Goal: Task Accomplishment & Management: Use online tool/utility

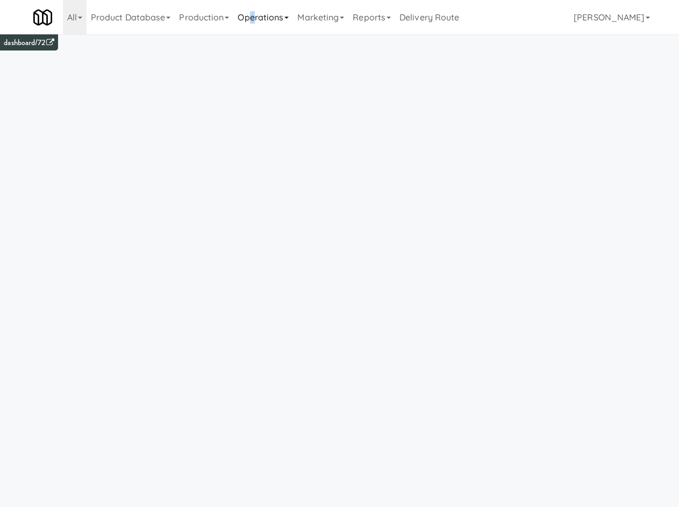
click at [256, 22] on link "Operations" at bounding box center [263, 17] width 60 height 34
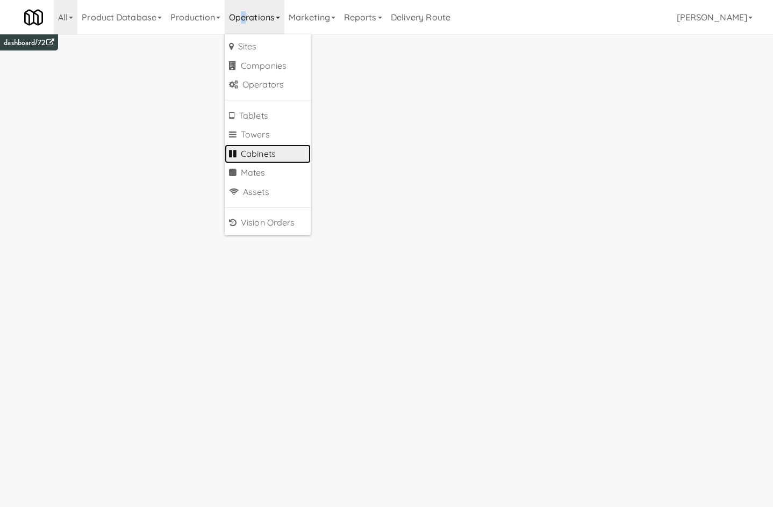
click at [290, 147] on link "Cabinets" at bounding box center [268, 154] width 86 height 19
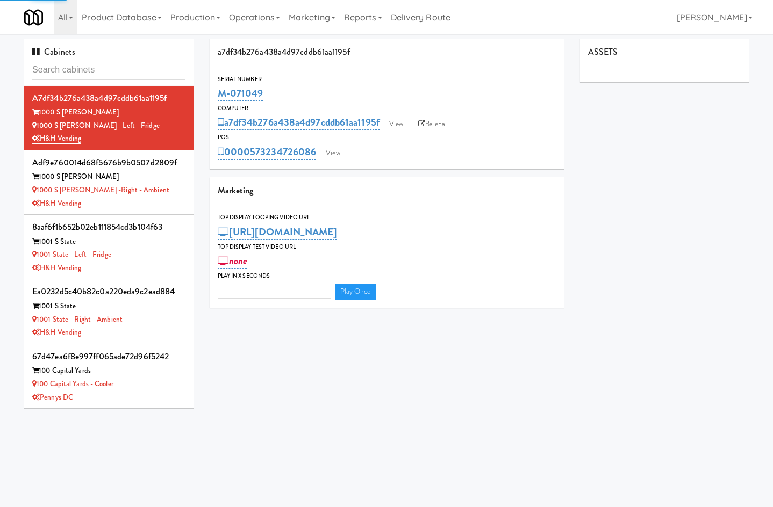
type input "3"
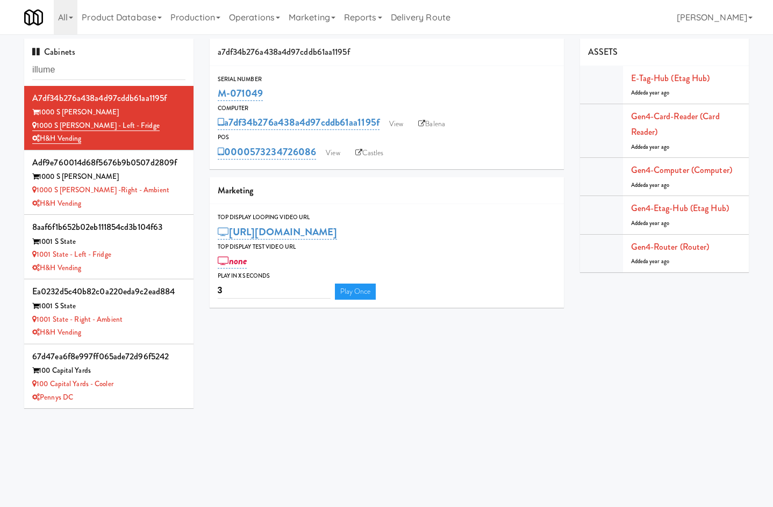
type input "illume"
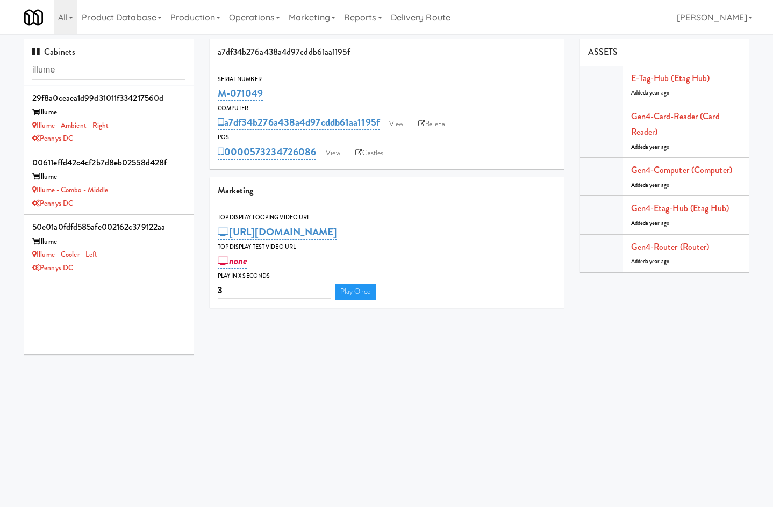
click at [104, 282] on div "29f8a0ceaea1d99d31011f334217560d Illume Illume - Ambient - Right Pennys DC 0061…" at bounding box center [108, 220] width 169 height 269
click at [108, 276] on li "50e01a0fdfd585afe002162c379122aa Illume Illume - Cooler - Left Pennys DC" at bounding box center [108, 247] width 169 height 64
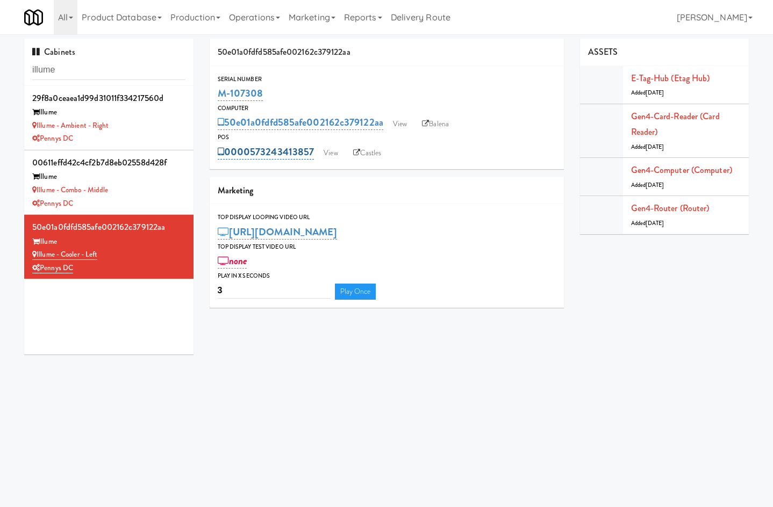
drag, startPoint x: 317, startPoint y: 143, endPoint x: 257, endPoint y: 153, distance: 60.4
click at [257, 153] on div "0000573243413857 View Castles" at bounding box center [387, 152] width 338 height 18
copy link "73243413857"
drag, startPoint x: 327, startPoint y: 141, endPoint x: 328, endPoint y: 149, distance: 8.1
click at [327, 141] on div "POS" at bounding box center [387, 137] width 338 height 11
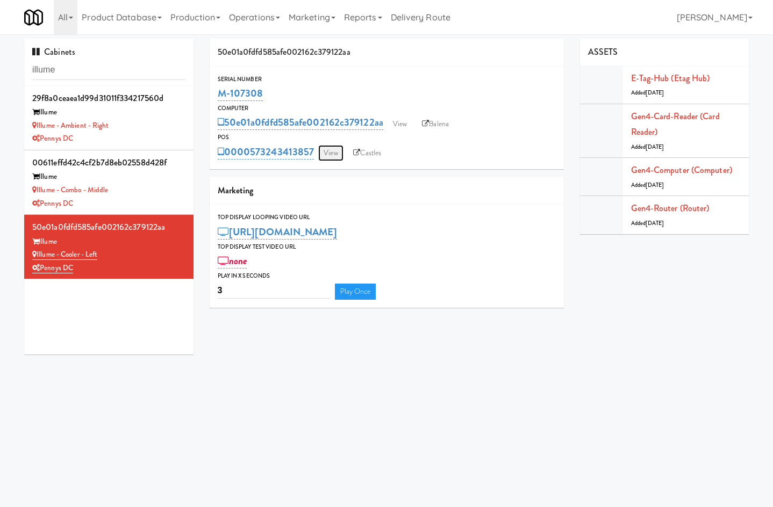
click at [328, 149] on link "View" at bounding box center [330, 153] width 25 height 16
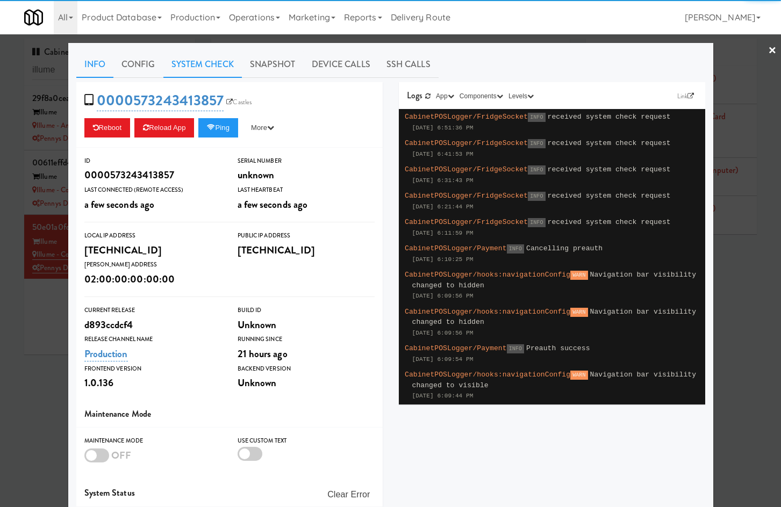
click at [205, 65] on link "System Check" at bounding box center [202, 64] width 78 height 27
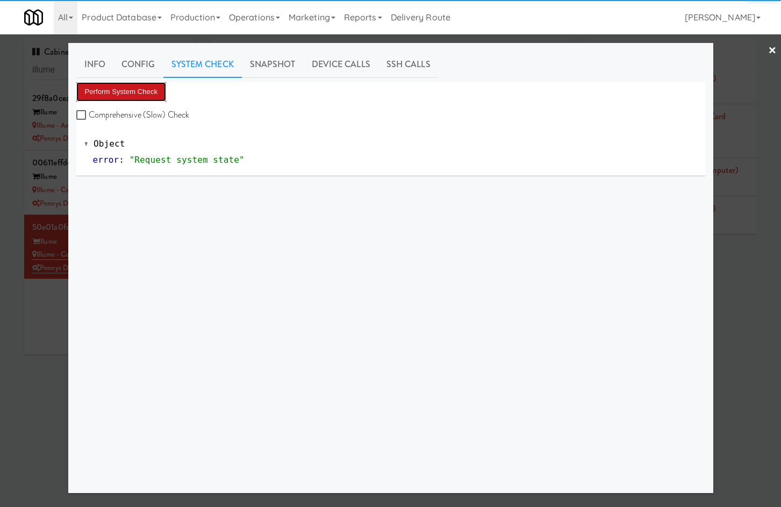
click at [128, 92] on button "Perform System Check" at bounding box center [121, 91] width 90 height 19
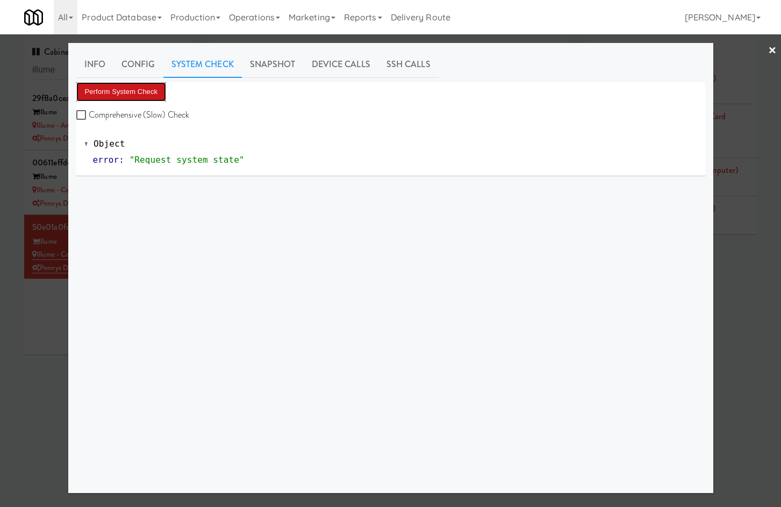
click at [125, 89] on button "Perform System Check" at bounding box center [121, 91] width 90 height 19
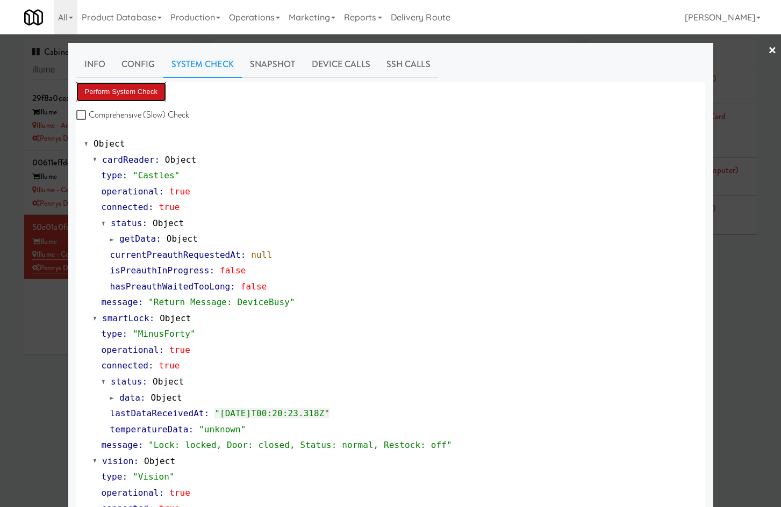
click at [123, 91] on button "Perform System Check" at bounding box center [121, 91] width 90 height 19
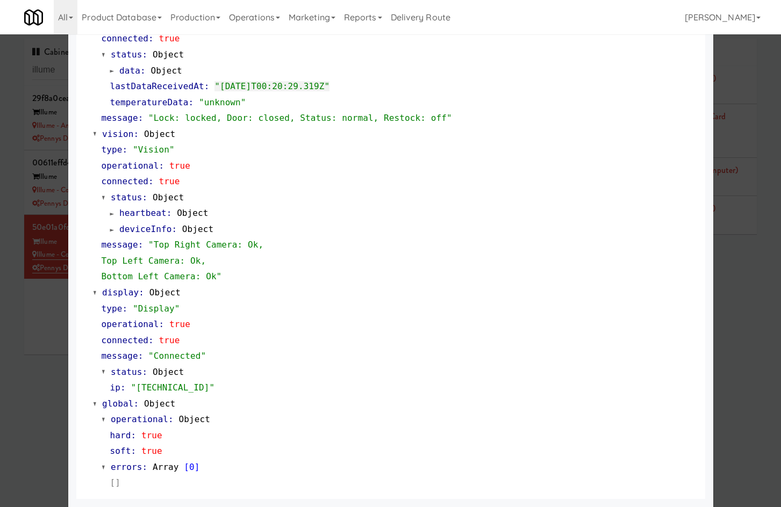
click at [31, 373] on div at bounding box center [390, 253] width 781 height 507
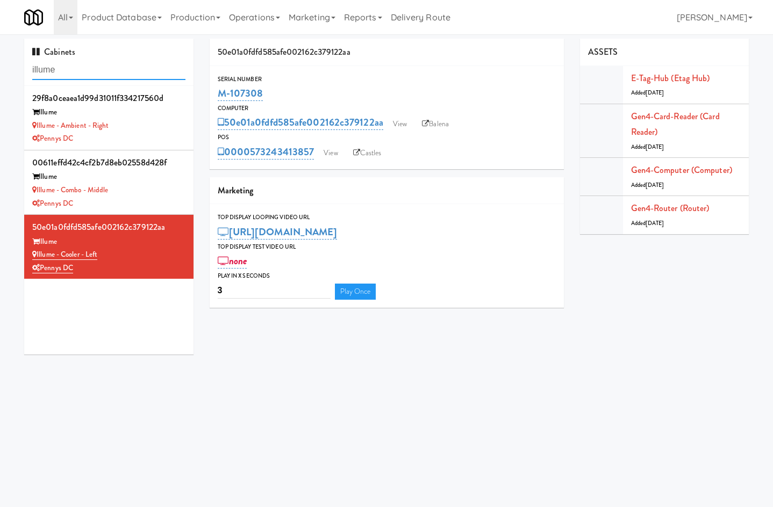
click at [69, 67] on input "illume" at bounding box center [108, 70] width 153 height 20
click at [324, 153] on link "View" at bounding box center [330, 153] width 25 height 16
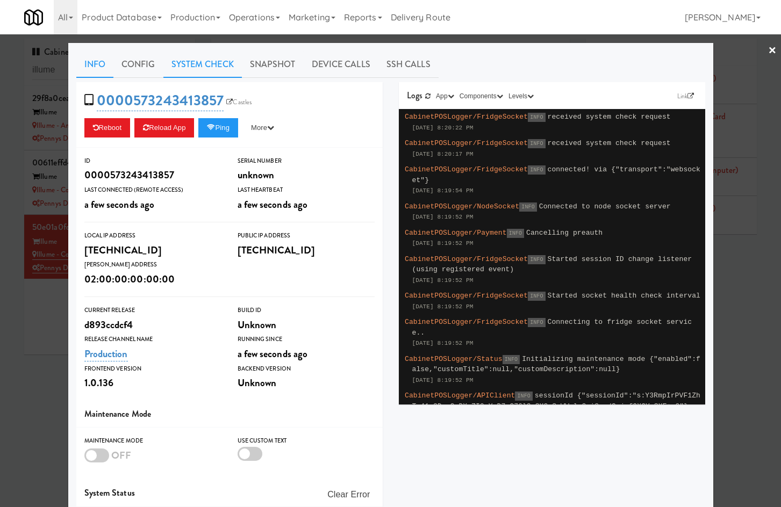
click at [195, 66] on link "System Check" at bounding box center [202, 64] width 78 height 27
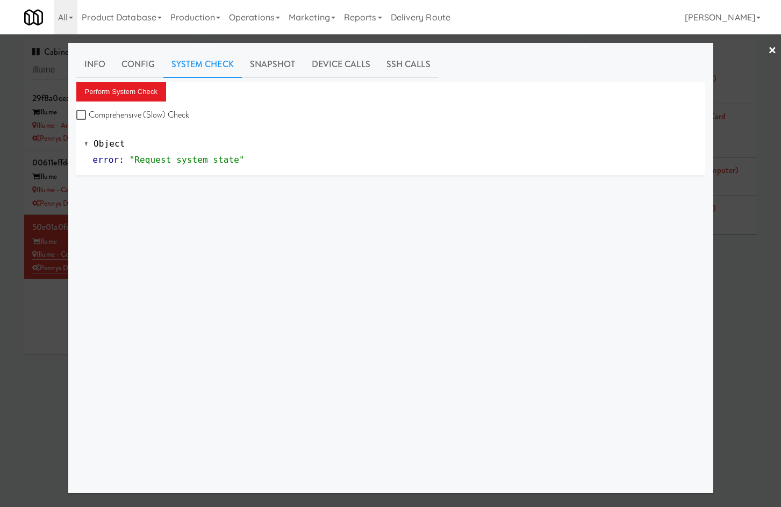
drag, startPoint x: 22, startPoint y: 358, endPoint x: 230, endPoint y: 226, distance: 247.0
click at [22, 357] on div at bounding box center [390, 253] width 781 height 507
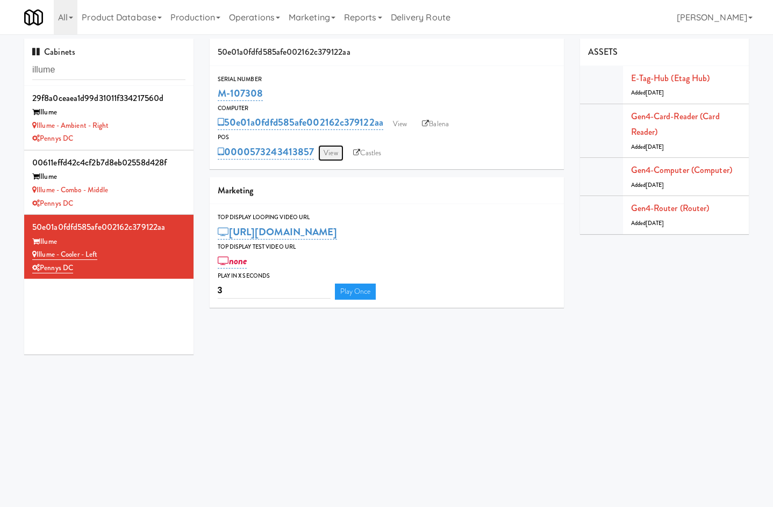
click at [333, 151] on link "View" at bounding box center [330, 153] width 25 height 16
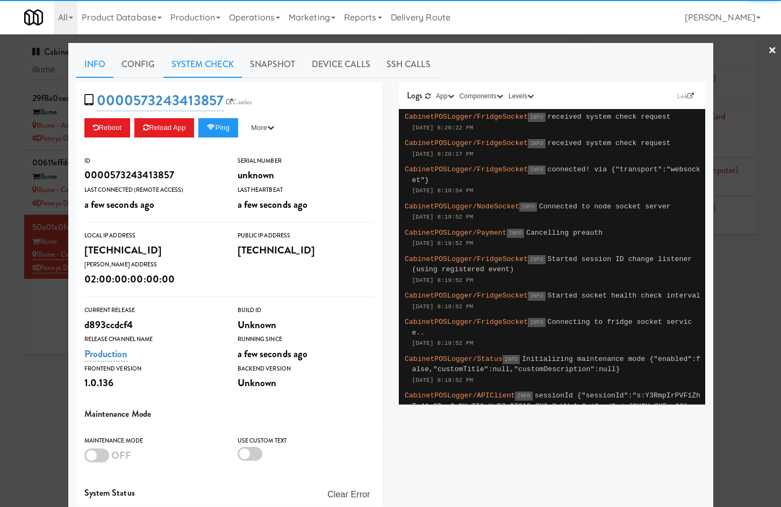
drag, startPoint x: 204, startPoint y: 61, endPoint x: 160, endPoint y: 81, distance: 49.1
click at [204, 61] on link "System Check" at bounding box center [202, 64] width 78 height 27
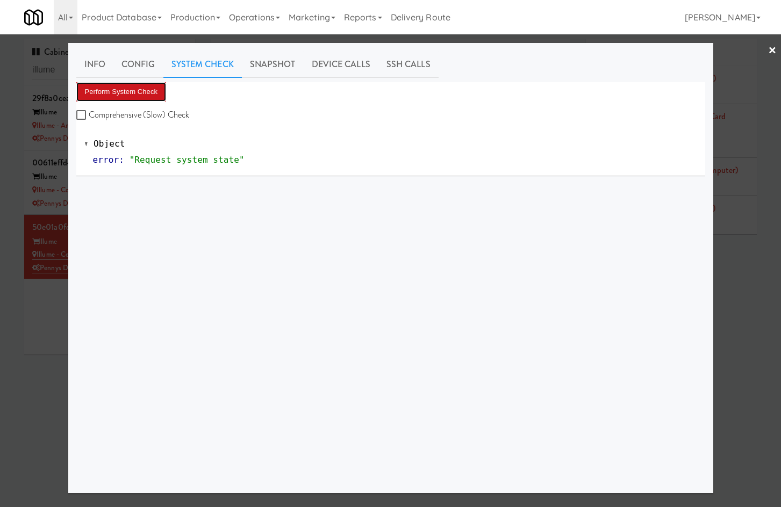
click at [132, 84] on button "Perform System Check" at bounding box center [121, 91] width 90 height 19
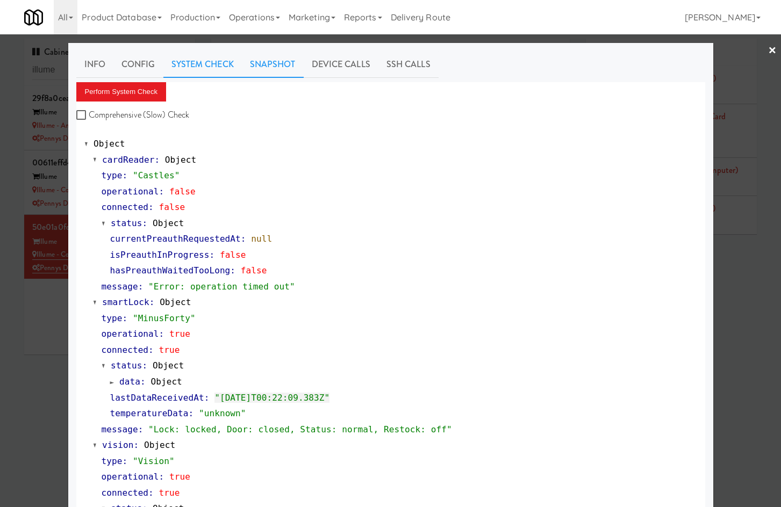
click at [261, 70] on link "Snapshot" at bounding box center [273, 64] width 62 height 27
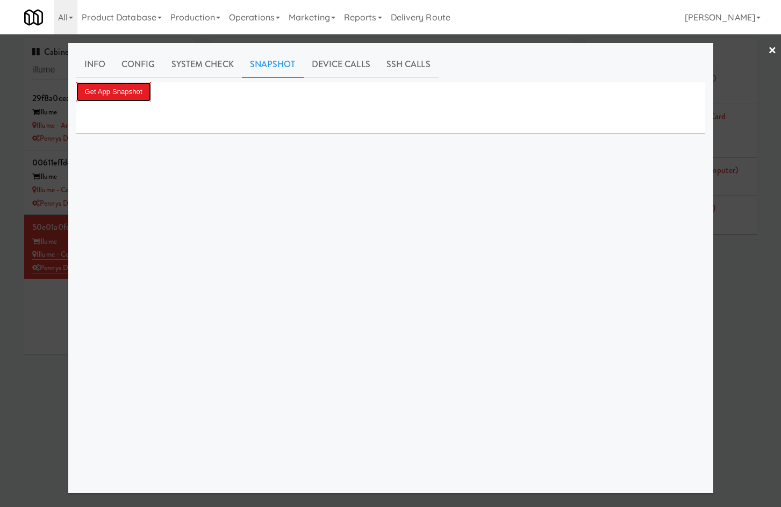
click at [139, 86] on button "Get App Snapshot" at bounding box center [113, 91] width 75 height 19
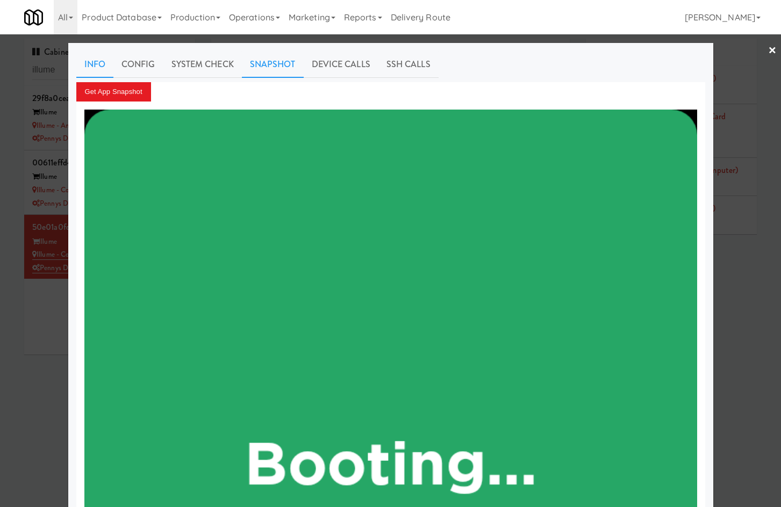
click at [99, 69] on link "Info" at bounding box center [94, 64] width 37 height 27
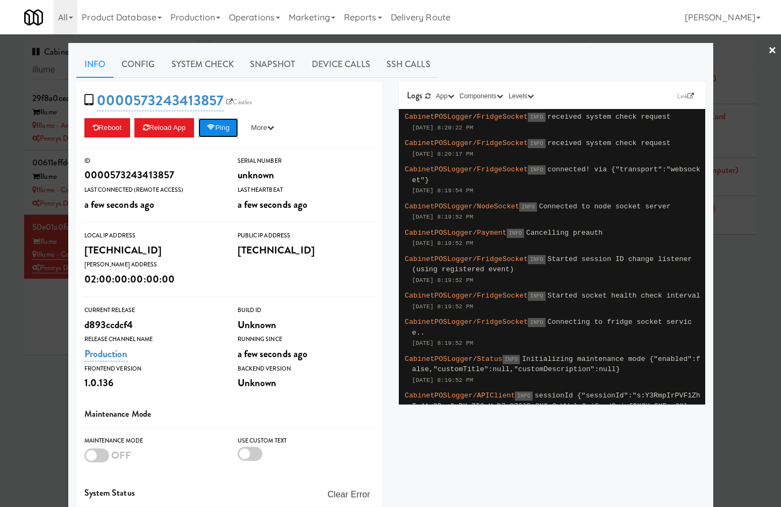
click at [207, 126] on icon at bounding box center [211, 127] width 8 height 7
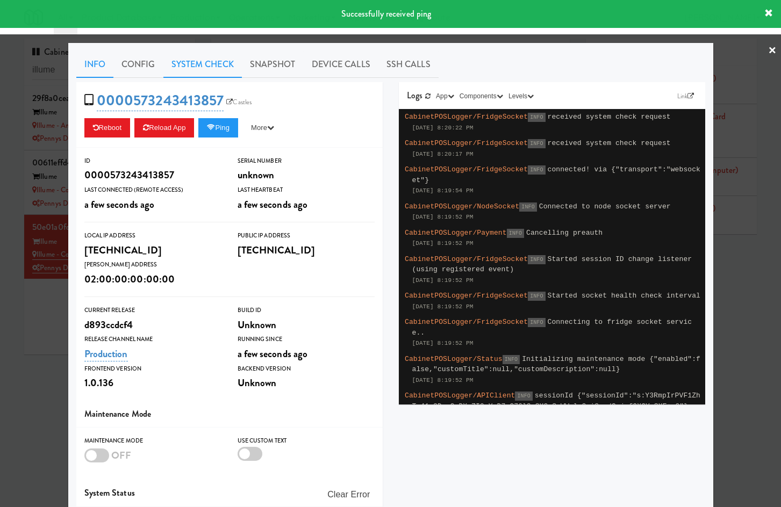
click at [212, 67] on link "System Check" at bounding box center [202, 64] width 78 height 27
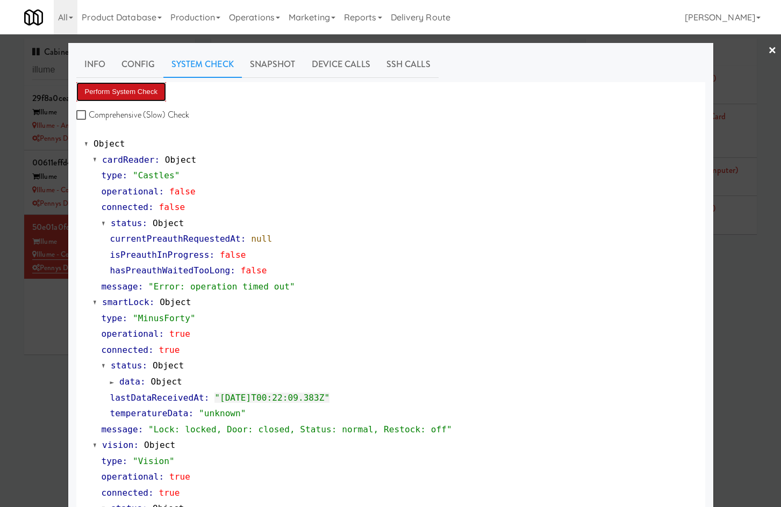
click at [126, 96] on button "Perform System Check" at bounding box center [121, 91] width 90 height 19
click at [269, 68] on link "Snapshot" at bounding box center [273, 64] width 62 height 27
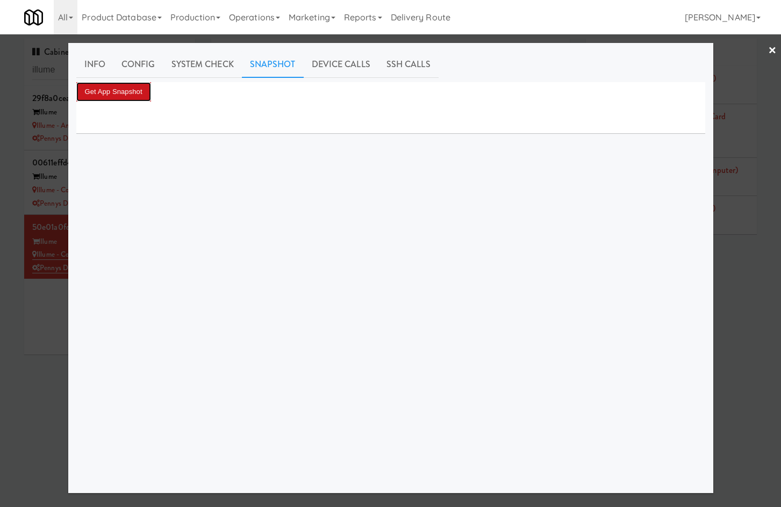
click at [130, 98] on button "Get App Snapshot" at bounding box center [113, 91] width 75 height 19
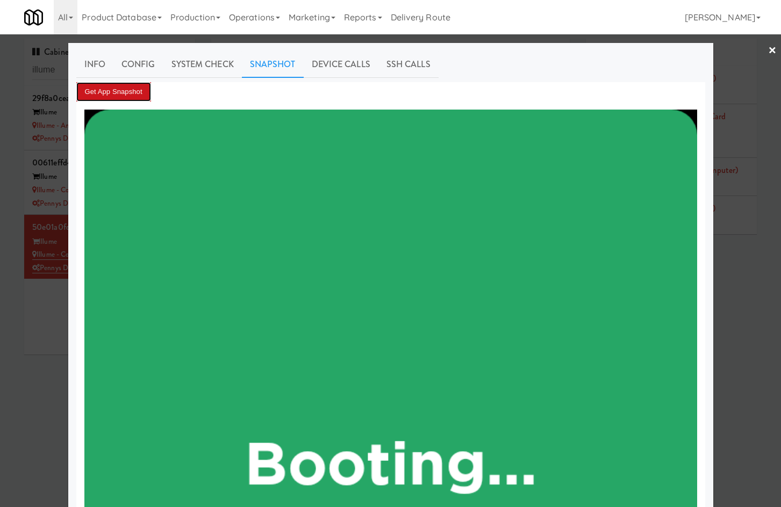
click at [131, 90] on button "Get App Snapshot" at bounding box center [113, 91] width 75 height 19
click at [101, 68] on link "Info" at bounding box center [94, 64] width 37 height 27
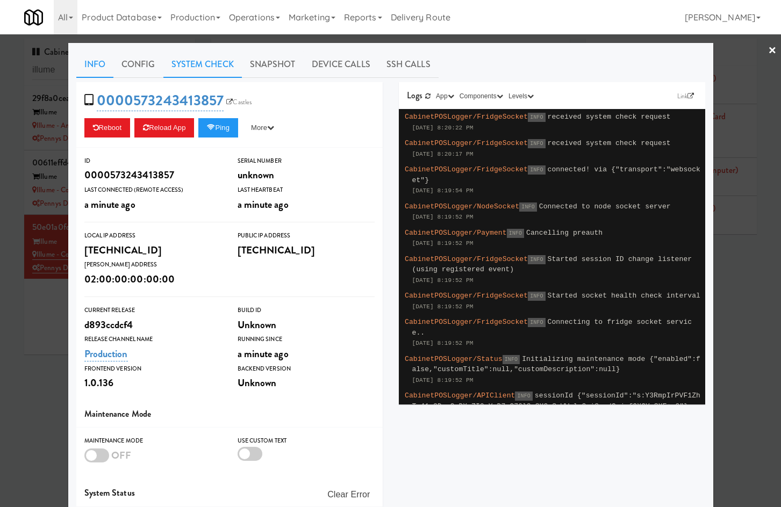
click at [203, 68] on link "System Check" at bounding box center [202, 64] width 78 height 27
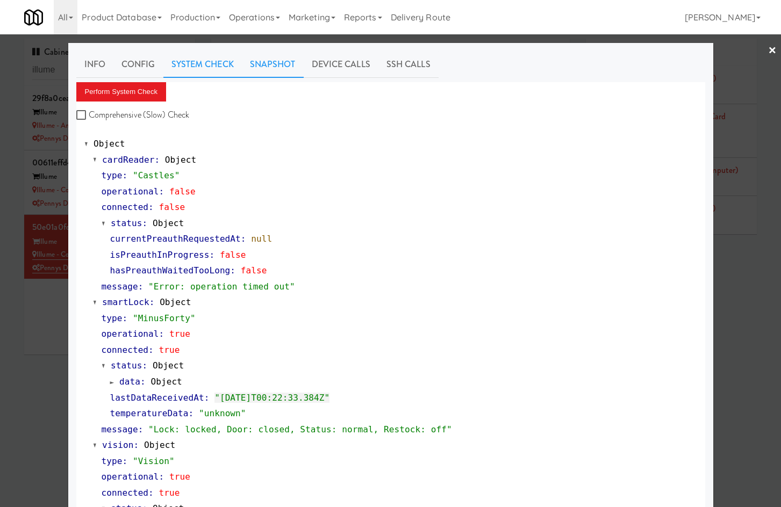
click at [260, 62] on link "Snapshot" at bounding box center [273, 64] width 62 height 27
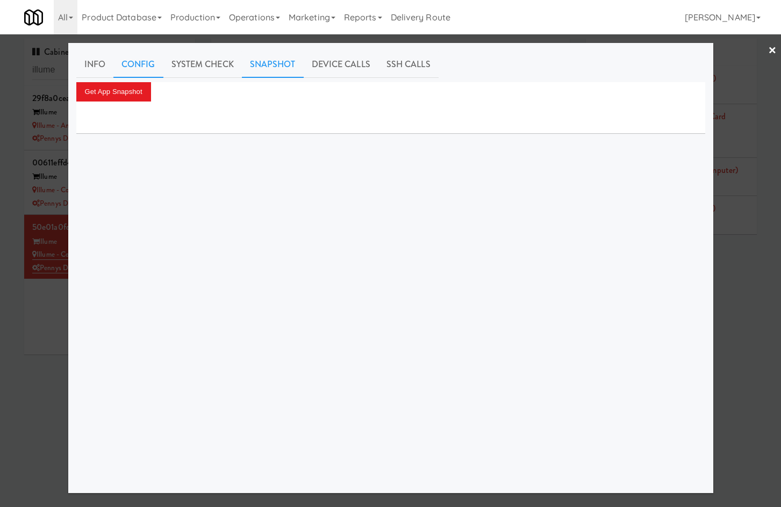
drag, startPoint x: 89, startPoint y: 57, endPoint x: 127, endPoint y: 69, distance: 40.6
click at [90, 56] on link "Info" at bounding box center [94, 64] width 37 height 27
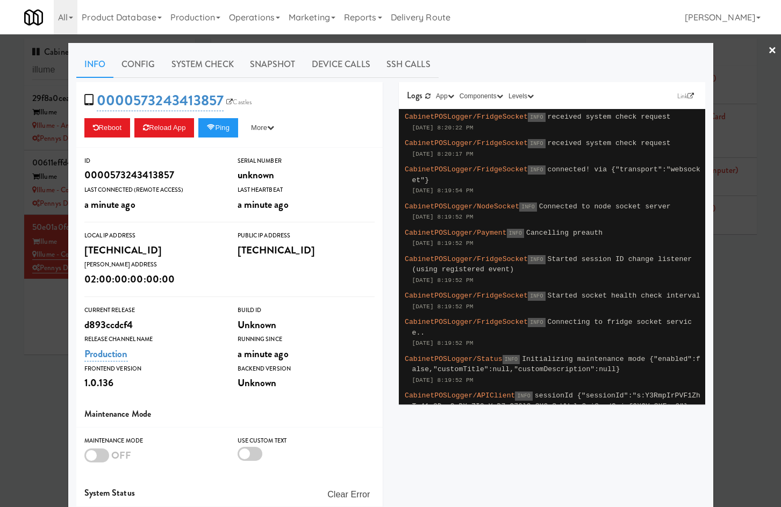
drag, startPoint x: 216, startPoint y: 65, endPoint x: 196, endPoint y: 81, distance: 26.0
click at [214, 67] on link "System Check" at bounding box center [202, 64] width 78 height 27
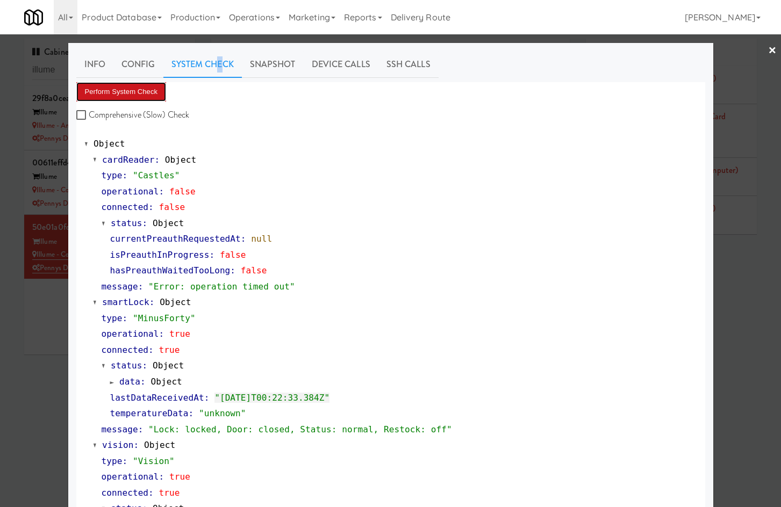
click at [137, 88] on button "Perform System Check" at bounding box center [121, 91] width 90 height 19
click at [282, 68] on link "Snapshot" at bounding box center [273, 64] width 62 height 27
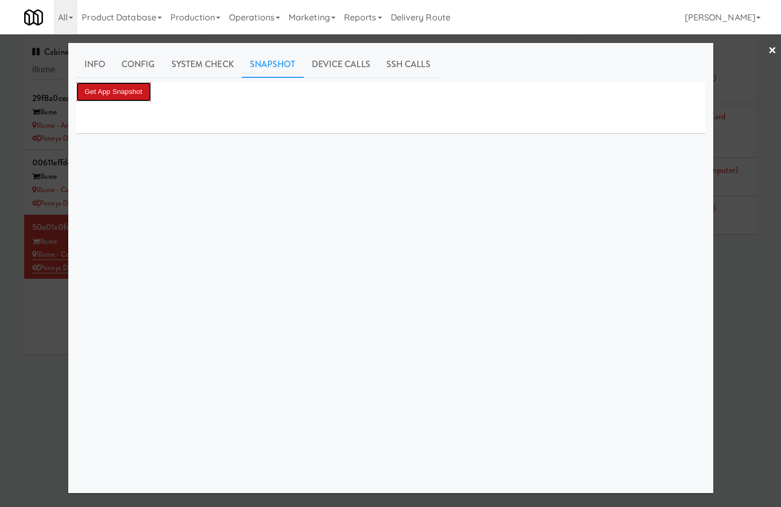
click at [119, 94] on button "Get App Snapshot" at bounding box center [113, 91] width 75 height 19
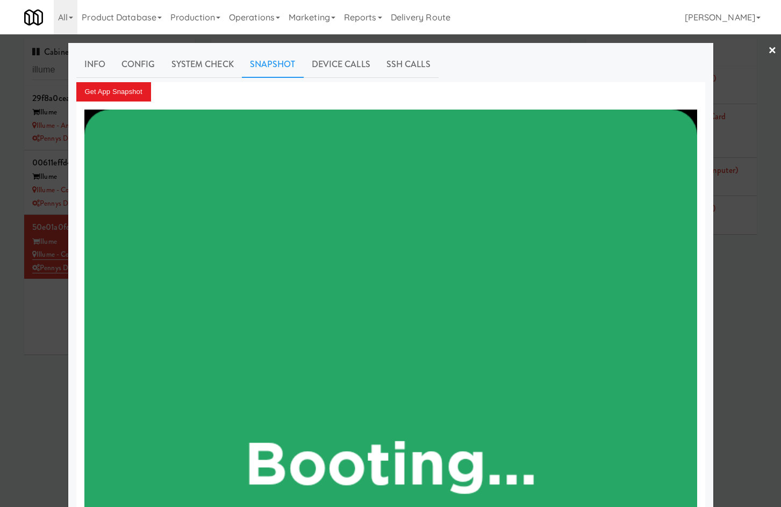
drag, startPoint x: 24, startPoint y: 337, endPoint x: 189, endPoint y: 276, distance: 176.5
click at [24, 337] on div at bounding box center [390, 253] width 781 height 507
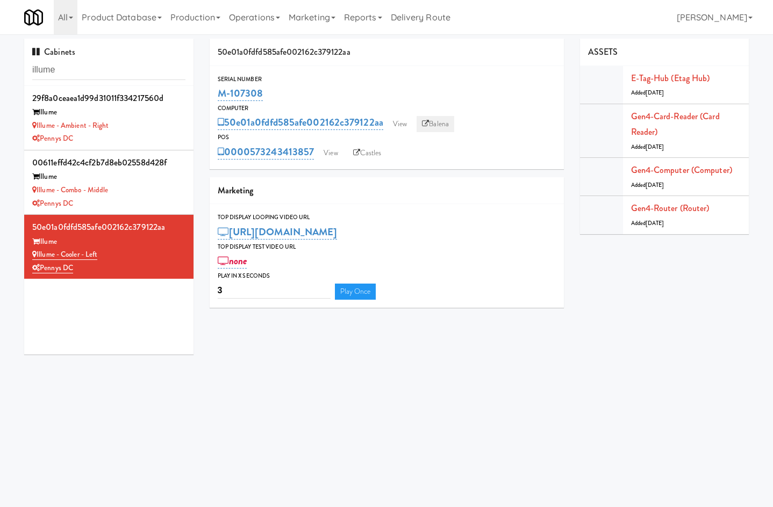
click at [445, 127] on link "Balena" at bounding box center [436, 124] width 38 height 16
click at [327, 149] on link "View" at bounding box center [330, 153] width 25 height 16
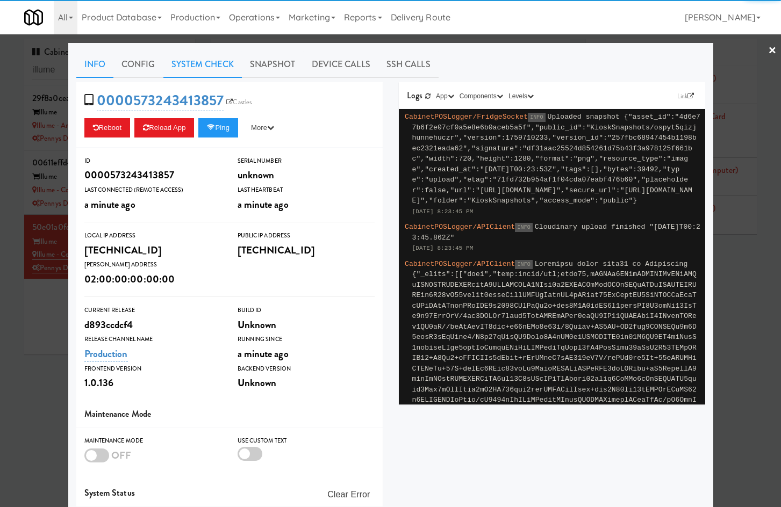
drag, startPoint x: 194, startPoint y: 57, endPoint x: 187, endPoint y: 73, distance: 17.6
click at [193, 57] on link "System Check" at bounding box center [202, 64] width 78 height 27
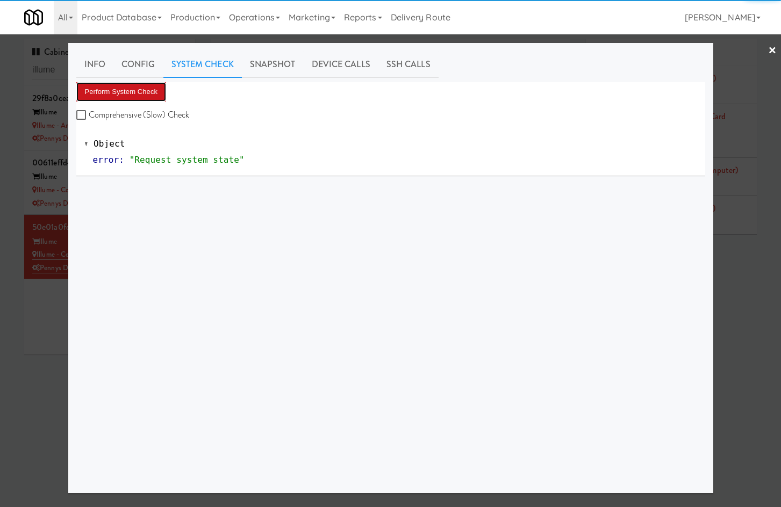
click at [146, 96] on button "Perform System Check" at bounding box center [121, 91] width 90 height 19
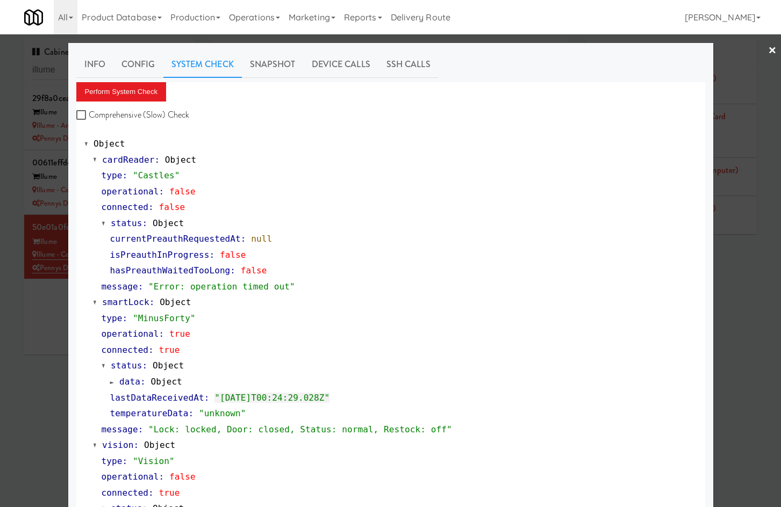
click at [42, 353] on div at bounding box center [390, 253] width 781 height 507
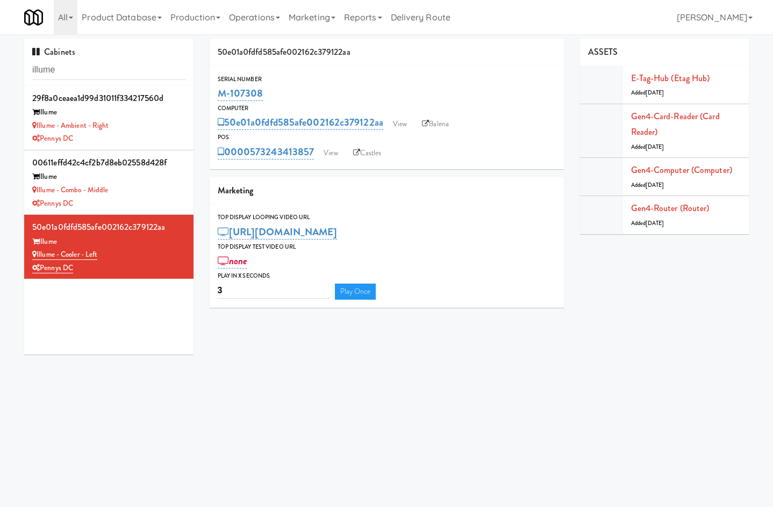
drag, startPoint x: 281, startPoint y: 94, endPoint x: 209, endPoint y: 96, distance: 72.1
click at [209, 96] on div "50e01a0fdfd585afe002162c379122aa Serial Number M-107308 Computer 50e01a0fdfd585…" at bounding box center [387, 177] width 370 height 277
copy link "M-107308"
click at [667, 205] on link "Gen4-router (Router)" at bounding box center [670, 208] width 78 height 12
click at [340, 149] on link "View" at bounding box center [330, 153] width 25 height 16
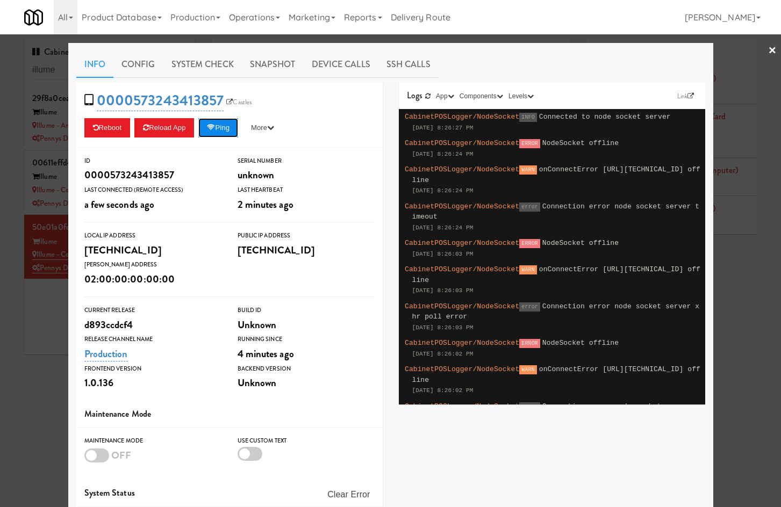
click at [225, 135] on button "Ping" at bounding box center [218, 127] width 40 height 19
click at [40, 336] on div at bounding box center [390, 253] width 781 height 507
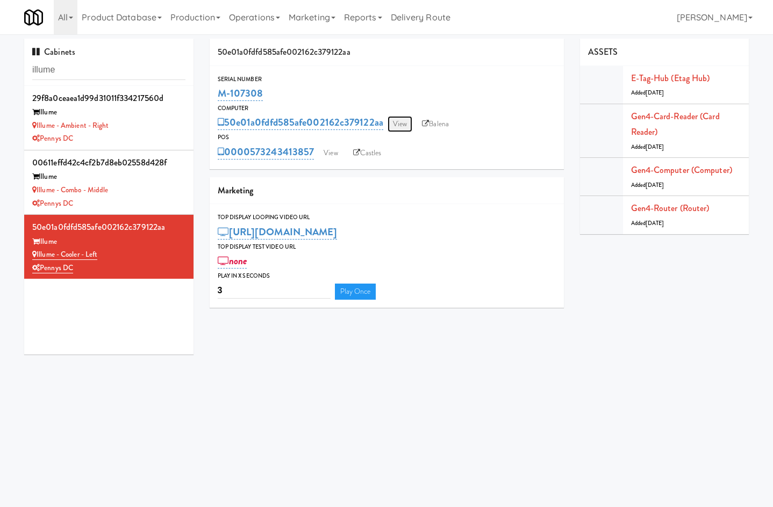
click at [399, 123] on link "View" at bounding box center [400, 124] width 25 height 16
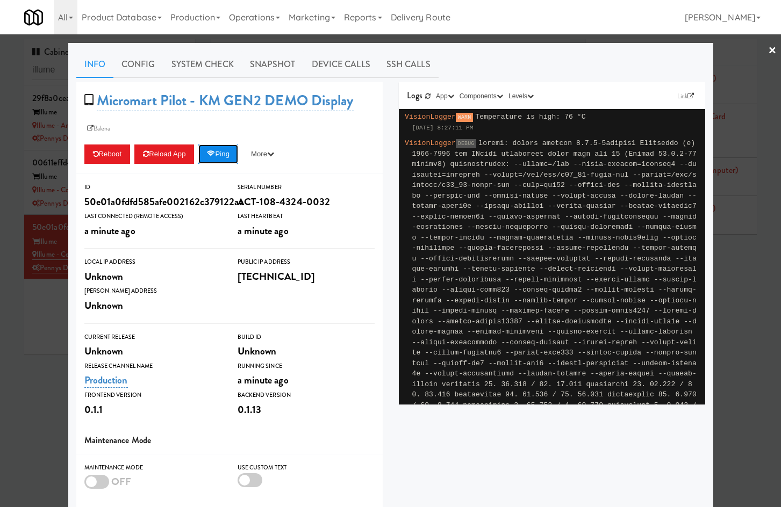
click at [212, 159] on button "Ping" at bounding box center [218, 154] width 40 height 19
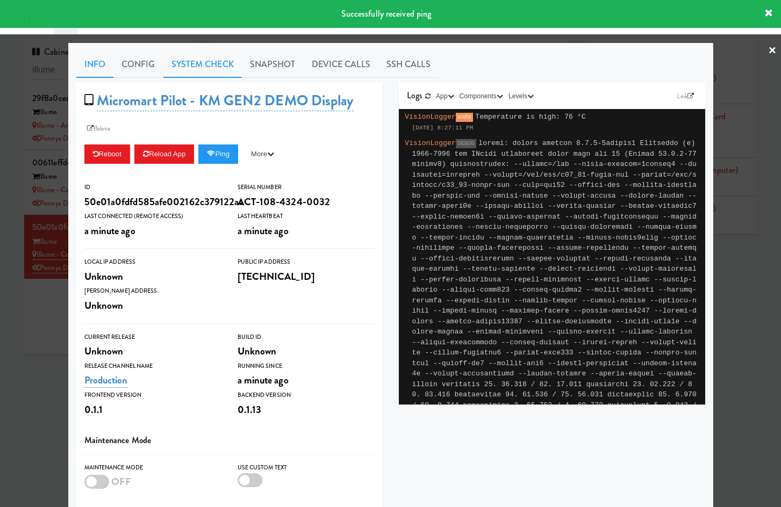
click at [199, 60] on link "System Check" at bounding box center [202, 64] width 78 height 27
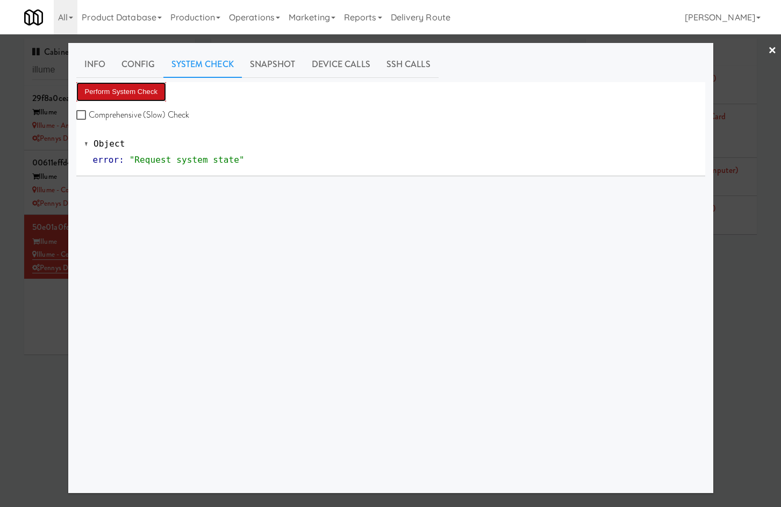
click at [147, 95] on button "Perform System Check" at bounding box center [121, 91] width 90 height 19
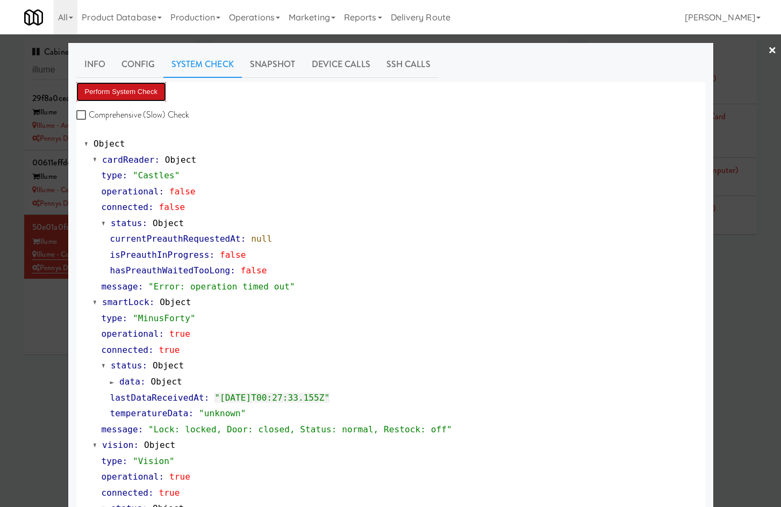
click at [148, 95] on button "Perform System Check" at bounding box center [121, 91] width 90 height 19
click at [140, 93] on button "Perform System Check" at bounding box center [121, 91] width 90 height 19
click at [98, 67] on link "Info" at bounding box center [94, 64] width 37 height 27
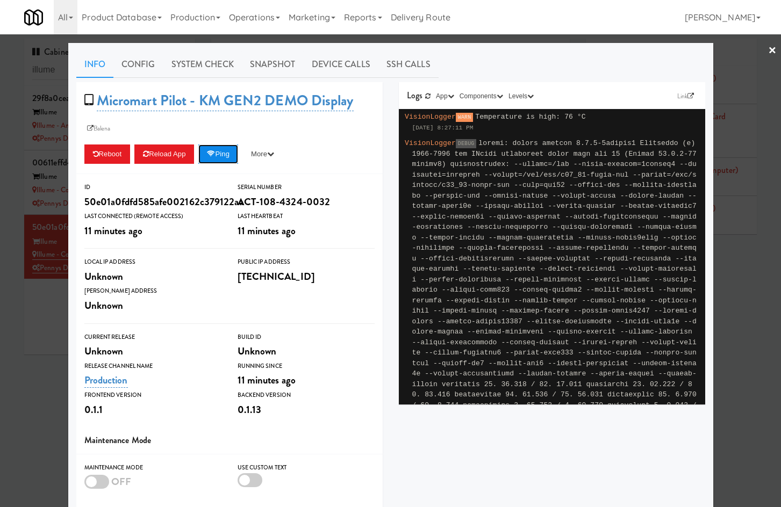
click at [231, 159] on button "Ping" at bounding box center [218, 154] width 40 height 19
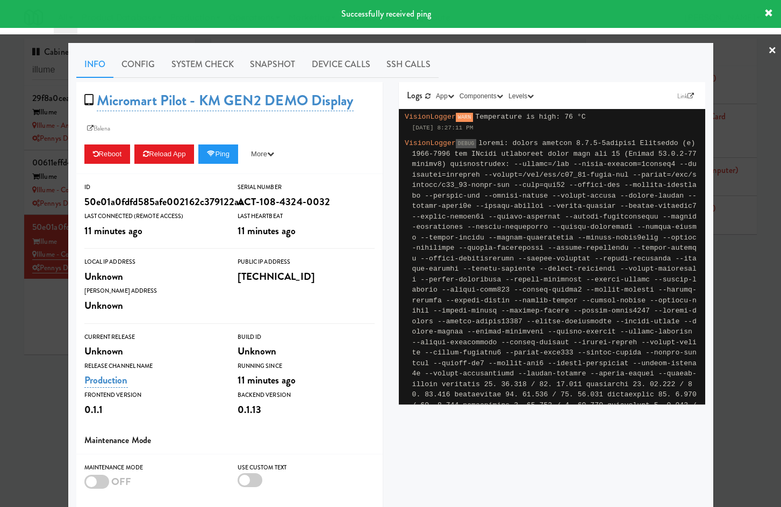
click at [51, 332] on div at bounding box center [390, 253] width 781 height 507
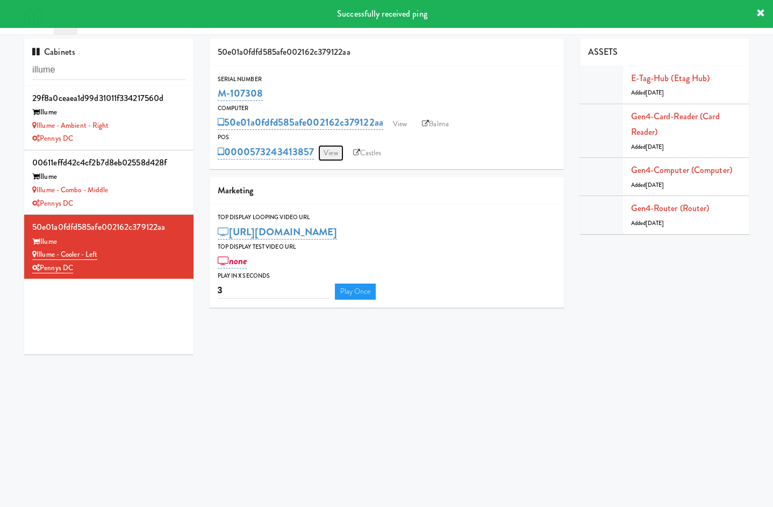
click at [335, 155] on link "View" at bounding box center [330, 153] width 25 height 16
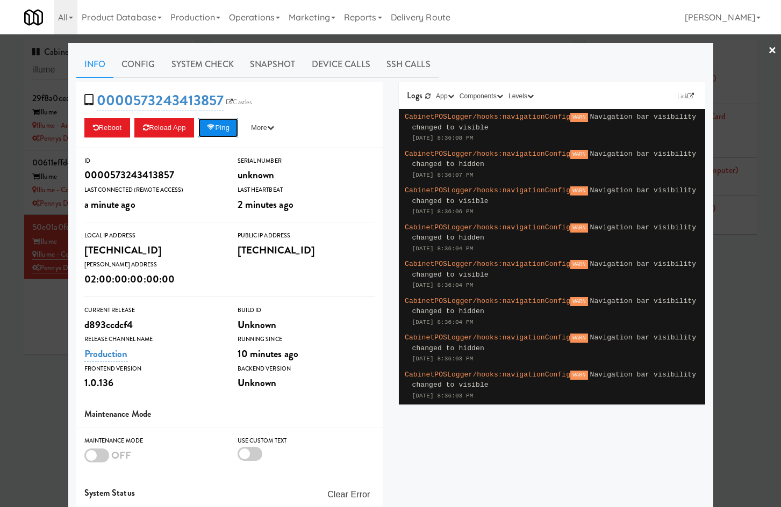
click at [230, 132] on button "Ping" at bounding box center [218, 127] width 40 height 19
click at [199, 54] on link "System Check" at bounding box center [202, 64] width 78 height 27
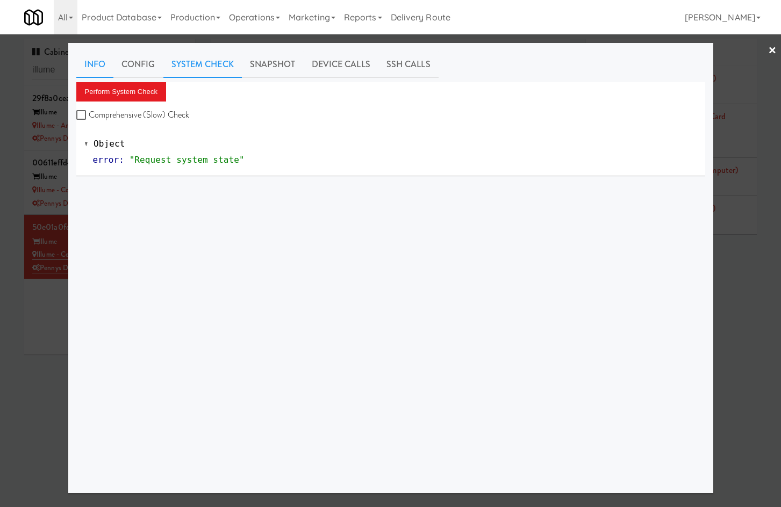
click at [103, 61] on link "Info" at bounding box center [94, 64] width 37 height 27
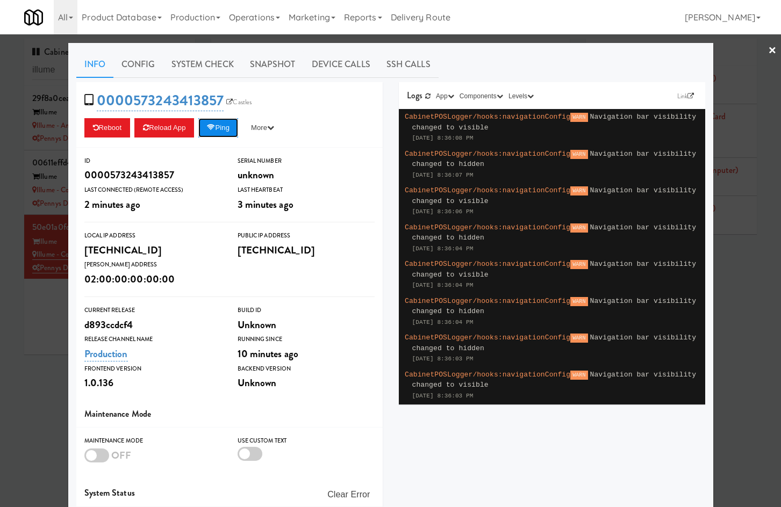
click at [231, 119] on button "Ping" at bounding box center [218, 127] width 40 height 19
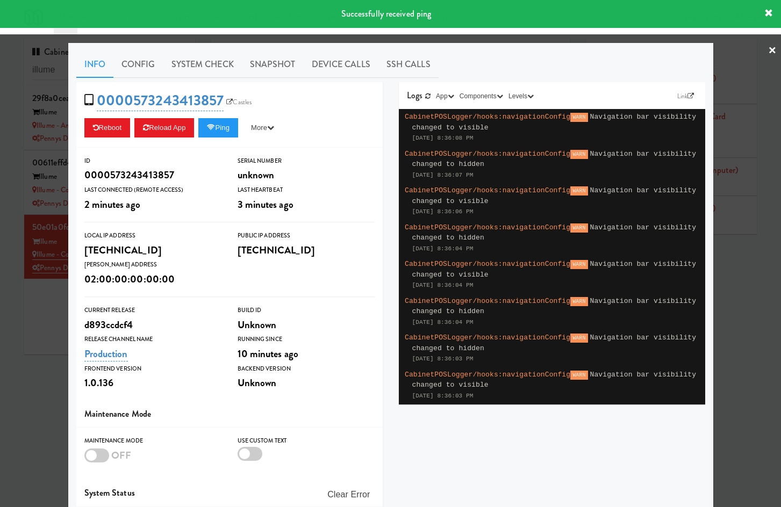
drag, startPoint x: 208, startPoint y: 58, endPoint x: 153, endPoint y: 80, distance: 59.6
click at [207, 58] on link "System Check" at bounding box center [202, 64] width 78 height 27
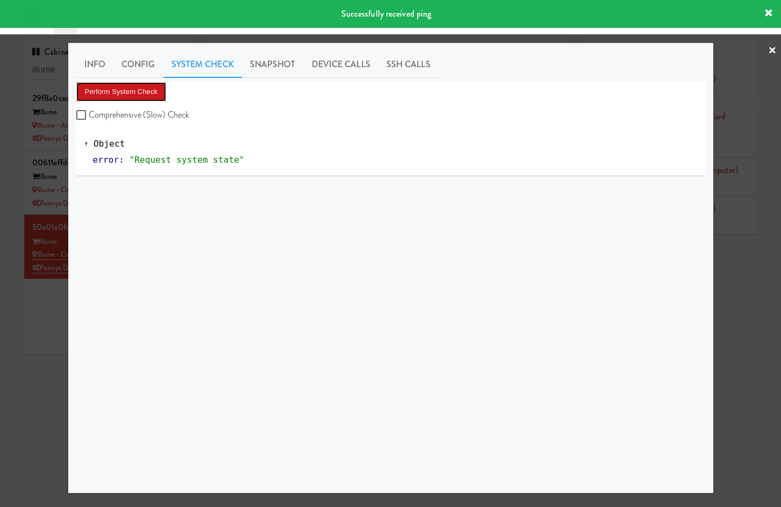
click at [134, 88] on button "Perform System Check" at bounding box center [121, 91] width 90 height 19
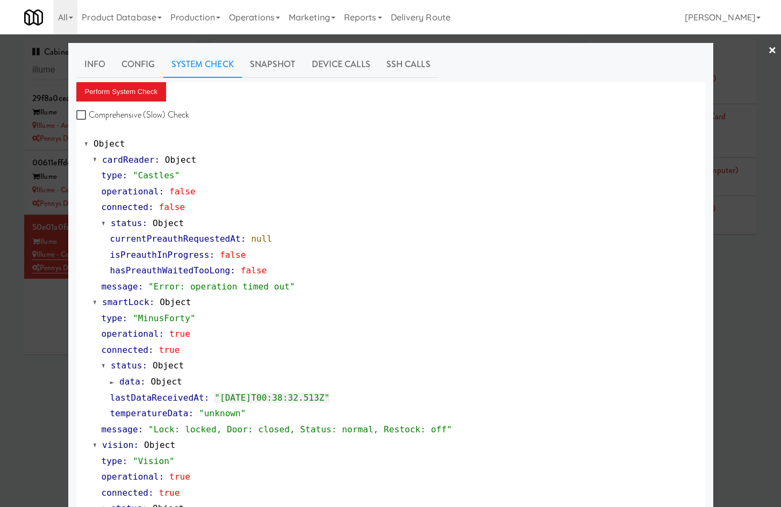
drag, startPoint x: 34, startPoint y: 418, endPoint x: 68, endPoint y: 346, distance: 79.9
click at [35, 417] on div at bounding box center [390, 253] width 781 height 507
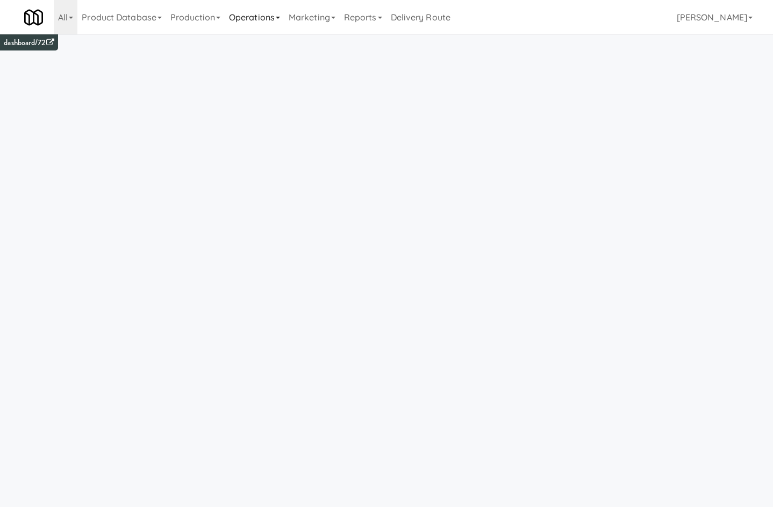
click at [269, 17] on link "Operations" at bounding box center [255, 17] width 60 height 34
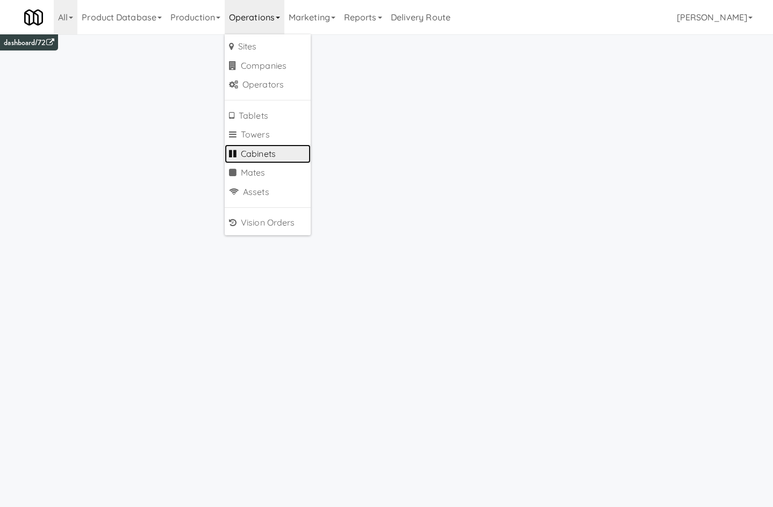
click at [291, 153] on link "Cabinets" at bounding box center [268, 154] width 86 height 19
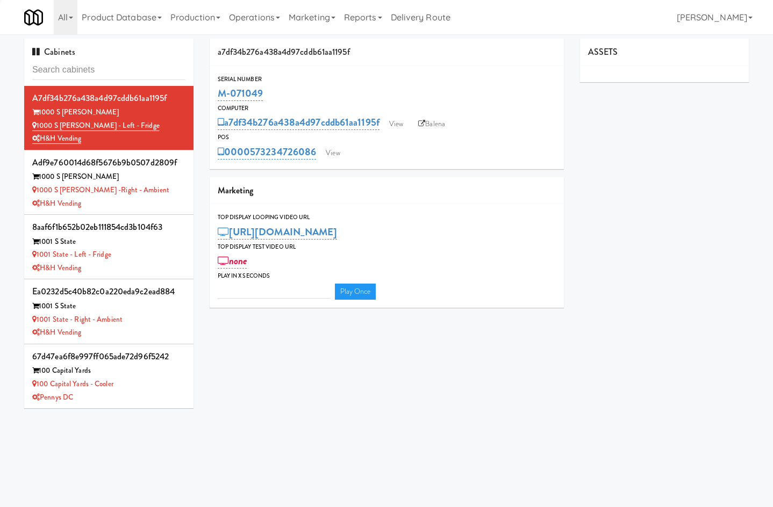
type input "3"
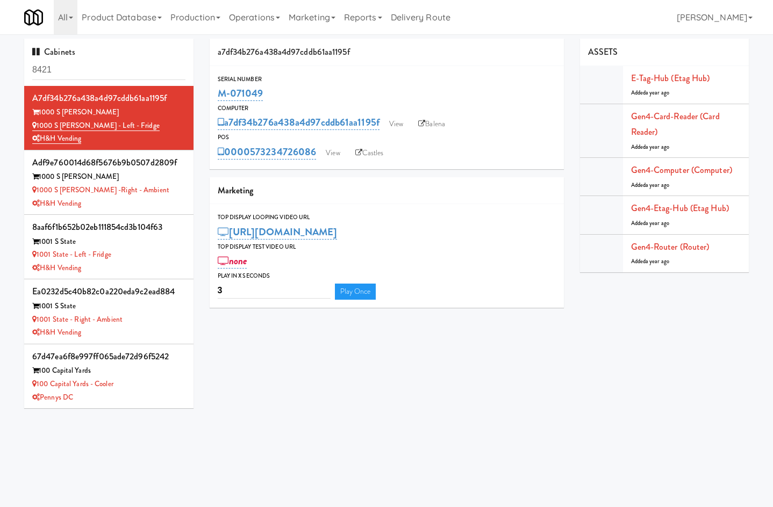
type input "8421"
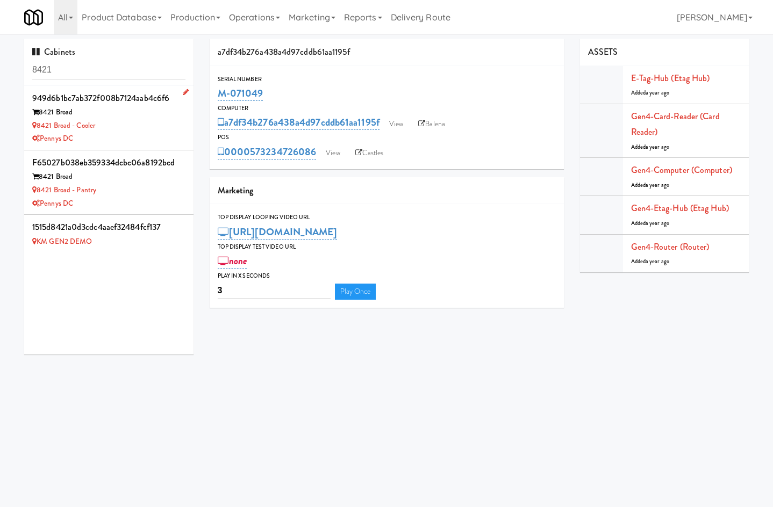
click at [134, 137] on div "Pennys DC" at bounding box center [108, 138] width 153 height 13
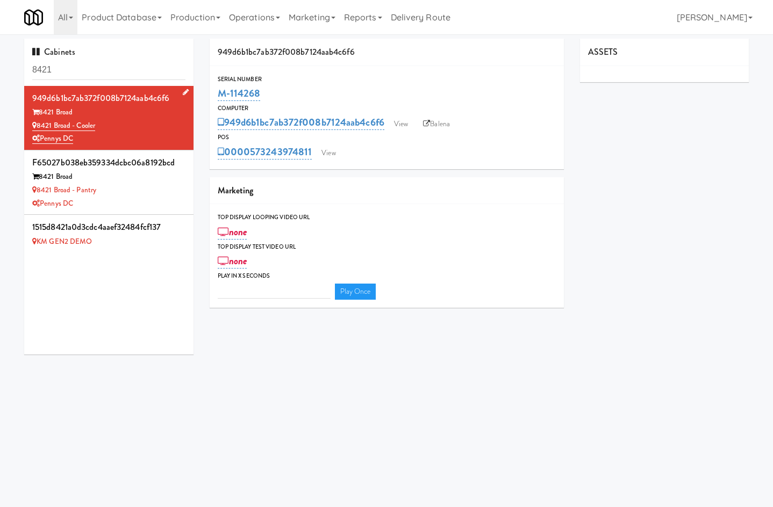
type input "3"
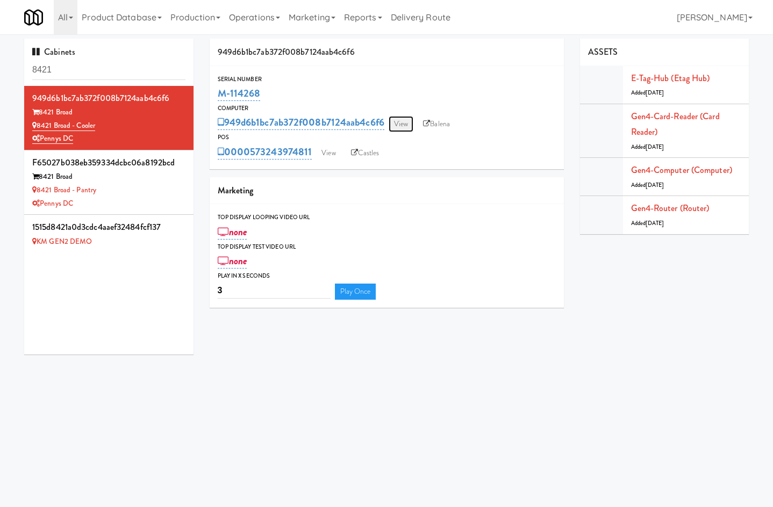
click at [406, 128] on link "View" at bounding box center [401, 124] width 25 height 16
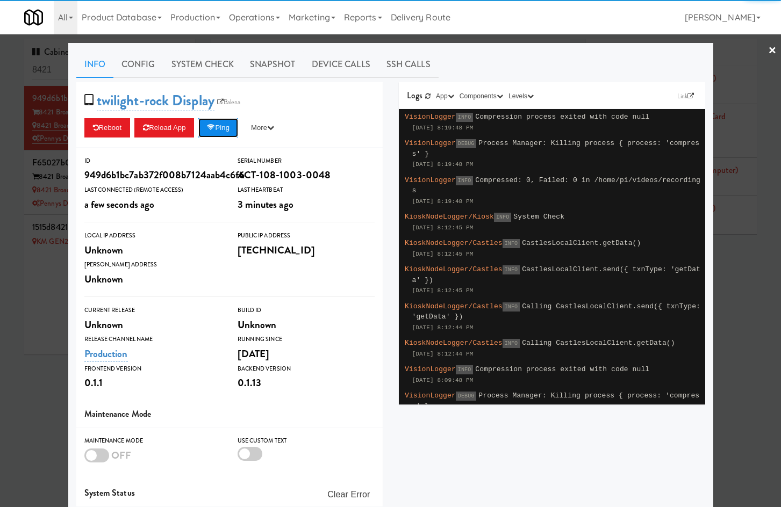
click at [228, 130] on button "Ping" at bounding box center [218, 127] width 40 height 19
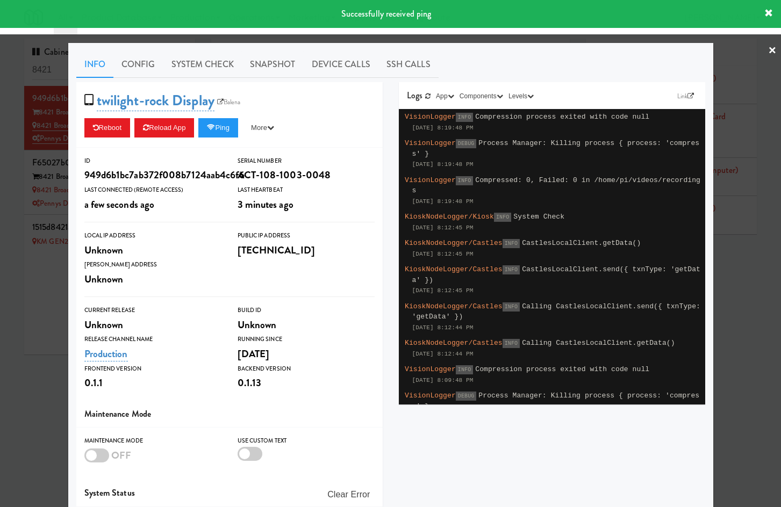
click at [35, 273] on div at bounding box center [390, 253] width 781 height 507
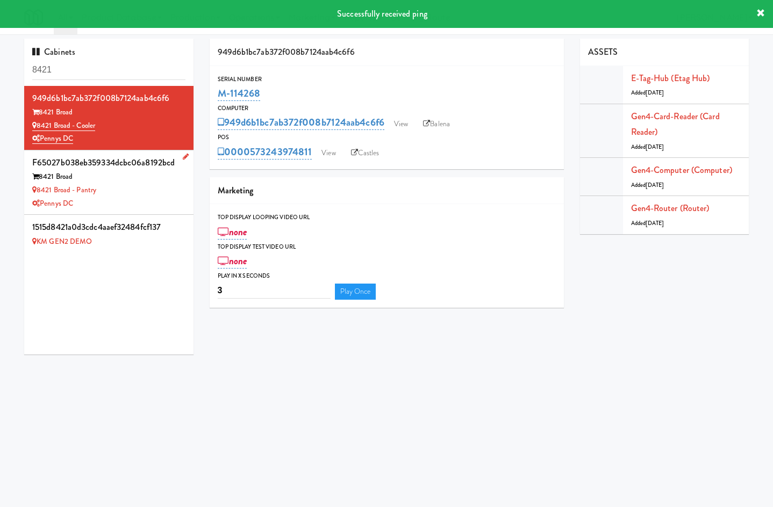
click at [155, 187] on div "8421 Broad - Pantry" at bounding box center [108, 190] width 153 height 13
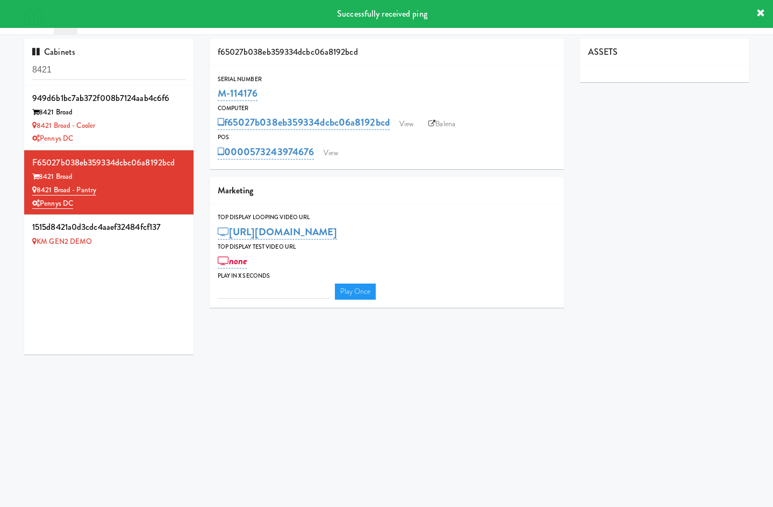
type input "3"
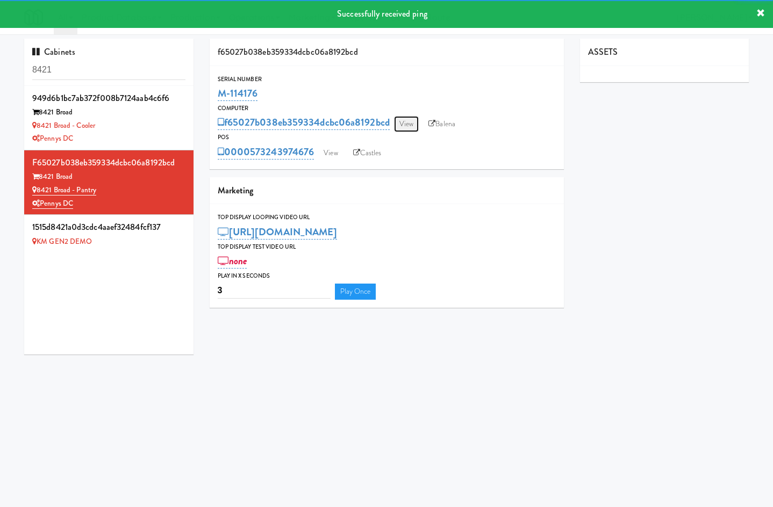
click at [402, 128] on link "View" at bounding box center [406, 124] width 25 height 16
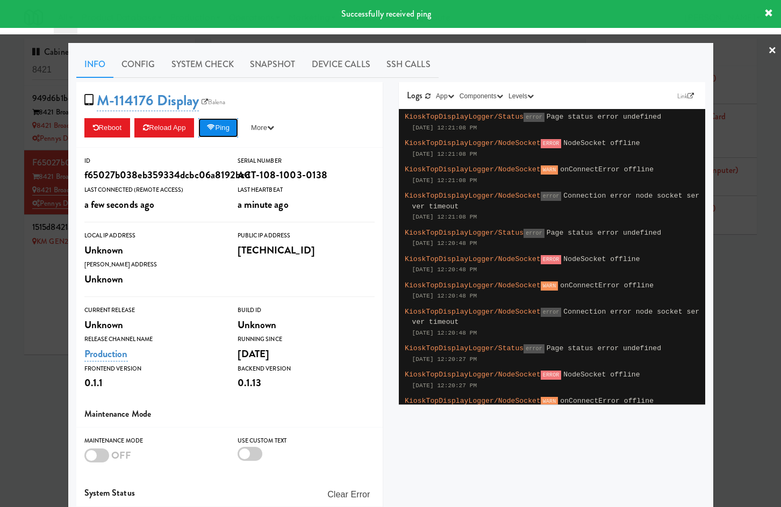
click at [220, 131] on button "Ping" at bounding box center [218, 127] width 40 height 19
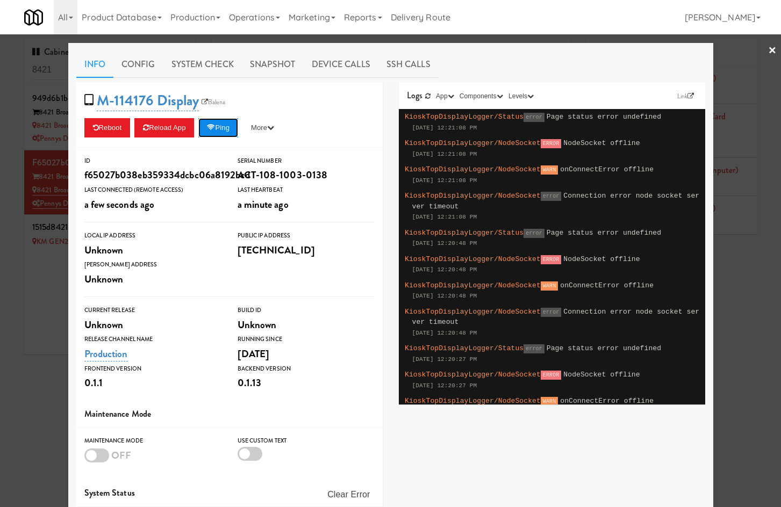
click at [220, 131] on button "Ping" at bounding box center [218, 127] width 40 height 19
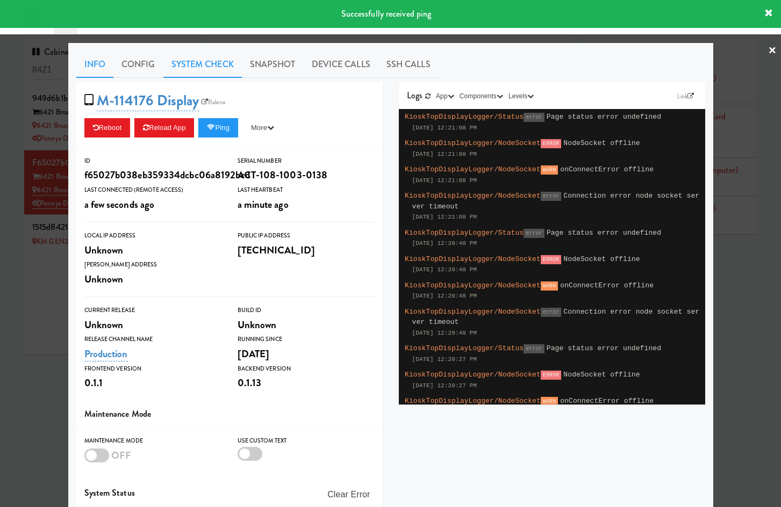
click at [203, 61] on link "System Check" at bounding box center [202, 64] width 78 height 27
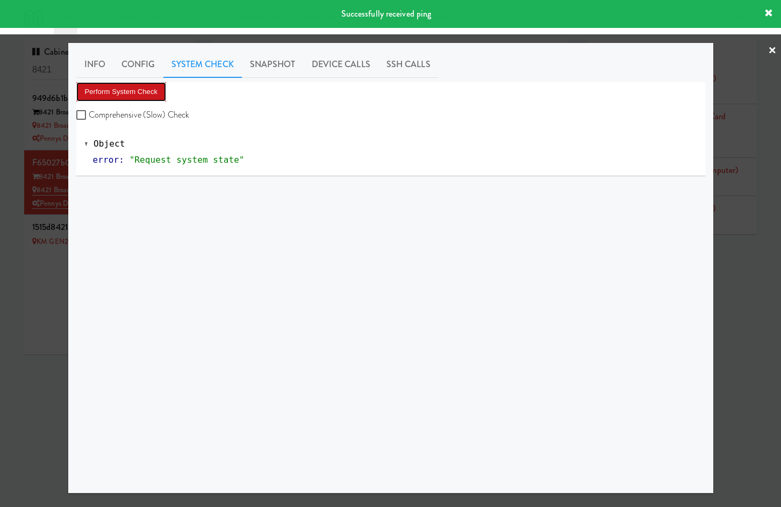
click at [139, 93] on button "Perform System Check" at bounding box center [121, 91] width 90 height 19
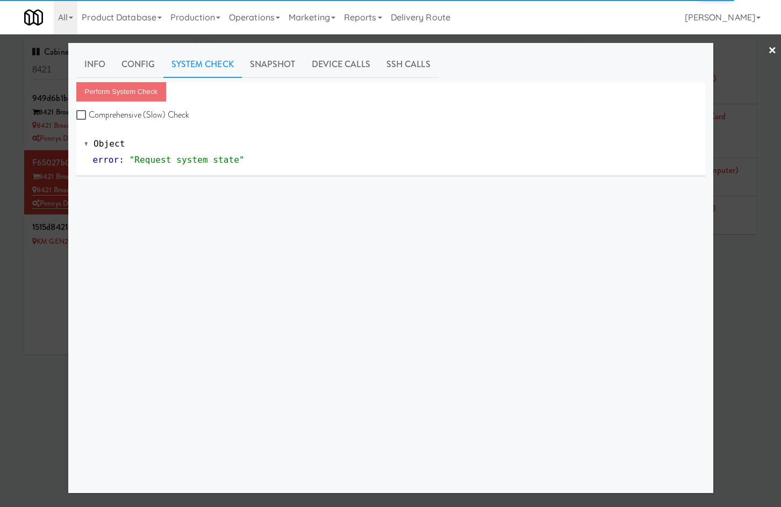
click at [26, 296] on div at bounding box center [390, 253] width 781 height 507
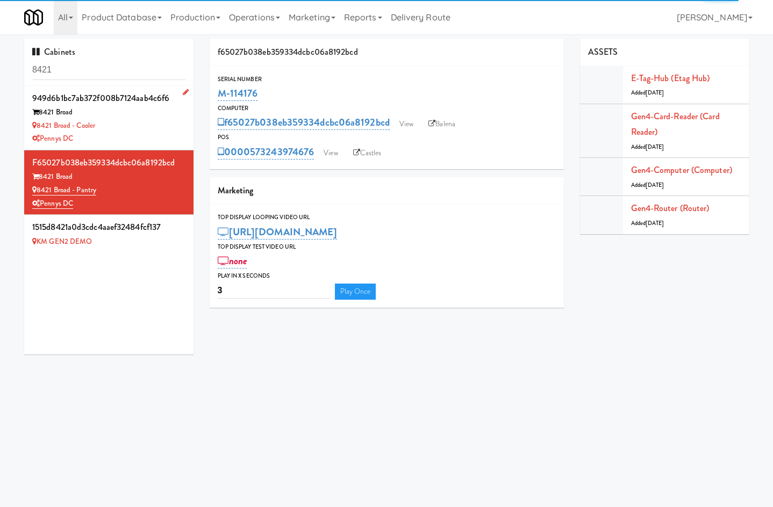
click at [125, 132] on div "Pennys DC" at bounding box center [108, 138] width 153 height 13
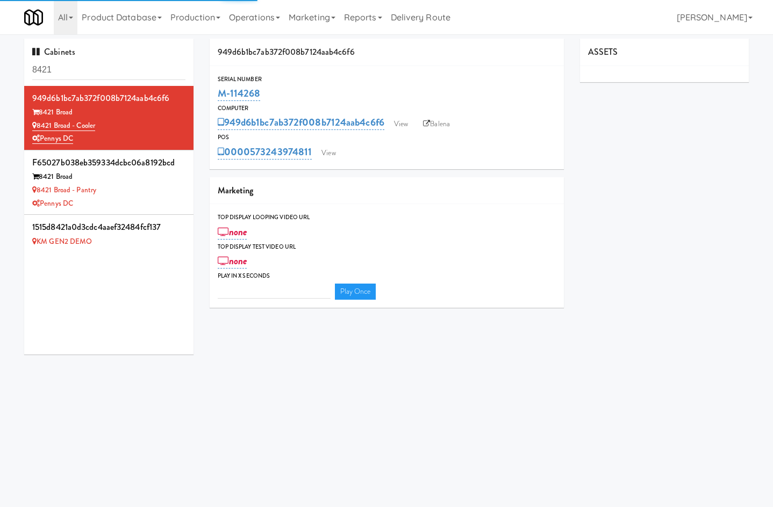
type input "3"
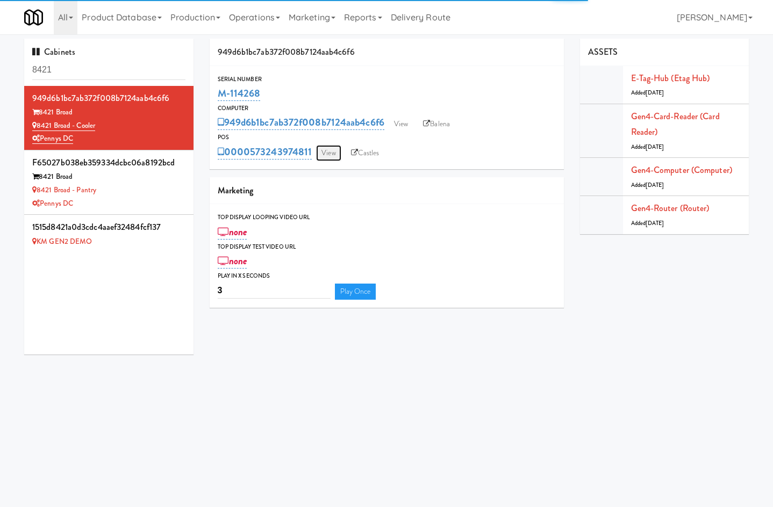
click at [327, 153] on link "View" at bounding box center [328, 153] width 25 height 16
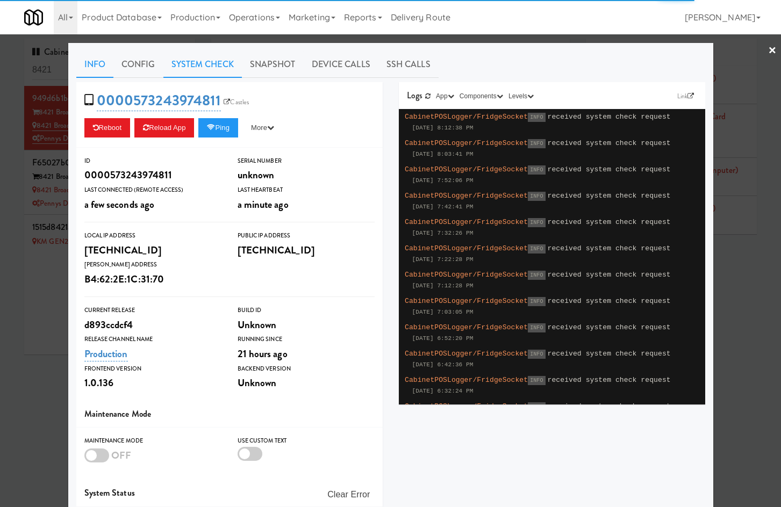
click at [191, 68] on link "System Check" at bounding box center [202, 64] width 78 height 27
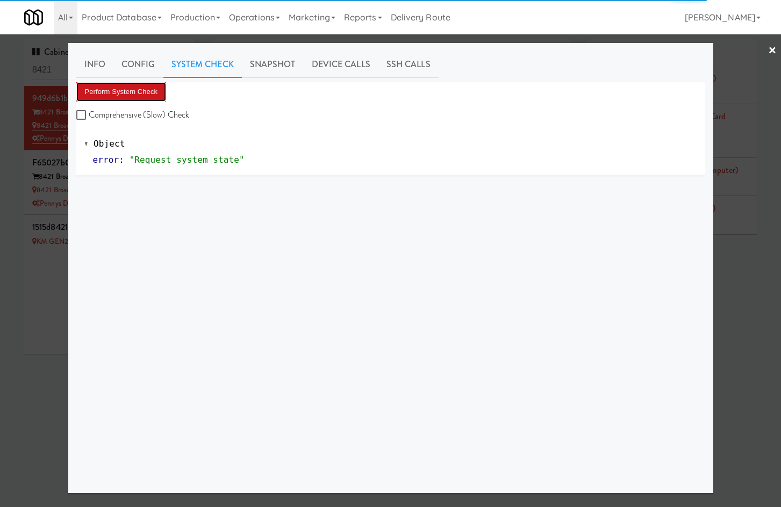
click at [133, 100] on button "Perform System Check" at bounding box center [121, 91] width 90 height 19
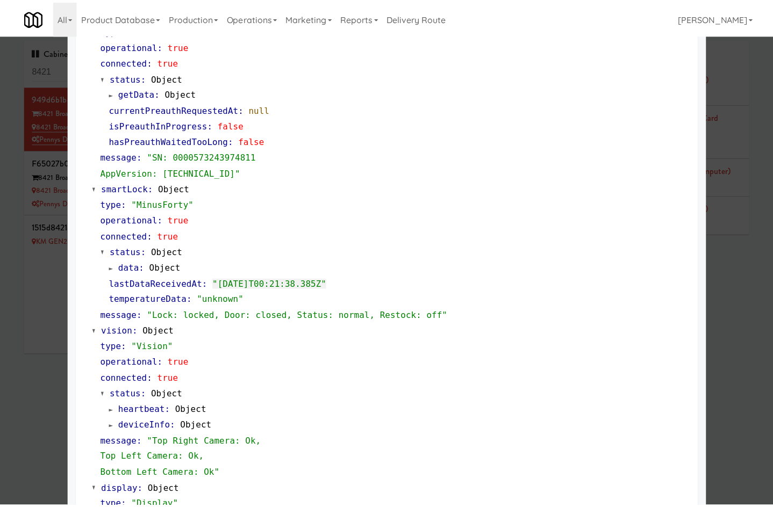
scroll to position [343, 0]
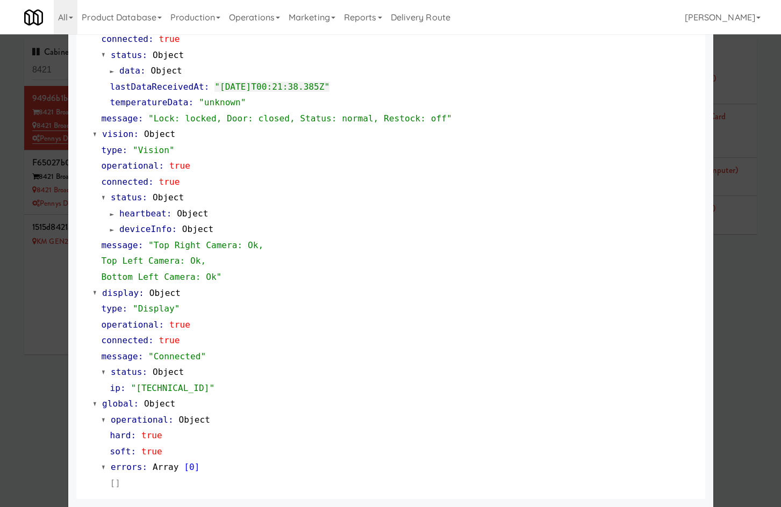
drag, startPoint x: 16, startPoint y: 355, endPoint x: 27, endPoint y: 342, distance: 17.1
click at [16, 355] on div at bounding box center [390, 253] width 781 height 507
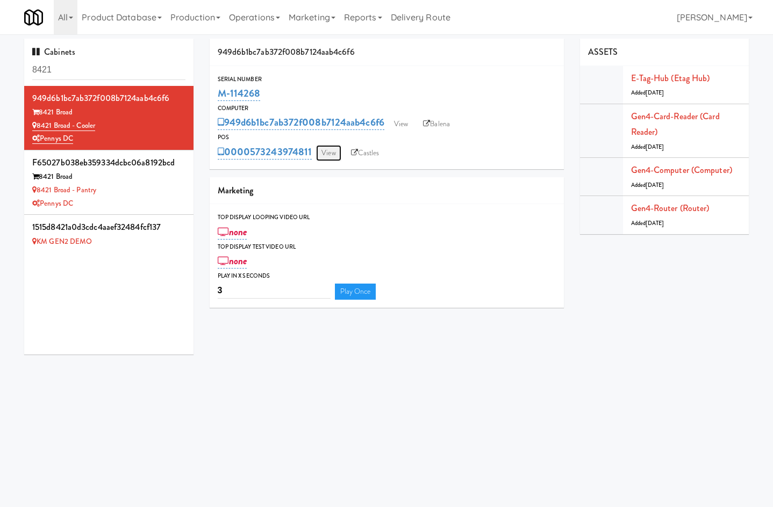
click at [330, 158] on link "View" at bounding box center [328, 153] width 25 height 16
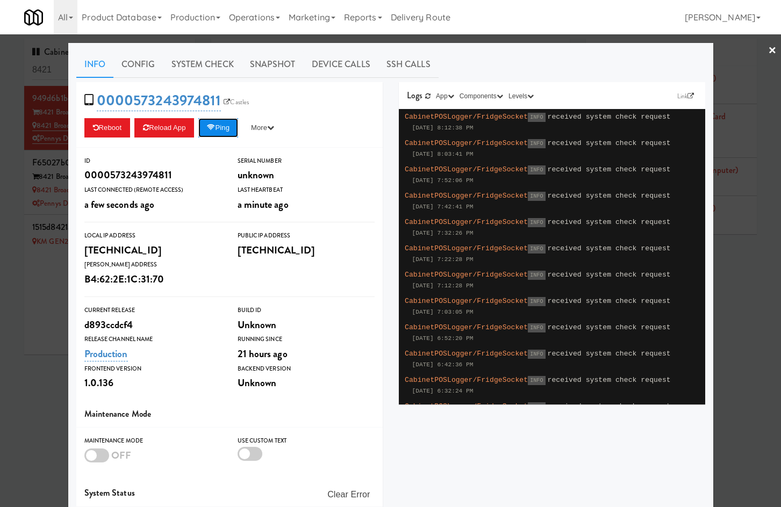
click at [224, 130] on button "Ping" at bounding box center [218, 127] width 40 height 19
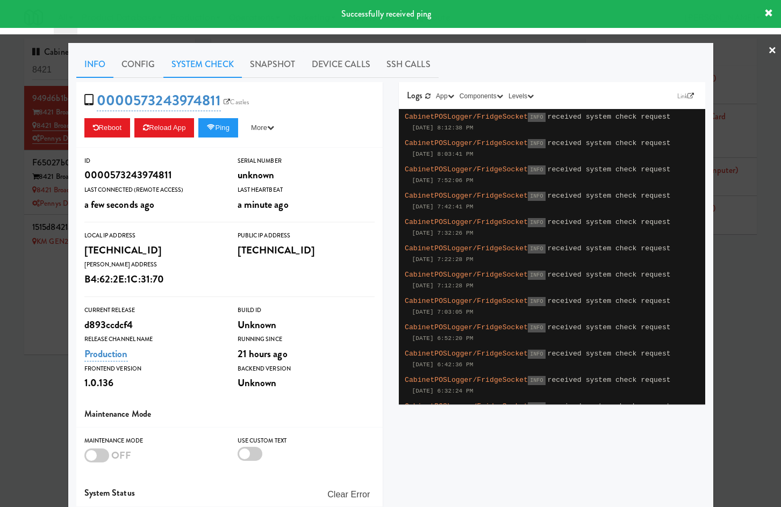
click at [207, 64] on link "System Check" at bounding box center [202, 64] width 78 height 27
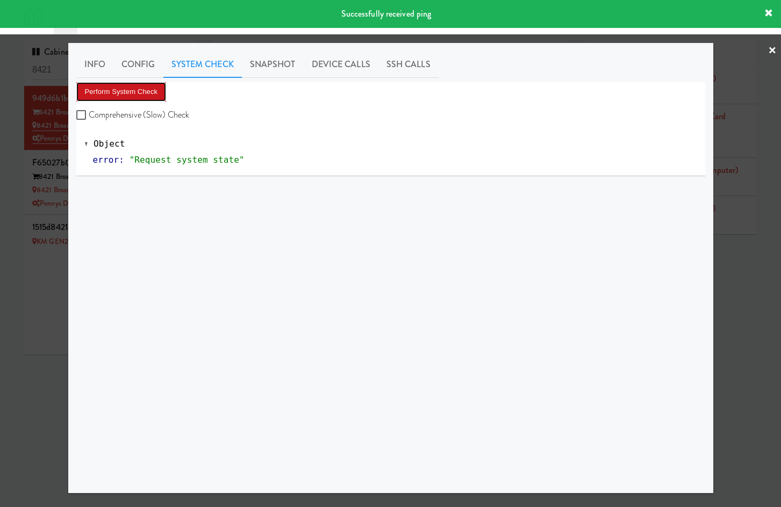
click at [144, 85] on button "Perform System Check" at bounding box center [121, 91] width 90 height 19
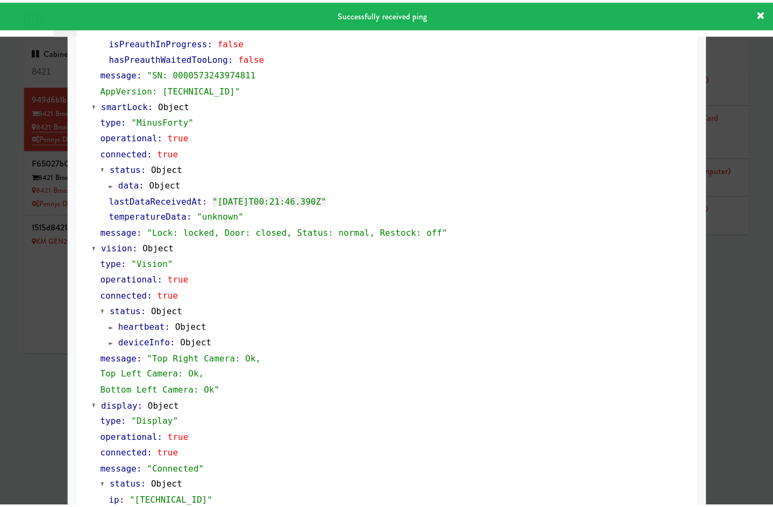
scroll to position [343, 0]
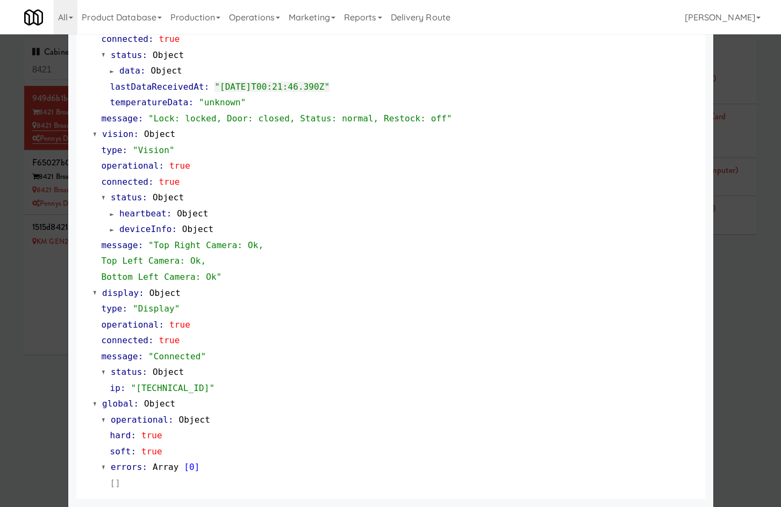
click at [3, 313] on div at bounding box center [390, 253] width 781 height 507
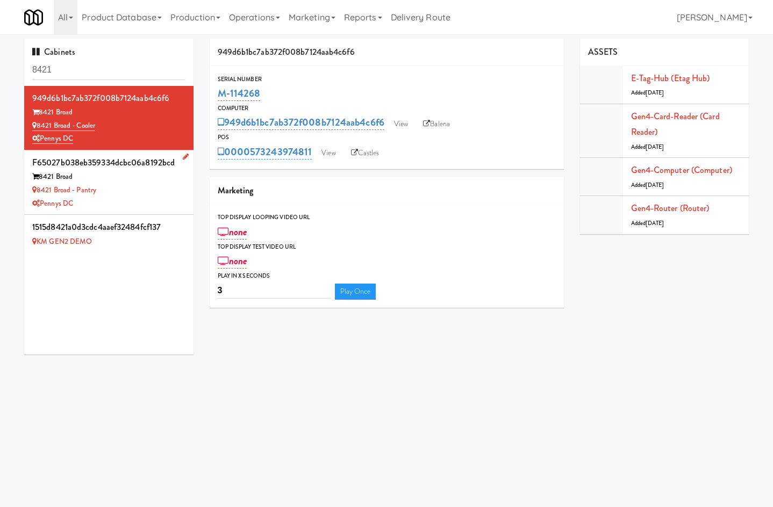
click at [130, 191] on div "8421 Broad - Pantry" at bounding box center [108, 190] width 153 height 13
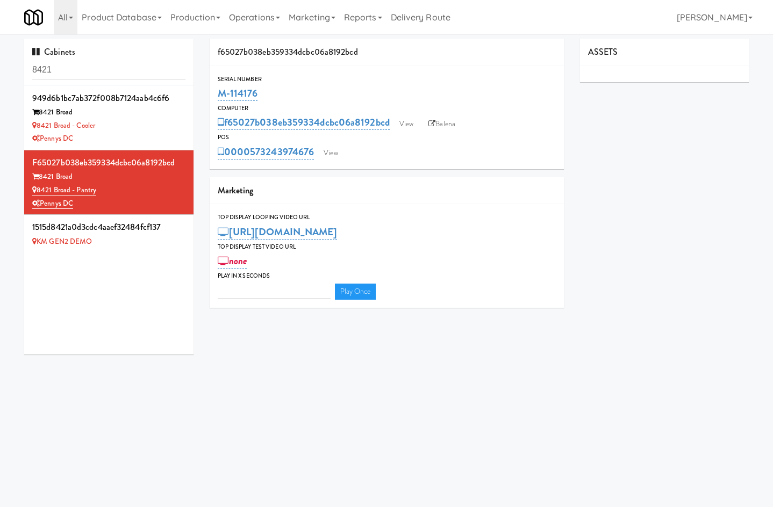
type input "3"
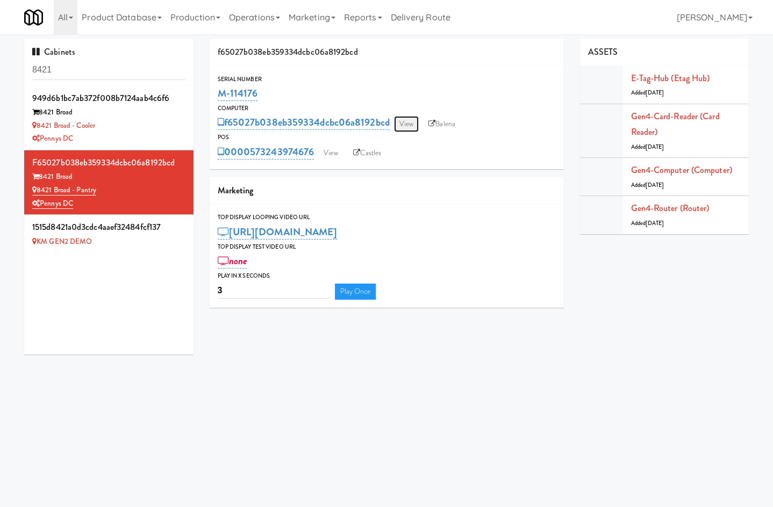
click at [412, 124] on link "View" at bounding box center [406, 124] width 25 height 16
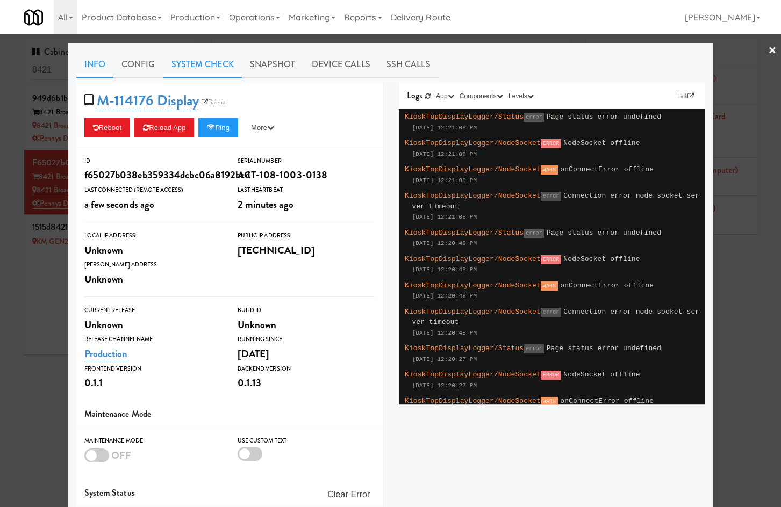
click at [197, 56] on link "System Check" at bounding box center [202, 64] width 78 height 27
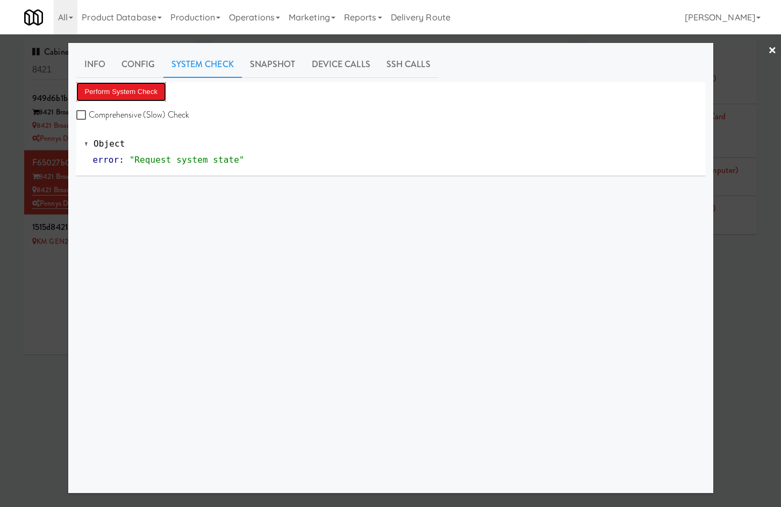
click at [138, 87] on button "Perform System Check" at bounding box center [121, 91] width 90 height 19
click at [273, 61] on link "Snapshot" at bounding box center [273, 64] width 62 height 27
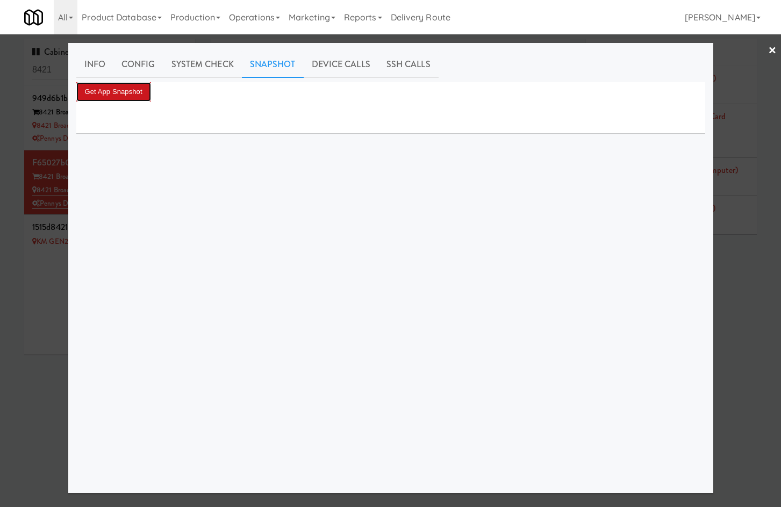
click at [139, 92] on button "Get App Snapshot" at bounding box center [113, 91] width 75 height 19
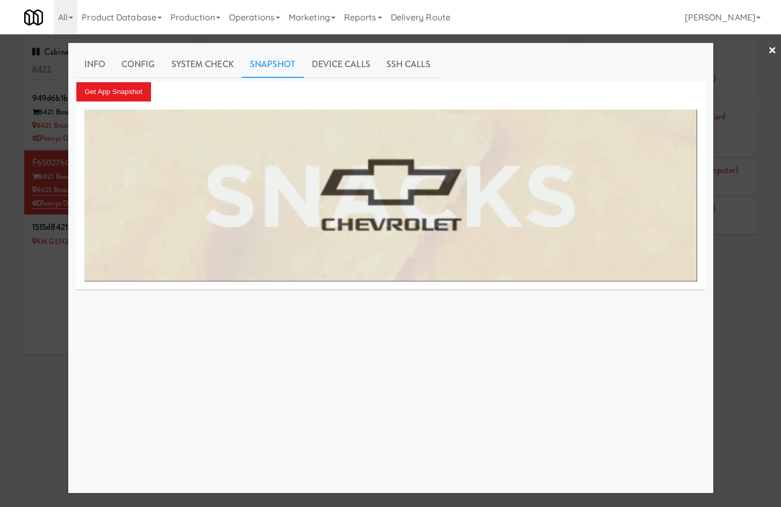
click at [257, 36] on div at bounding box center [390, 253] width 781 height 507
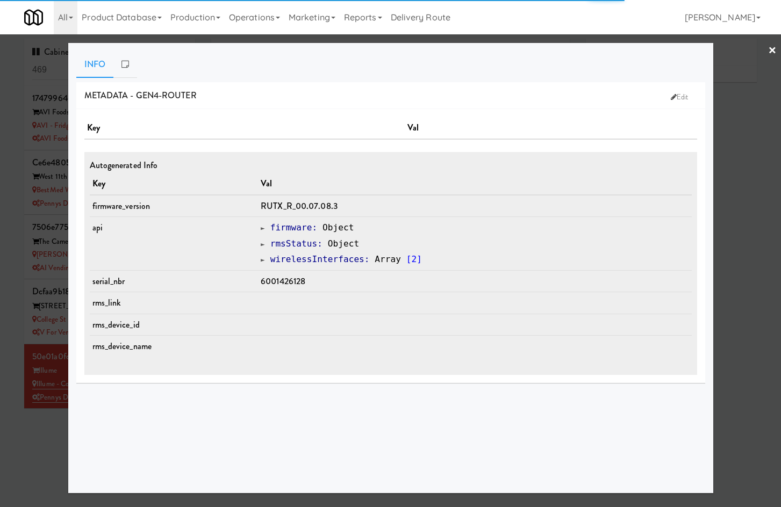
type input "3"
click at [395, 39] on div at bounding box center [390, 253] width 781 height 507
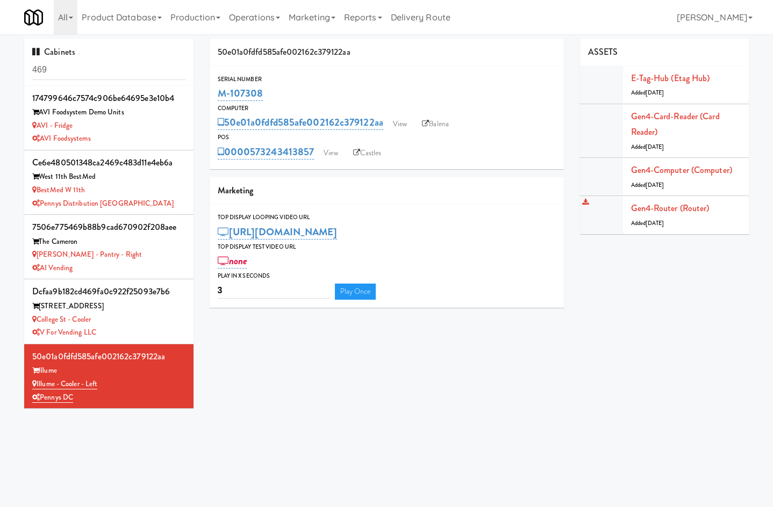
click at [652, 218] on div "Gen4-router (Router) Added 9 months ago" at bounding box center [686, 215] width 110 height 29
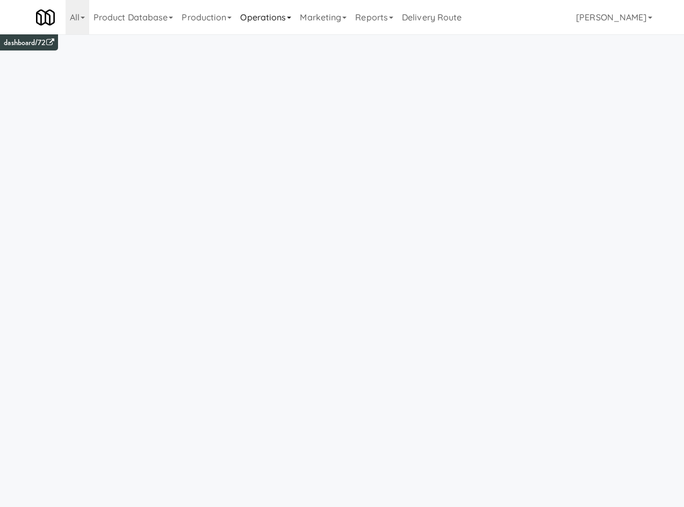
click at [284, 26] on link "Operations" at bounding box center [266, 17] width 60 height 34
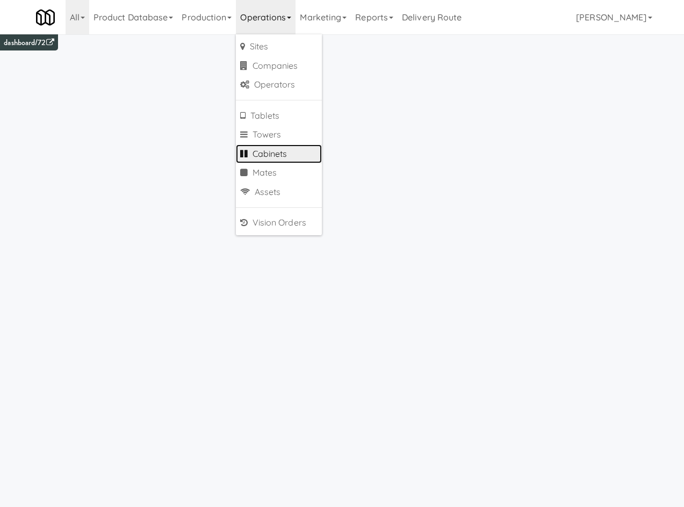
click at [298, 149] on link "Cabinets" at bounding box center [279, 154] width 86 height 19
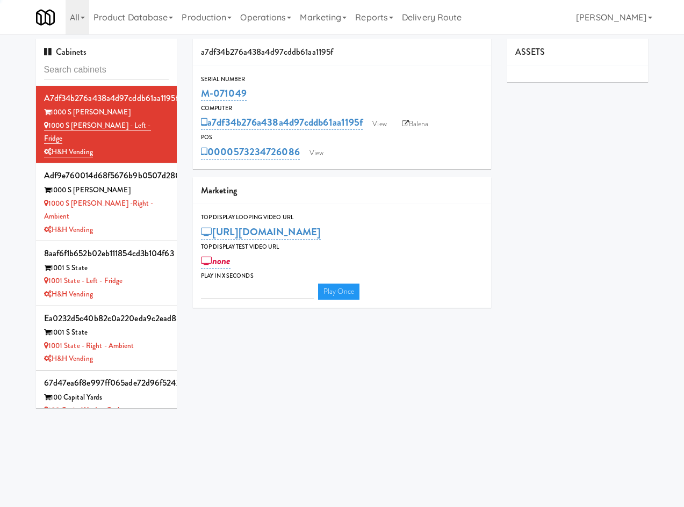
type input "3"
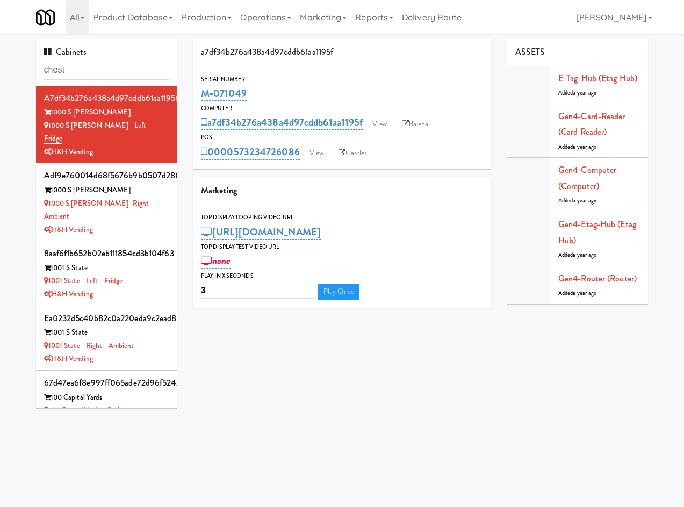
type input "chest"
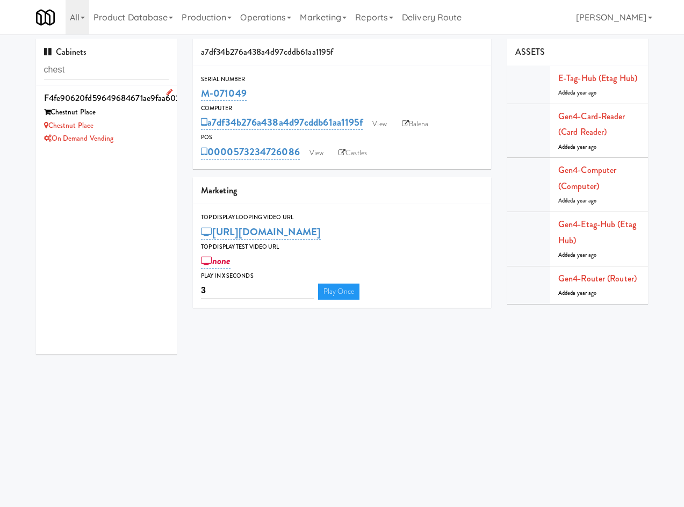
click at [146, 131] on div "Chestnut Place" at bounding box center [106, 125] width 125 height 13
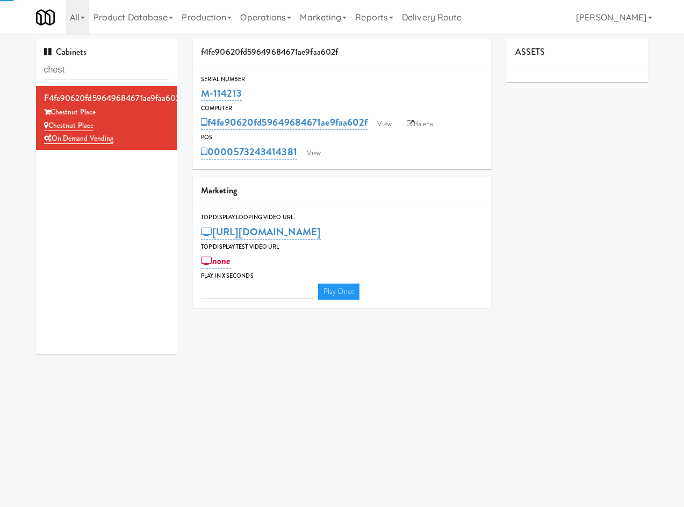
type input "3"
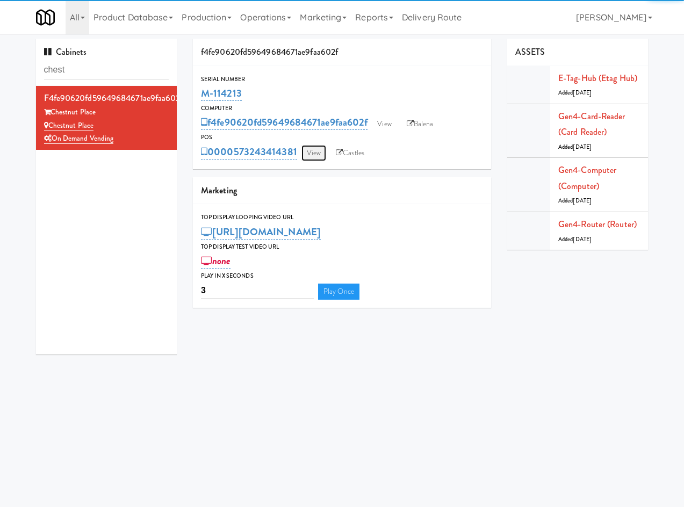
click at [319, 150] on link "View" at bounding box center [314, 153] width 25 height 16
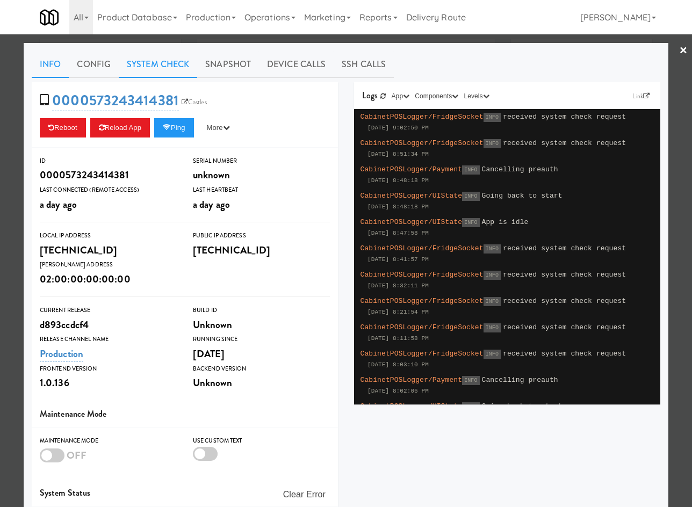
click at [171, 68] on link "System Check" at bounding box center [158, 64] width 78 height 27
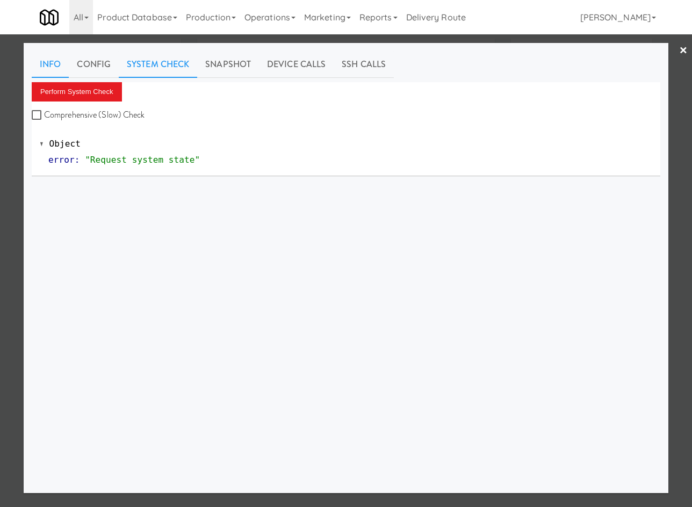
click at [49, 67] on link "Info" at bounding box center [50, 64] width 37 height 27
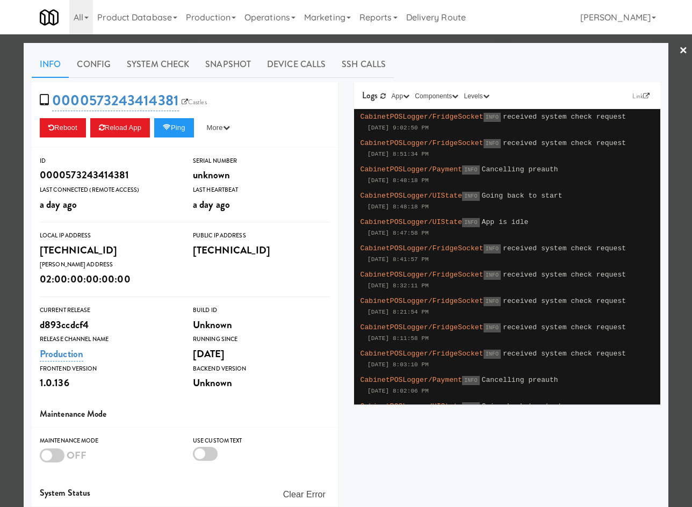
click at [176, 37] on div at bounding box center [346, 253] width 692 height 507
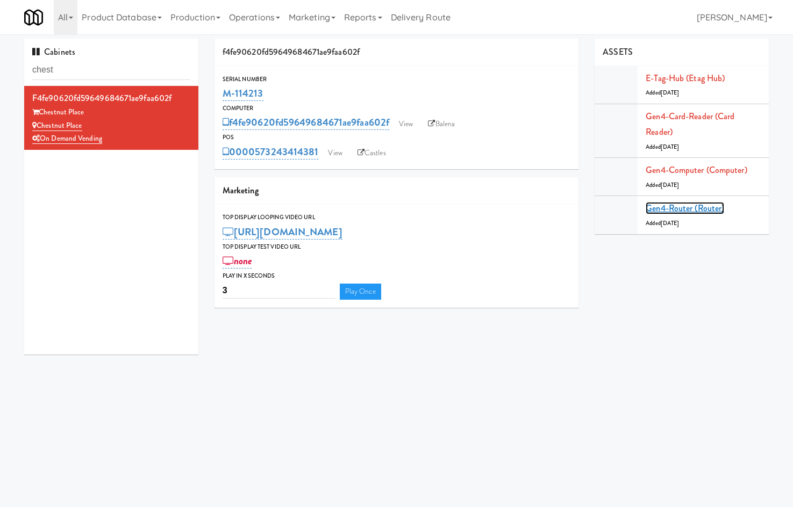
click at [529, 206] on link "Gen4-router (Router)" at bounding box center [685, 208] width 78 height 12
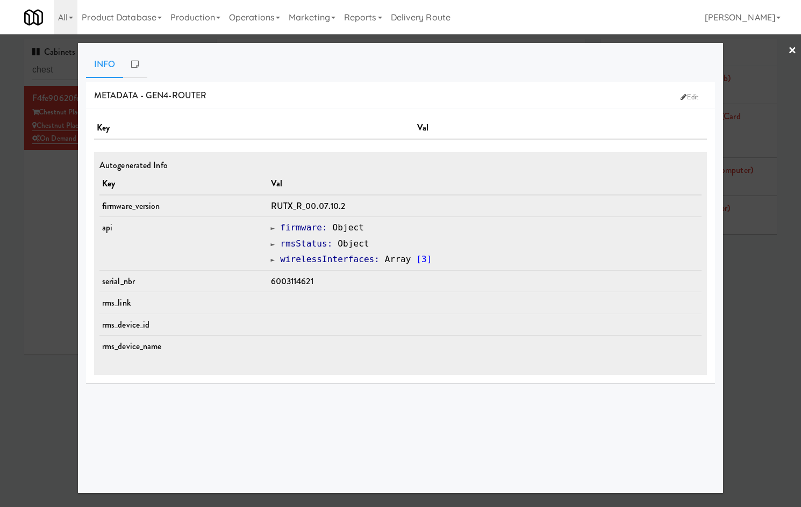
click at [288, 280] on span "6003114621" at bounding box center [292, 281] width 42 height 12
copy span "6003114621"
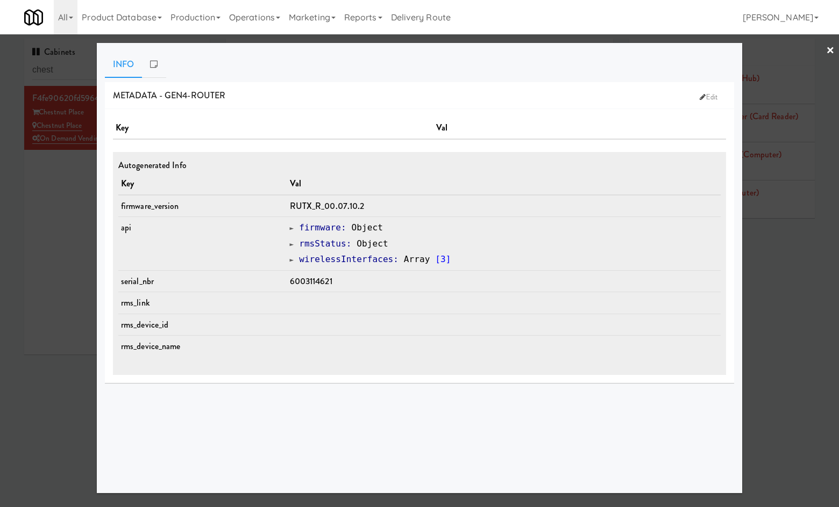
click at [56, 236] on div at bounding box center [419, 253] width 839 height 507
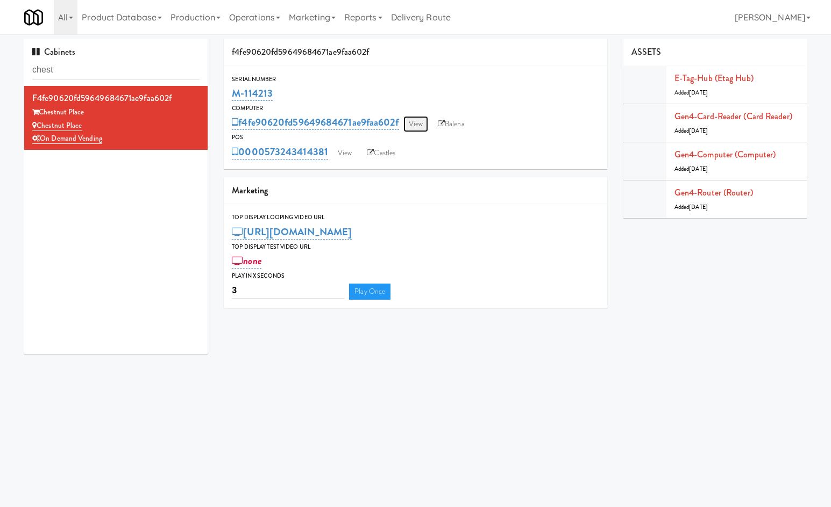
click at [420, 125] on link "View" at bounding box center [415, 124] width 25 height 16
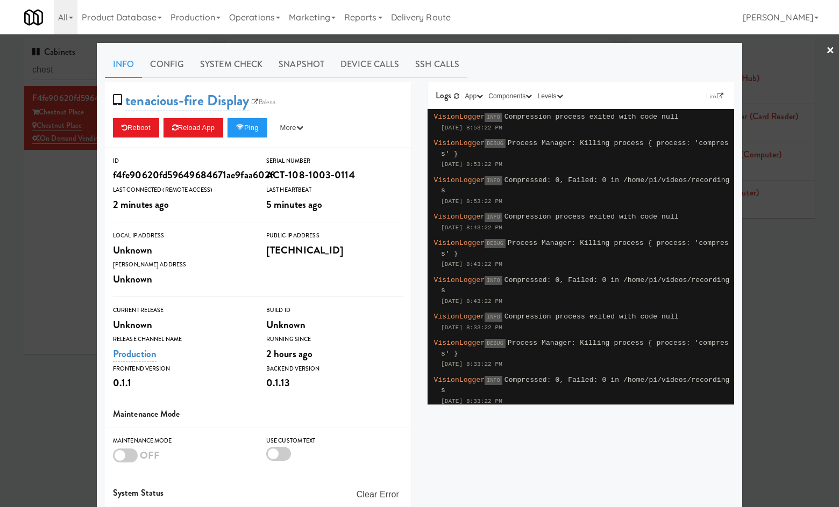
click at [66, 220] on div at bounding box center [419, 253] width 839 height 507
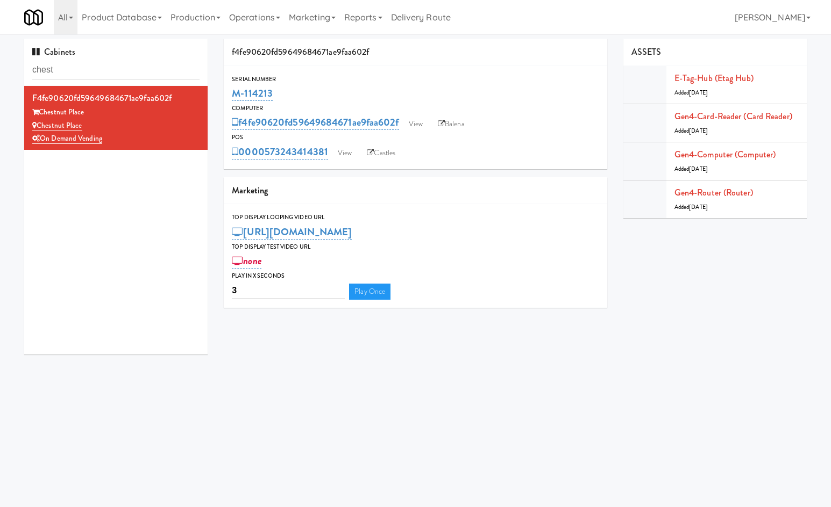
click at [503, 396] on body "Okay Okay Select date: previous 2025-Oct next Su Mo Tu We Th Fr Sa 28 29 30 1 2…" at bounding box center [415, 287] width 831 height 507
click at [337, 153] on link "View" at bounding box center [344, 153] width 25 height 16
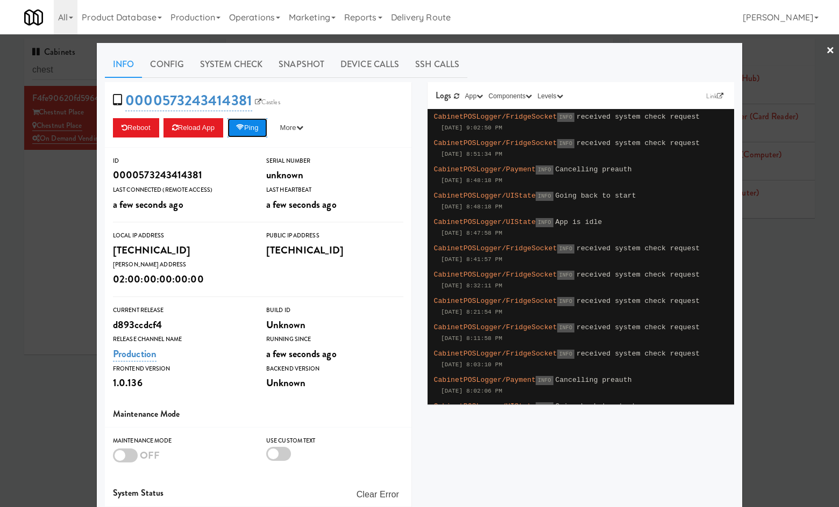
click at [244, 123] on button "Ping" at bounding box center [247, 127] width 40 height 19
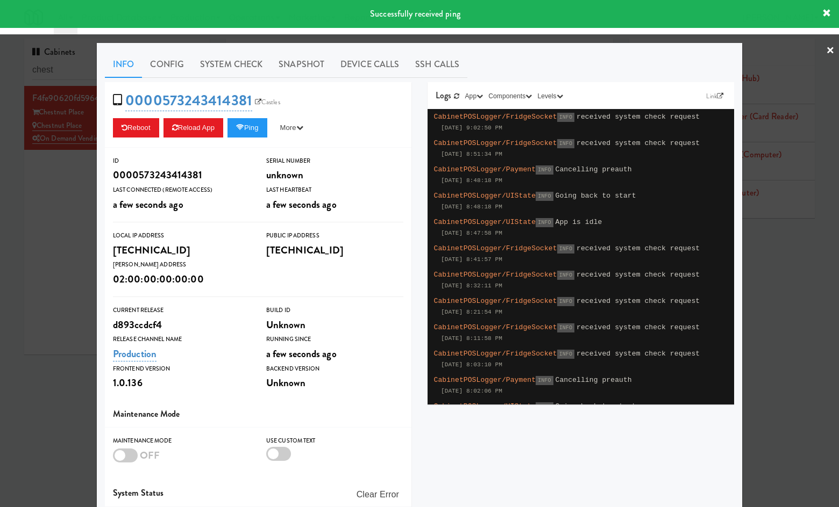
click at [99, 212] on div "Info Config System Check Snapshot Device Calls SSH Calls 0000573243414381 Castl…" at bounding box center [419, 314] width 645 height 542
drag, startPoint x: 62, startPoint y: 208, endPoint x: 91, endPoint y: 205, distance: 29.7
click at [63, 208] on div at bounding box center [419, 253] width 839 height 507
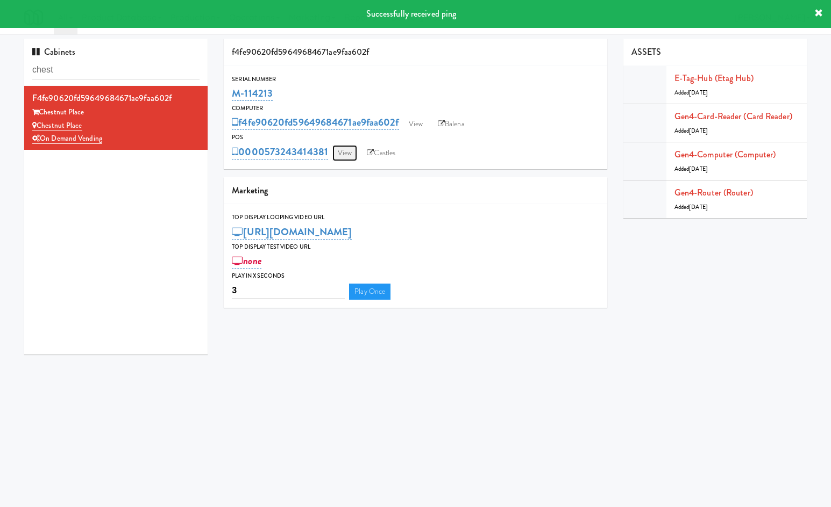
click at [340, 148] on link "View" at bounding box center [344, 153] width 25 height 16
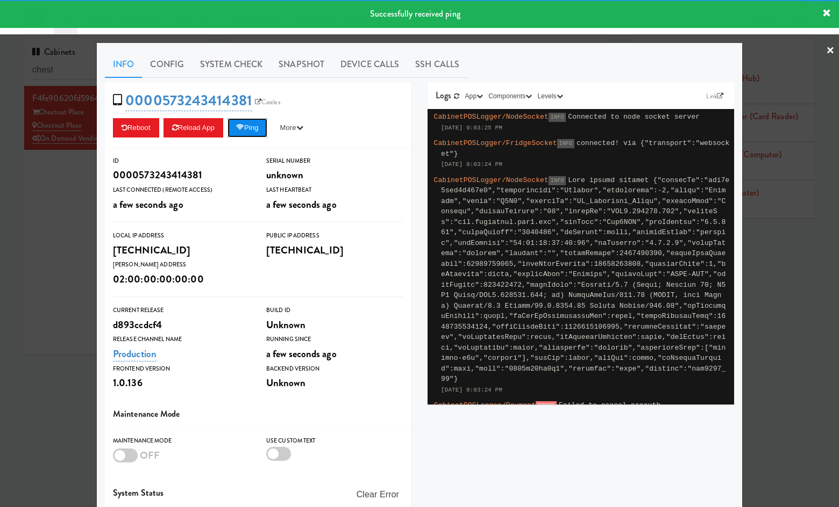
click at [245, 124] on button "Ping" at bounding box center [247, 127] width 40 height 19
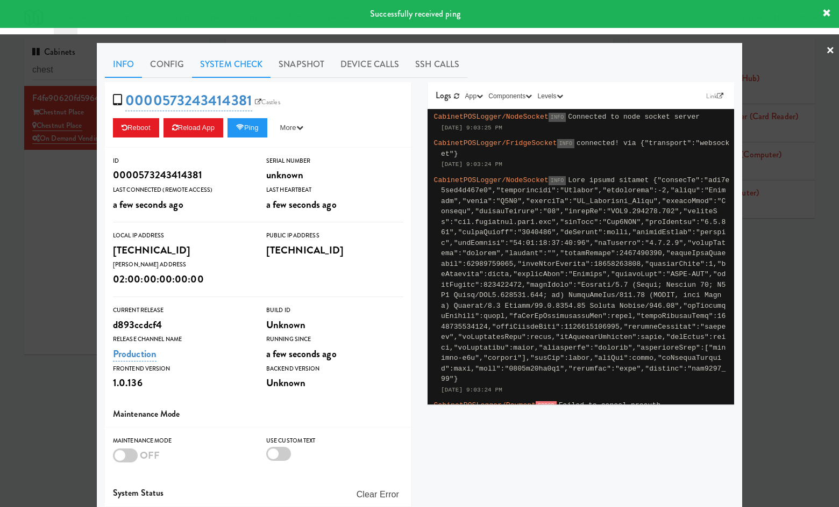
click at [230, 70] on link "System Check" at bounding box center [231, 64] width 78 height 27
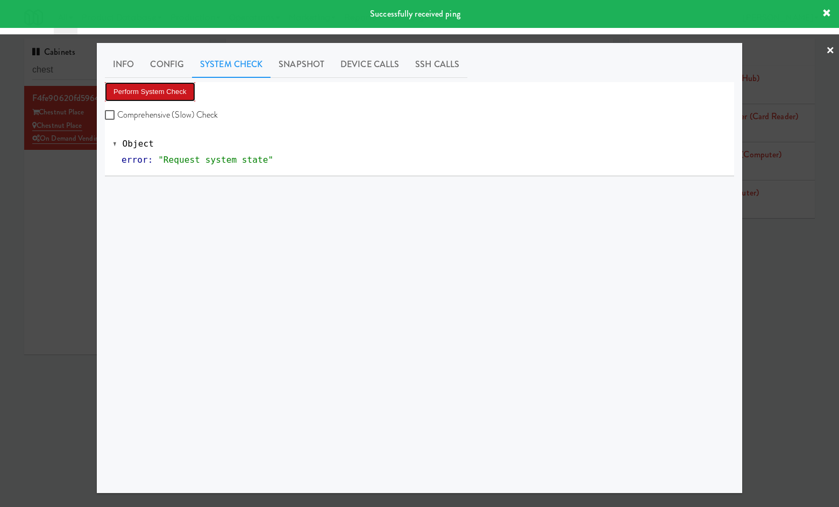
click at [186, 94] on button "Perform System Check" at bounding box center [150, 91] width 90 height 19
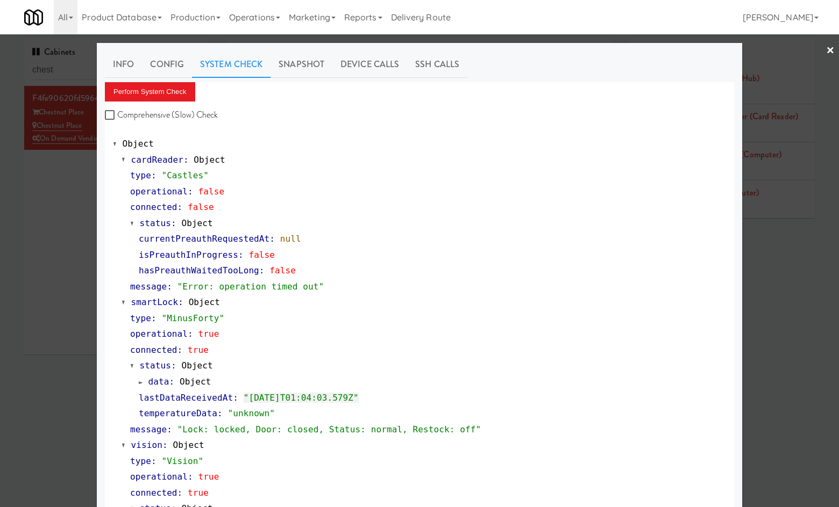
click at [68, 234] on div at bounding box center [419, 253] width 839 height 507
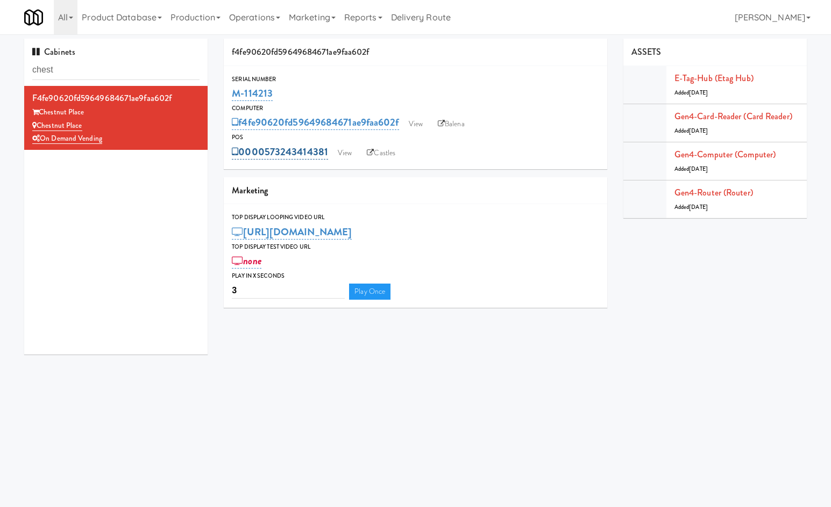
drag, startPoint x: 330, startPoint y: 141, endPoint x: 327, endPoint y: 149, distance: 8.5
click at [328, 151] on div "POS 0000573243414381 View Castles" at bounding box center [415, 146] width 383 height 29
copy div "0000573243414381"
click at [339, 151] on link "View" at bounding box center [344, 153] width 25 height 16
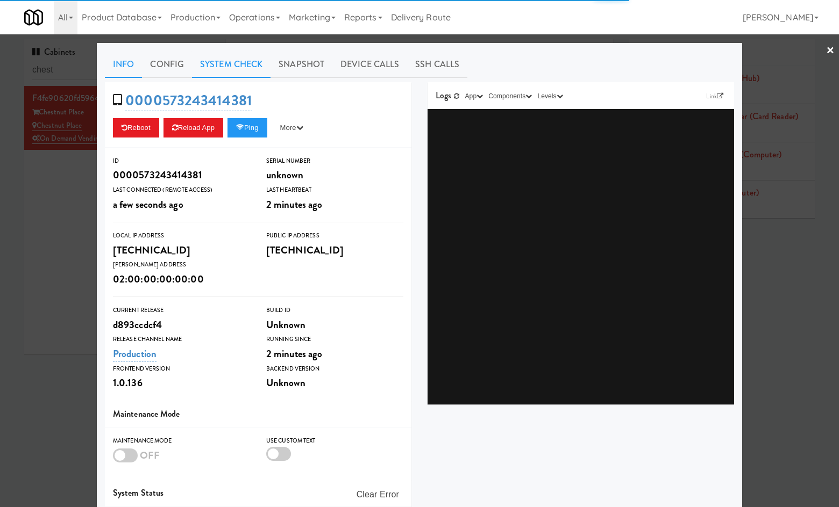
click at [216, 60] on link "System Check" at bounding box center [231, 64] width 78 height 27
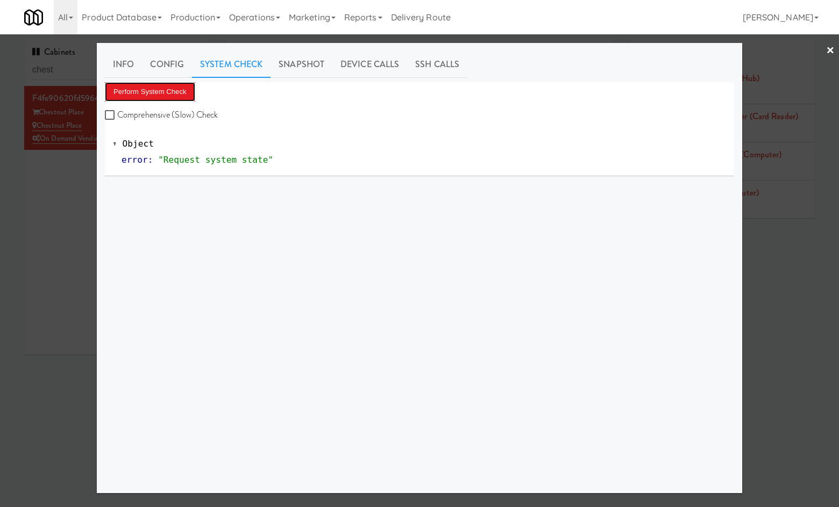
drag, startPoint x: 143, startPoint y: 97, endPoint x: 141, endPoint y: 124, distance: 26.9
click at [142, 98] on button "Perform System Check" at bounding box center [150, 91] width 90 height 19
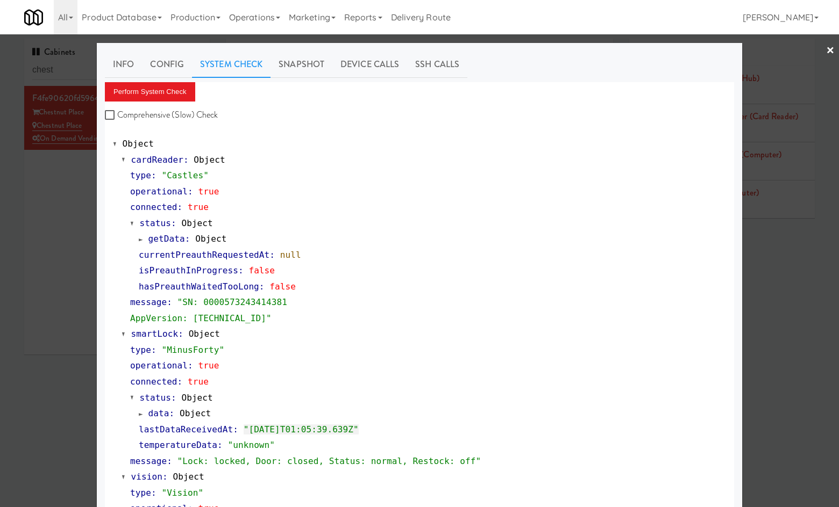
click at [70, 266] on div at bounding box center [419, 253] width 839 height 507
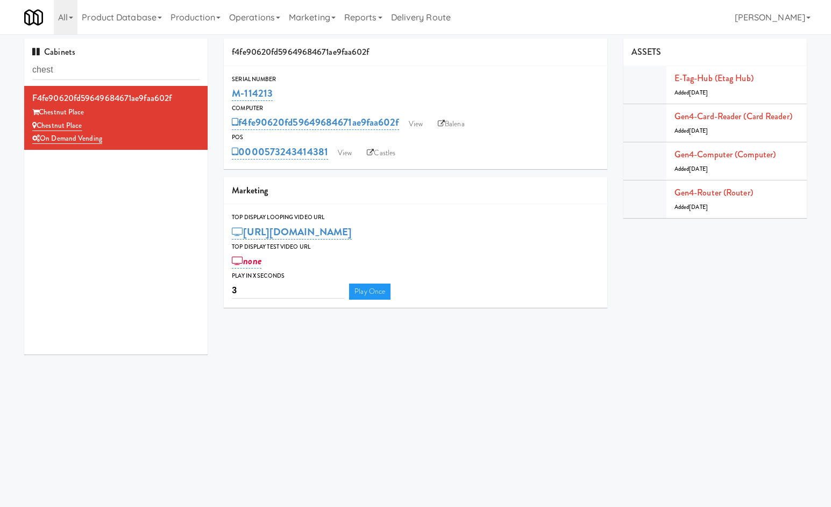
click at [332, 156] on div "0000573243414381 View Castles" at bounding box center [415, 152] width 367 height 18
click at [345, 148] on link "View" at bounding box center [344, 153] width 25 height 16
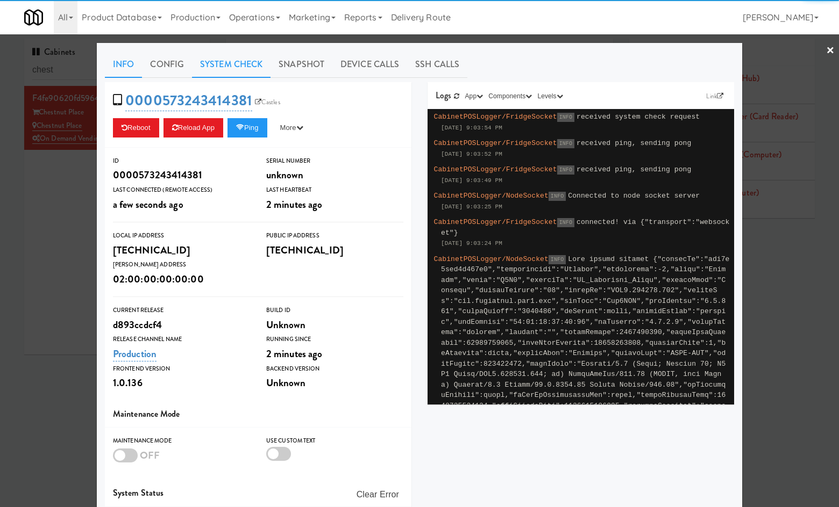
click at [238, 61] on link "System Check" at bounding box center [231, 64] width 78 height 27
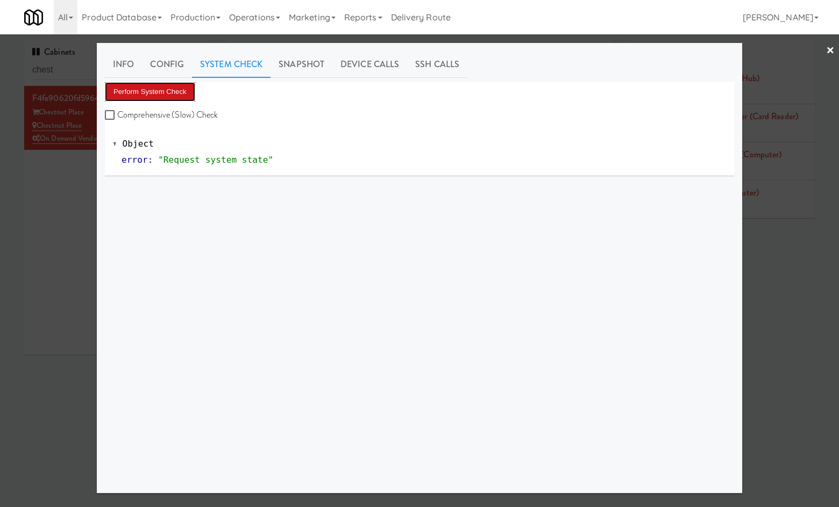
click at [153, 92] on button "Perform System Check" at bounding box center [150, 91] width 90 height 19
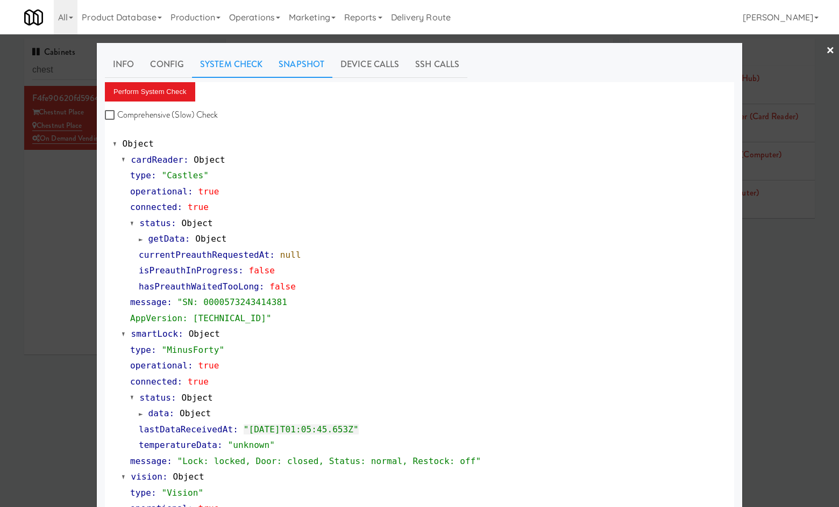
click at [304, 69] on link "Snapshot" at bounding box center [301, 64] width 62 height 27
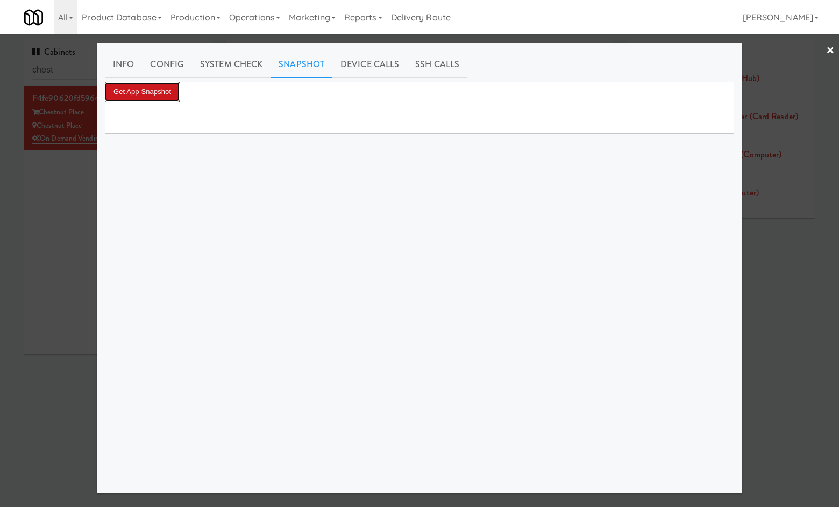
click at [148, 92] on button "Get App Snapshot" at bounding box center [142, 91] width 75 height 19
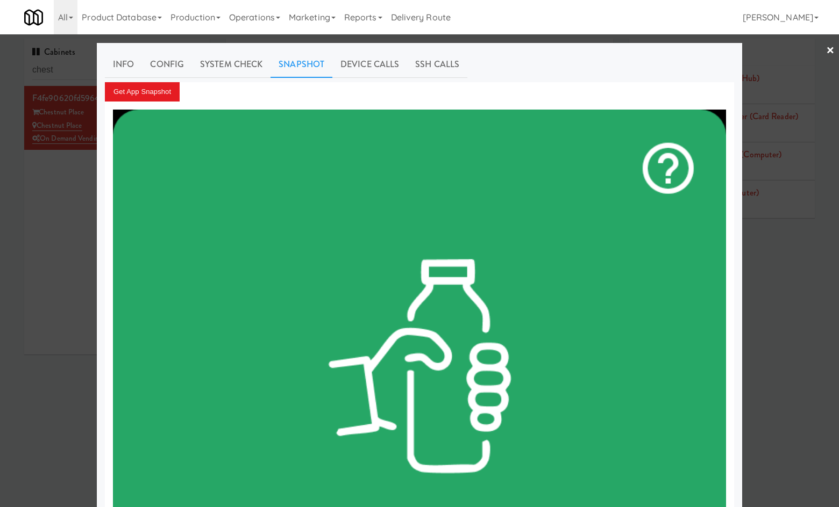
click at [28, 227] on div at bounding box center [419, 253] width 839 height 507
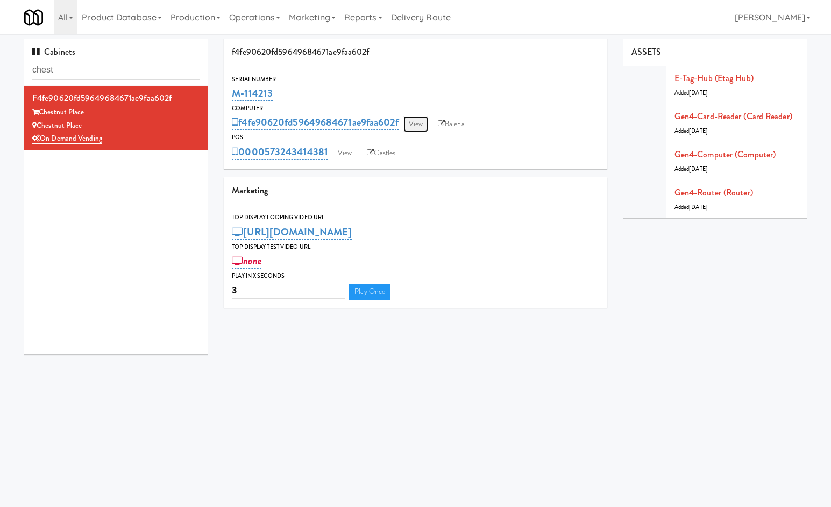
click at [419, 121] on link "View" at bounding box center [415, 124] width 25 height 16
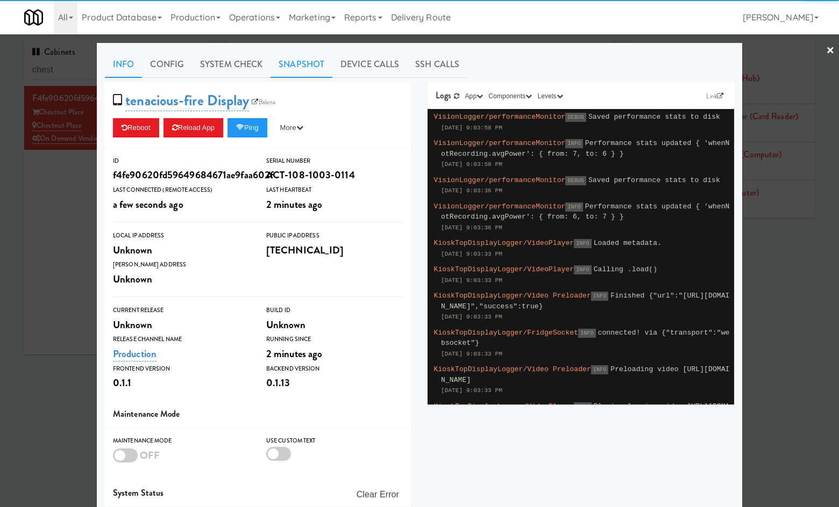
click at [303, 60] on link "Snapshot" at bounding box center [301, 64] width 62 height 27
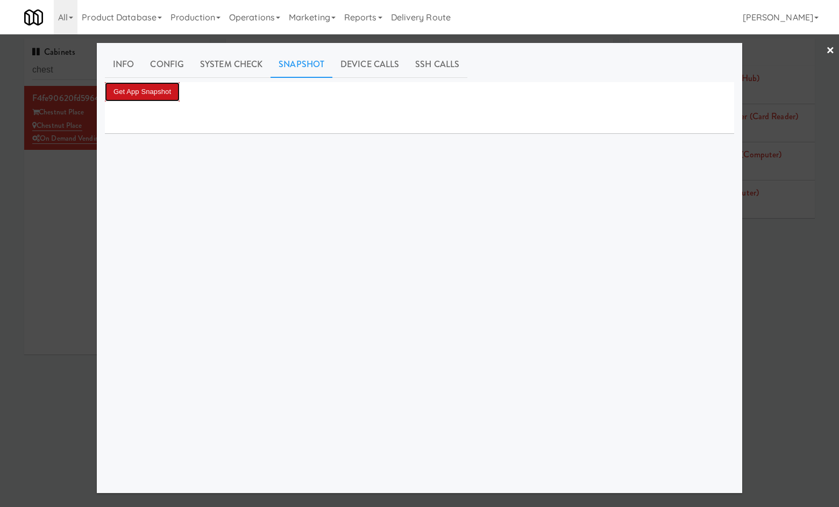
click at [144, 84] on button "Get App Snapshot" at bounding box center [142, 91] width 75 height 19
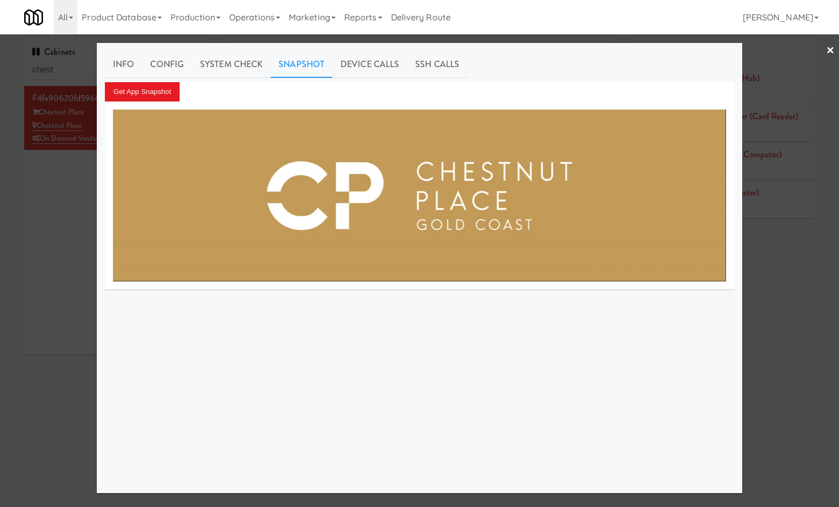
click at [67, 298] on div at bounding box center [419, 253] width 839 height 507
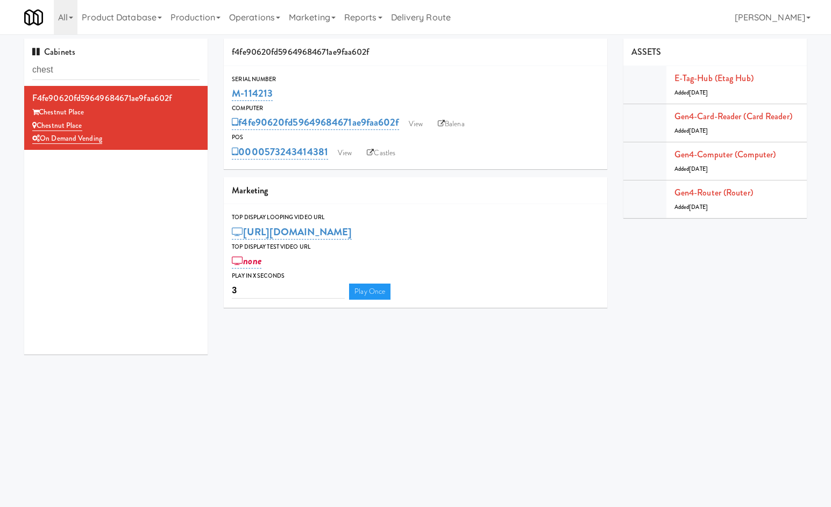
click at [504, 406] on body "Okay Okay Select date: previous 2025-Oct next Su Mo Tu We Th Fr Sa 28 29 30 1 2…" at bounding box center [415, 287] width 831 height 507
click at [261, 14] on link "Operations" at bounding box center [255, 17] width 60 height 34
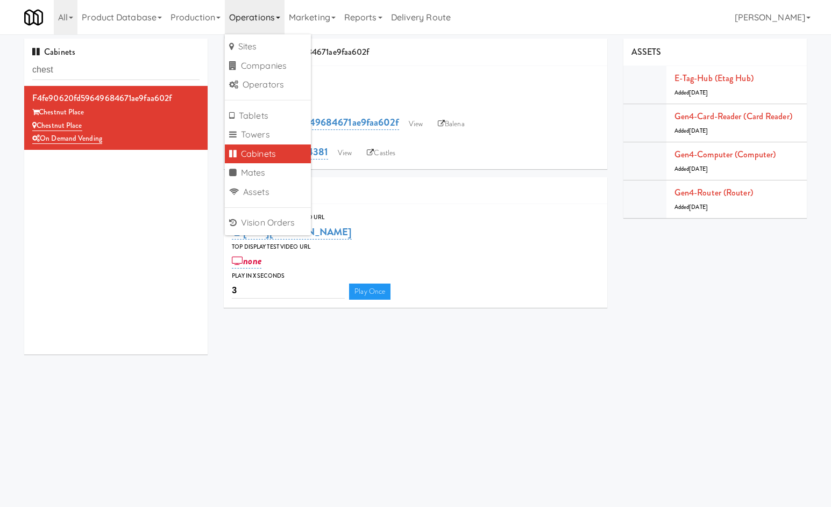
click at [77, 218] on div "f4fe90620fd59649684671ae9faa602f Chestnut Place Chestnut Place On Demand Vending" at bounding box center [115, 220] width 183 height 269
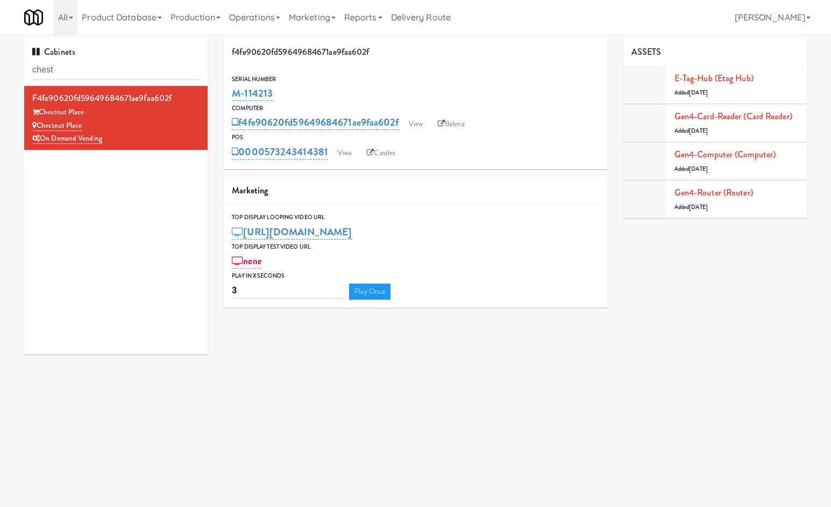
click at [529, 423] on body "Okay Okay Select date: previous 2025-Oct next Su Mo Tu We Th Fr Sa 28 29 30 1 2…" at bounding box center [415, 287] width 831 height 507
click at [338, 154] on link "View" at bounding box center [344, 153] width 25 height 16
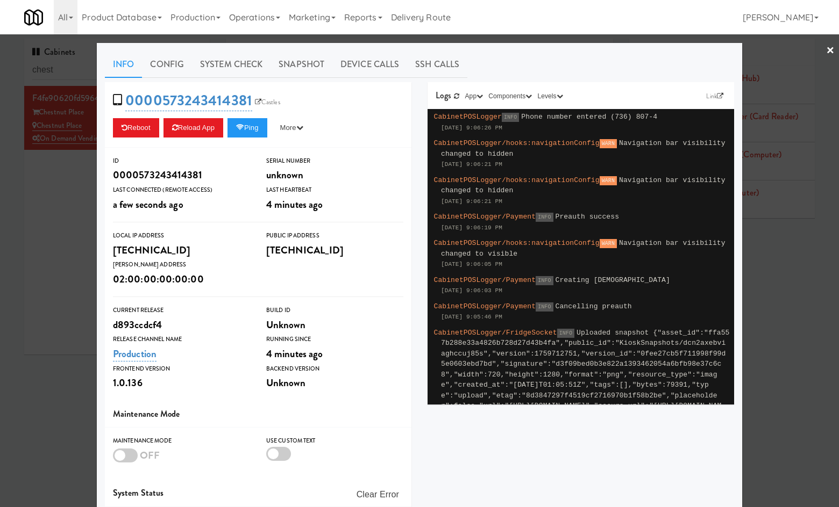
drag, startPoint x: 66, startPoint y: 263, endPoint x: 245, endPoint y: 96, distance: 244.9
click at [87, 238] on div at bounding box center [419, 253] width 839 height 507
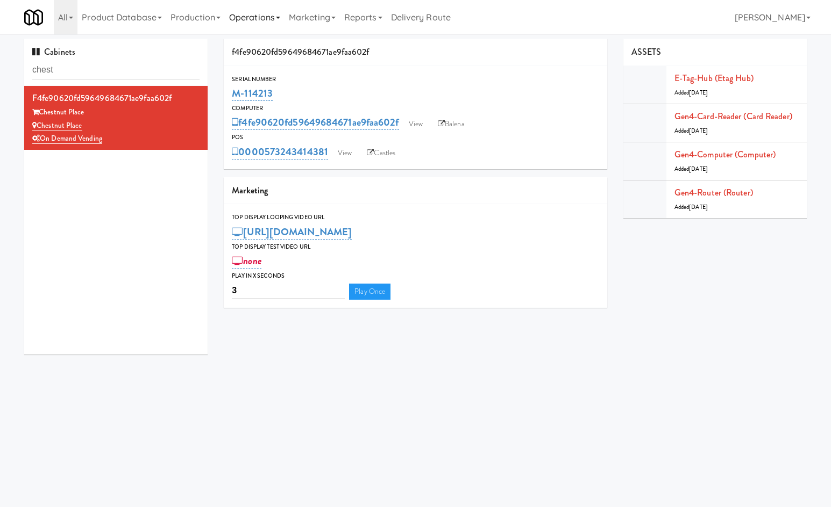
drag, startPoint x: 266, startPoint y: 6, endPoint x: 266, endPoint y: 18, distance: 11.3
click at [264, 8] on link "Operations" at bounding box center [255, 17] width 60 height 34
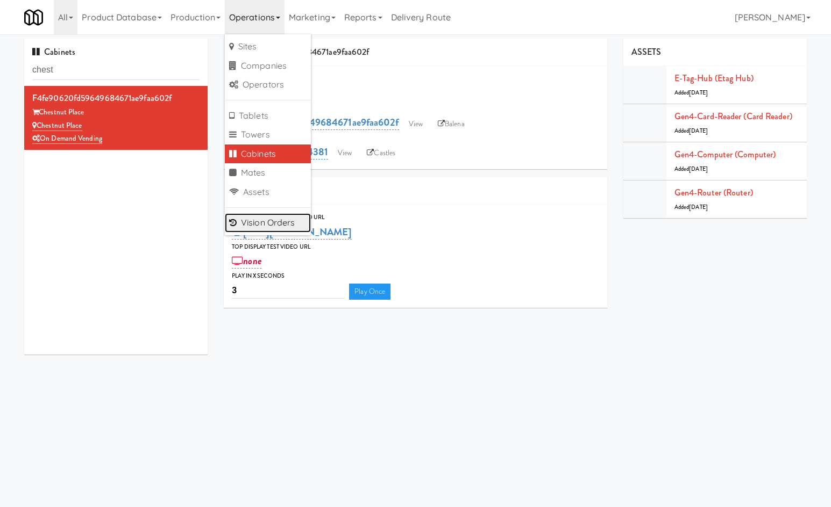
click at [257, 221] on link "Vision Orders" at bounding box center [268, 222] width 86 height 19
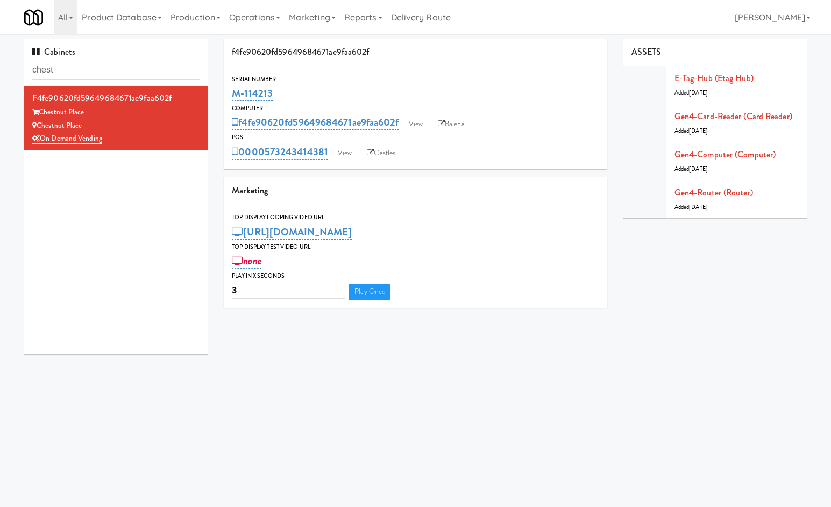
drag, startPoint x: 216, startPoint y: 90, endPoint x: 221, endPoint y: 101, distance: 12.3
click at [221, 101] on div "f4fe90620fd59649684671ae9faa602f Serial Number M-114213 Computer f4fe90620fd596…" at bounding box center [415, 177] width 399 height 277
copy link "M-114213"
click at [35, 300] on div "f4fe90620fd59649684671ae9faa602f Chestnut Place Chestnut Place On Demand Vending" at bounding box center [115, 220] width 183 height 269
drag, startPoint x: 104, startPoint y: 113, endPoint x: 80, endPoint y: 135, distance: 32.7
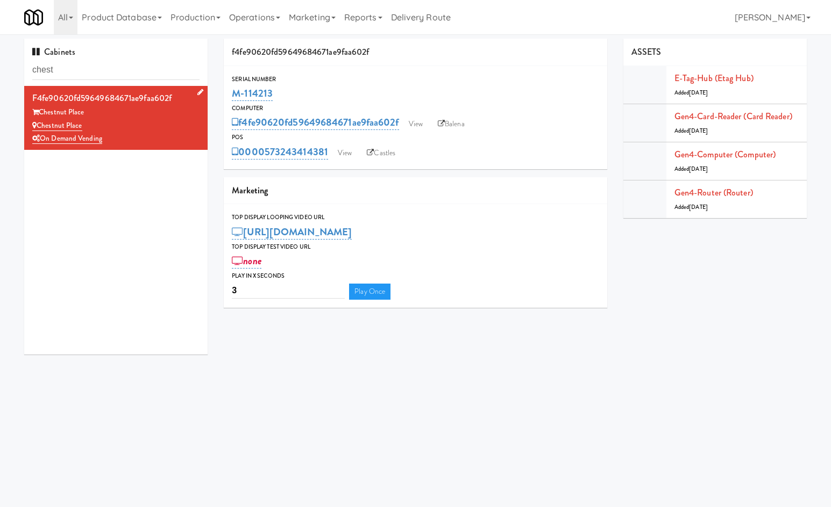
click at [80, 135] on div "f4fe90620fd59649684671ae9faa602f Chestnut Place Chestnut Place On Demand Vending" at bounding box center [115, 117] width 167 height 55
drag, startPoint x: 110, startPoint y: 142, endPoint x: 34, endPoint y: 125, distance: 77.6
click at [34, 125] on div "f4fe90620fd59649684671ae9faa602f Chestnut Place Chestnut Place On Demand Vending" at bounding box center [115, 117] width 167 height 55
copy div "Chestnut Place On Demand Vending"
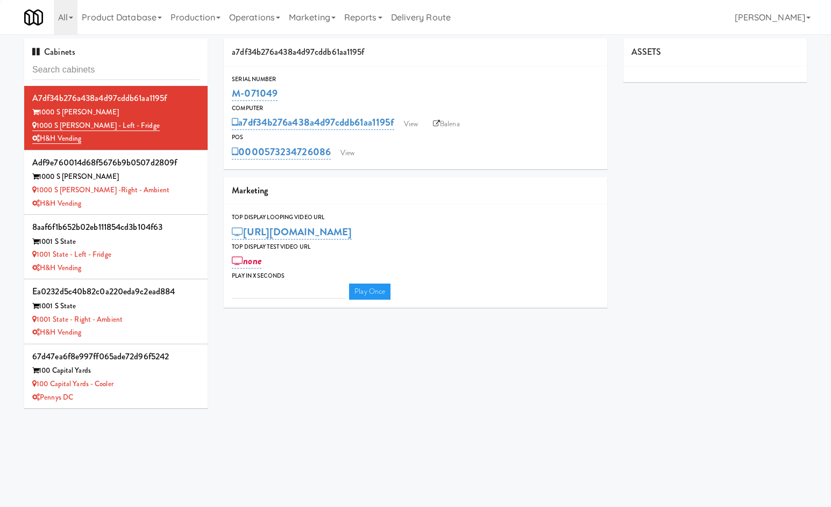
type input "3"
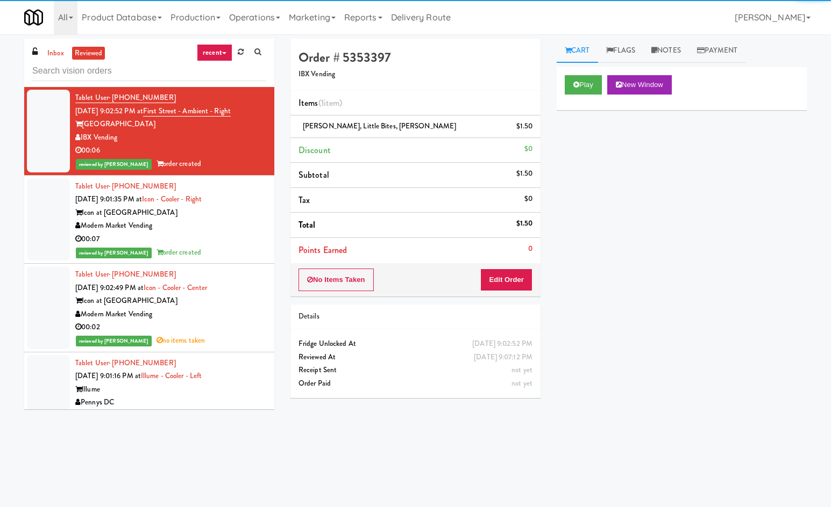
click at [127, 75] on input "text" at bounding box center [149, 71] width 234 height 20
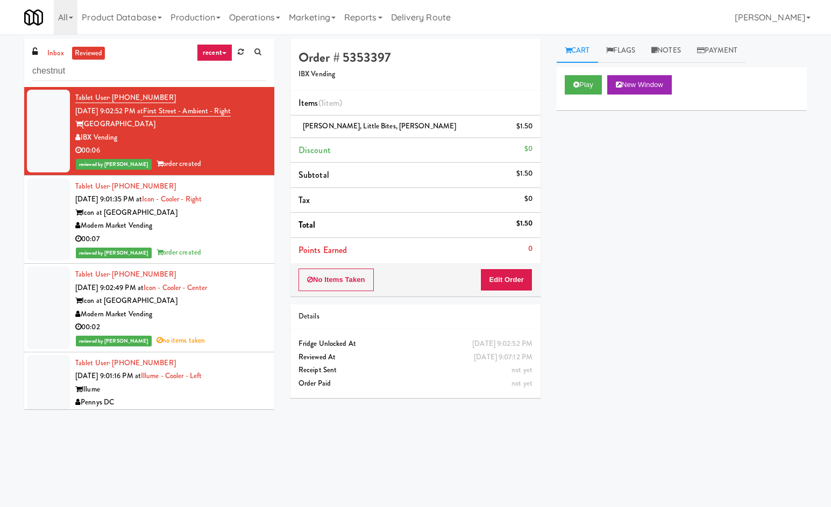
type input "chestnut"
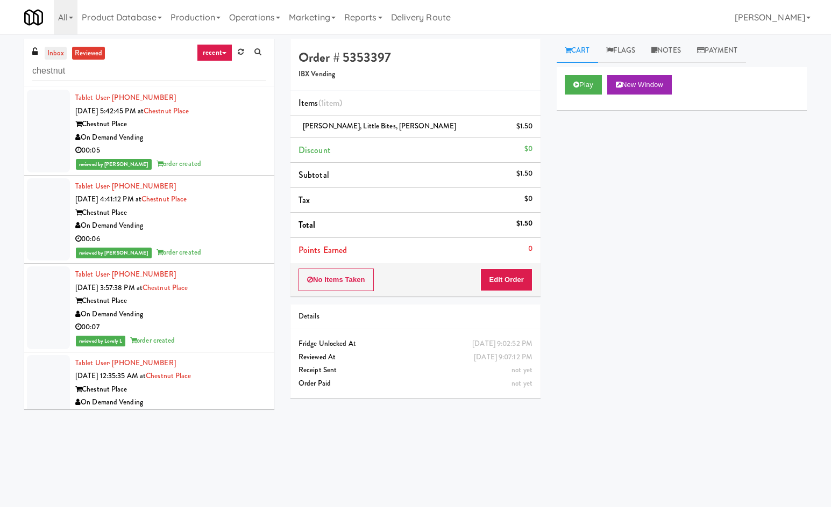
click at [53, 58] on link "inbox" at bounding box center [56, 53] width 22 height 13
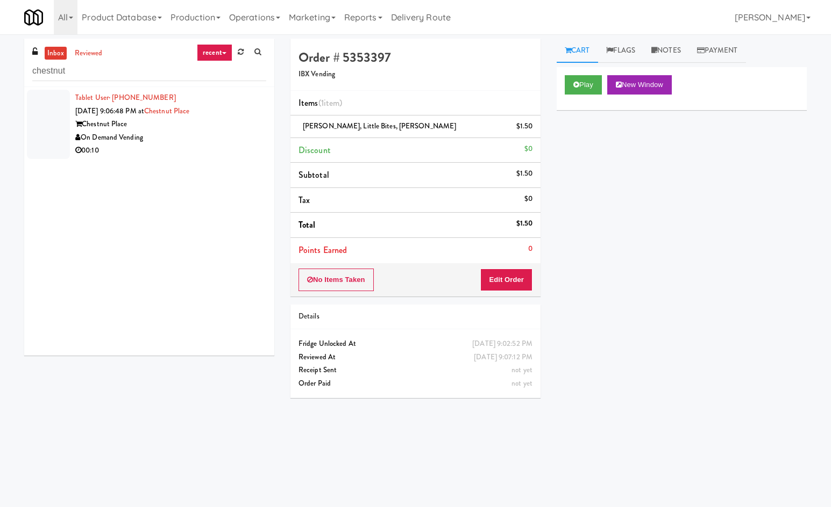
click at [210, 137] on div "On Demand Vending" at bounding box center [170, 137] width 191 height 13
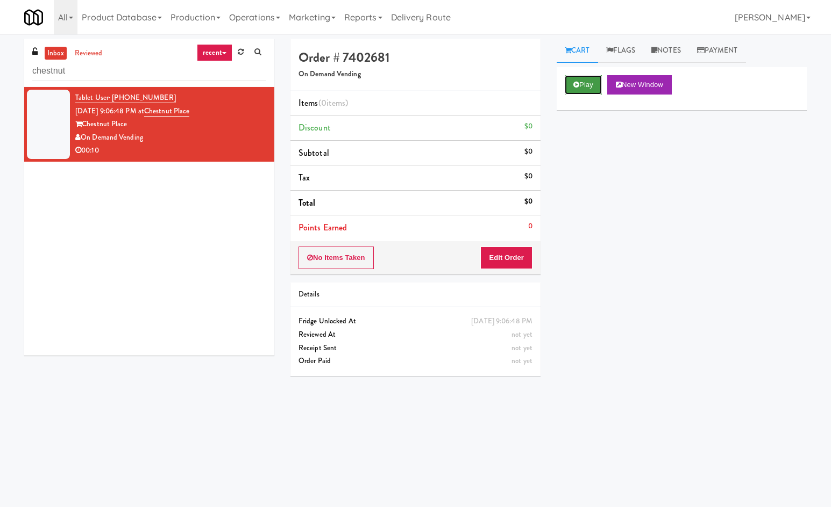
click at [581, 81] on button "Play" at bounding box center [582, 84] width 37 height 19
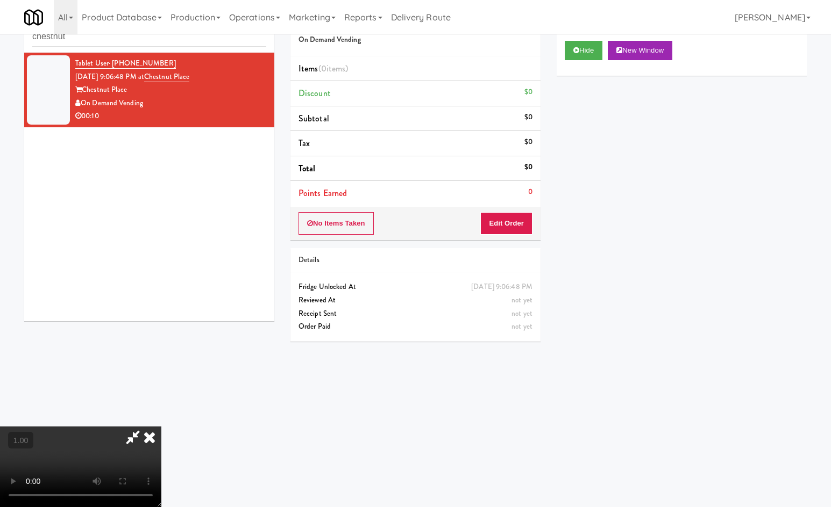
click at [161, 427] on icon at bounding box center [150, 438] width 24 height 22
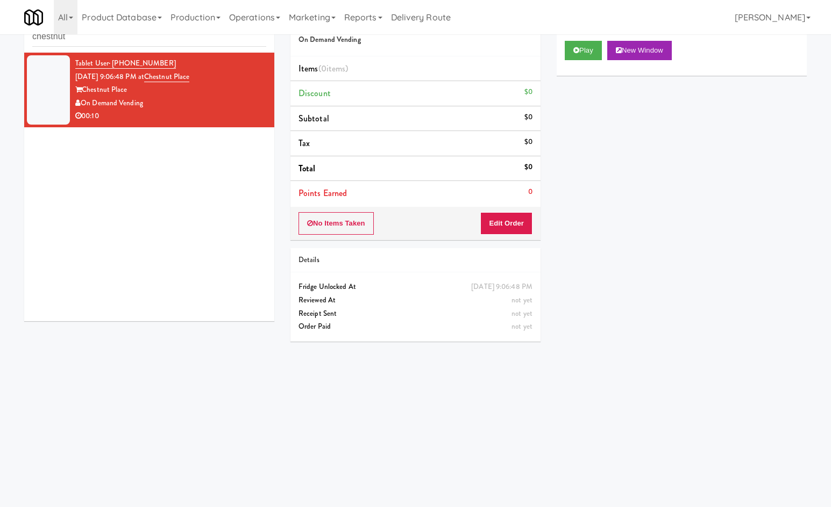
click at [635, 271] on div "Play New Window Primary Flag Clear Flag if unable to determine what was taken o…" at bounding box center [681, 234] width 250 height 403
drag, startPoint x: 349, startPoint y: 234, endPoint x: 351, endPoint y: 226, distance: 7.7
click at [349, 233] on button "No Items Taken" at bounding box center [335, 223] width 75 height 23
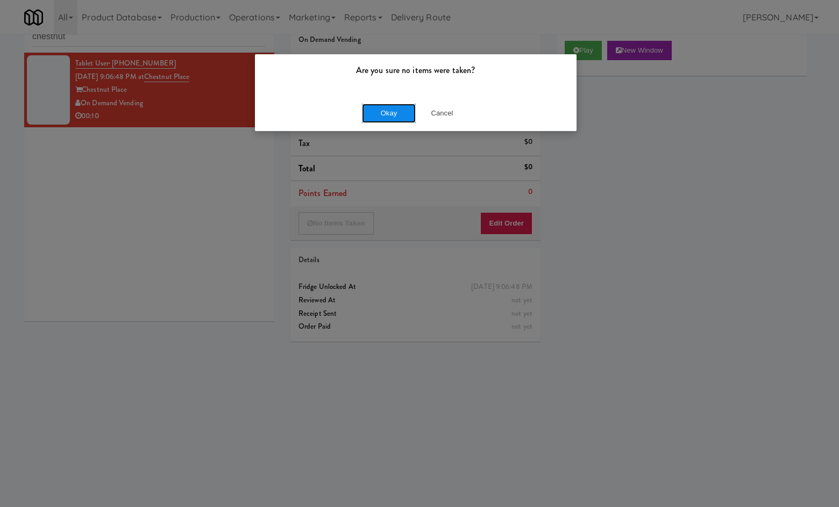
click at [374, 109] on button "Okay" at bounding box center [389, 113] width 54 height 19
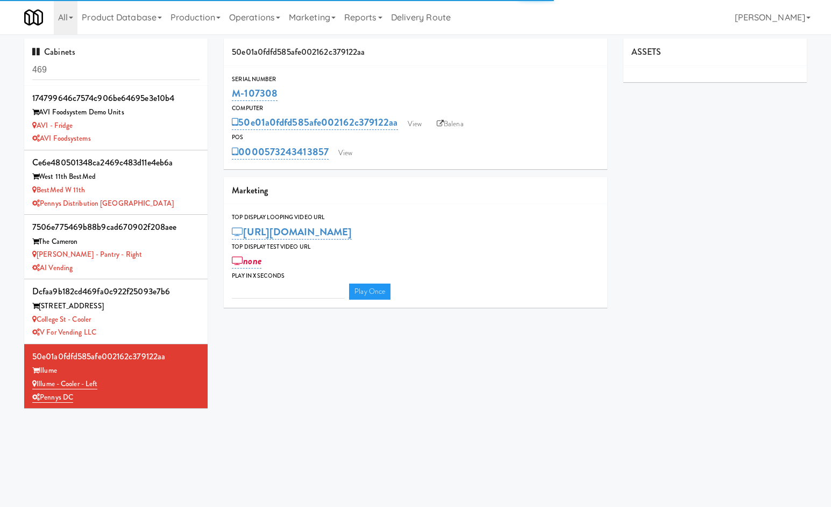
type input "3"
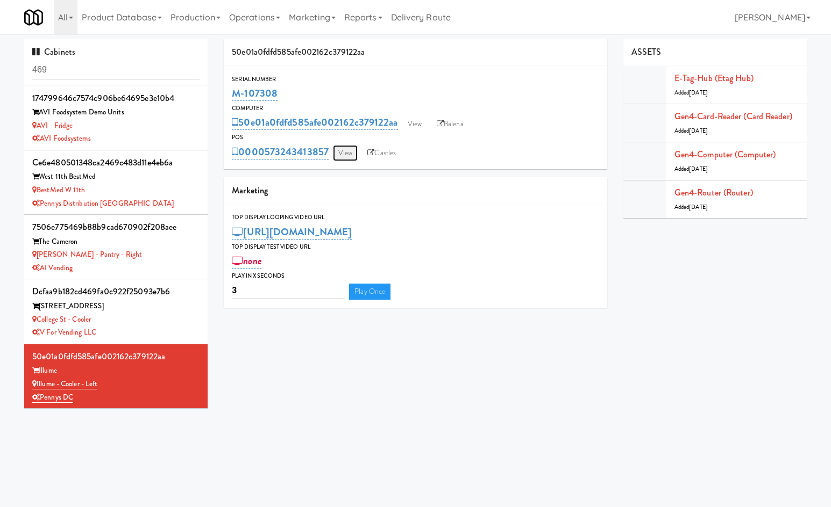
click at [354, 149] on link "View" at bounding box center [345, 153] width 25 height 16
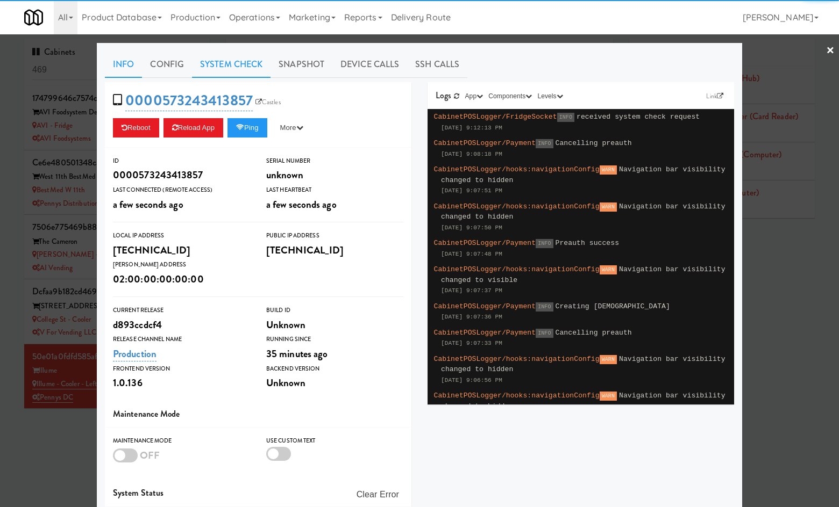
click at [223, 60] on link "System Check" at bounding box center [231, 64] width 78 height 27
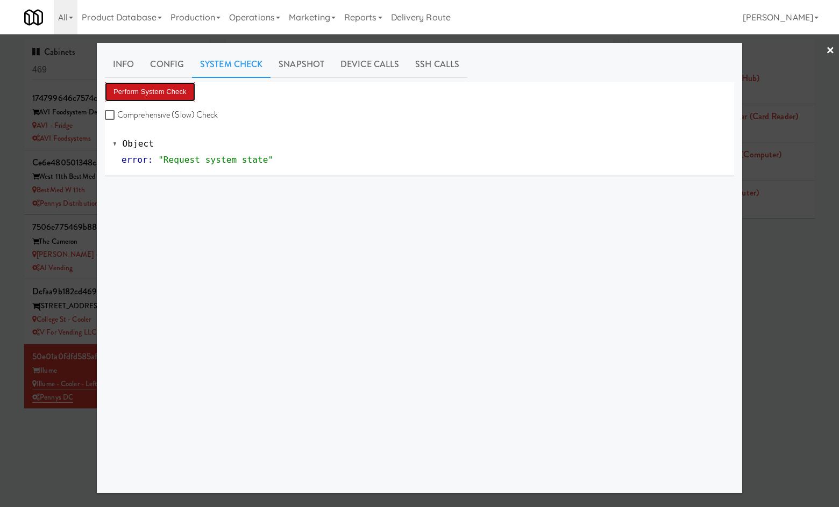
click at [153, 90] on button "Perform System Check" at bounding box center [150, 91] width 90 height 19
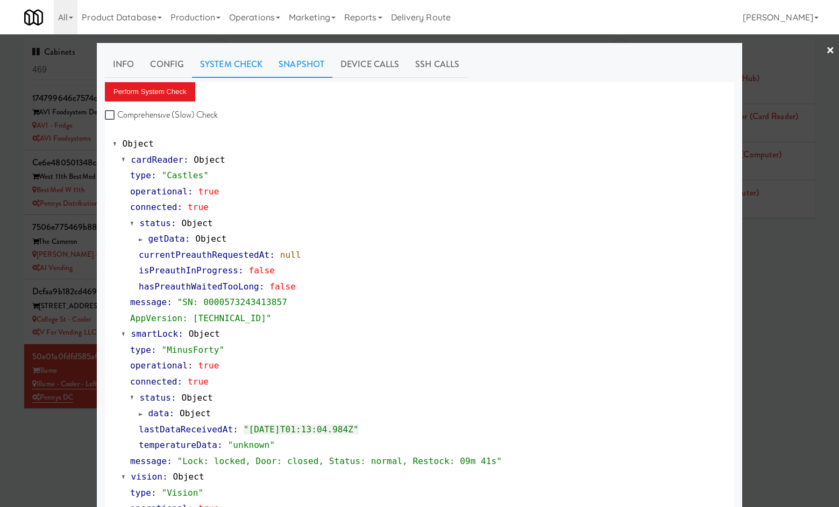
click at [315, 63] on link "Snapshot" at bounding box center [301, 64] width 62 height 27
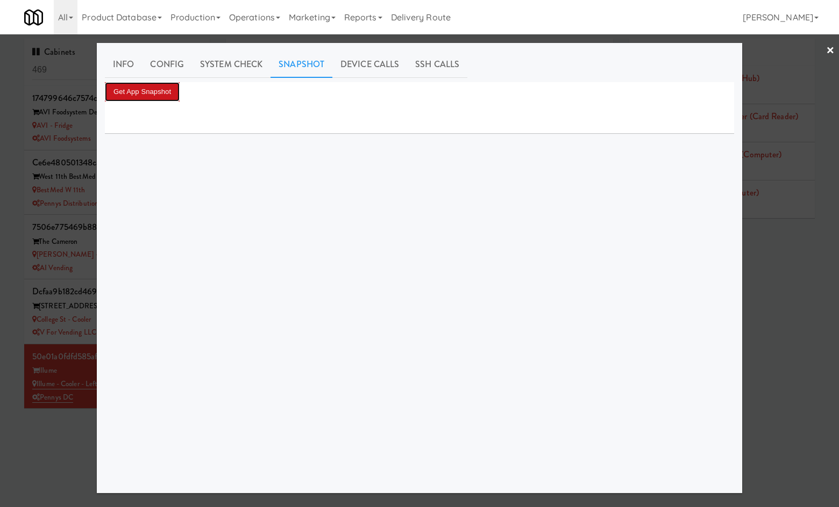
click at [141, 83] on button "Get App Snapshot" at bounding box center [142, 91] width 75 height 19
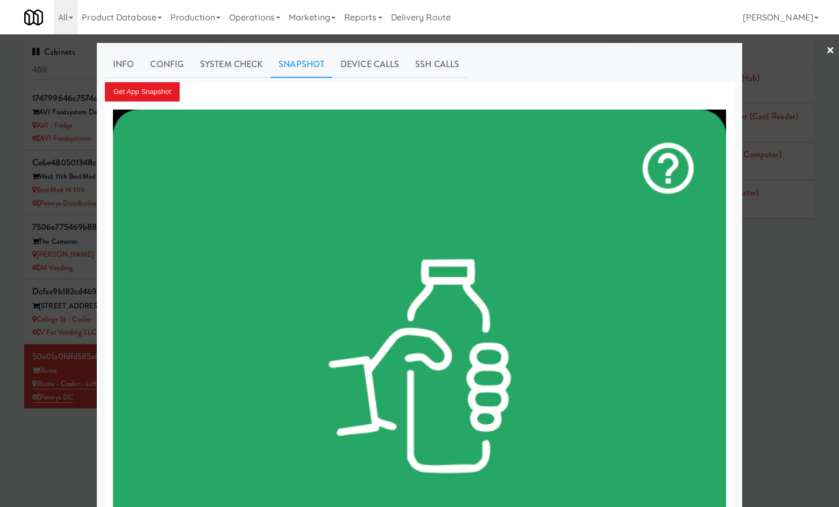
click at [24, 480] on div at bounding box center [419, 253] width 839 height 507
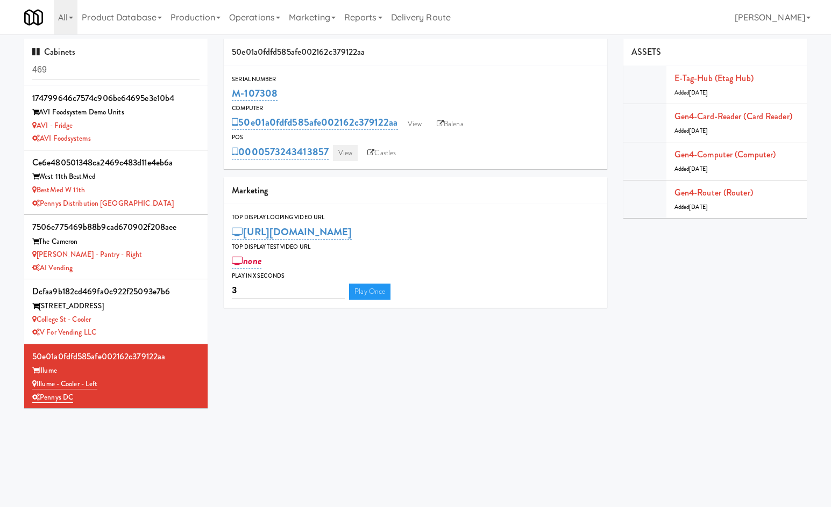
drag, startPoint x: 329, startPoint y: 158, endPoint x: 334, endPoint y: 155, distance: 5.8
click at [333, 156] on div "0000573243413857 View Castles" at bounding box center [415, 152] width 367 height 18
click at [338, 153] on link "View" at bounding box center [345, 153] width 25 height 16
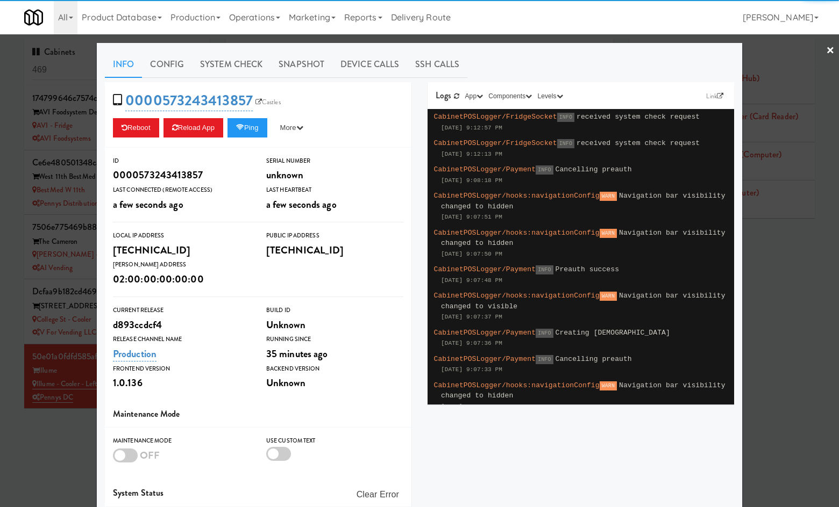
drag, startPoint x: 221, startPoint y: 56, endPoint x: 204, endPoint y: 80, distance: 28.8
click at [216, 62] on link "System Check" at bounding box center [231, 64] width 78 height 27
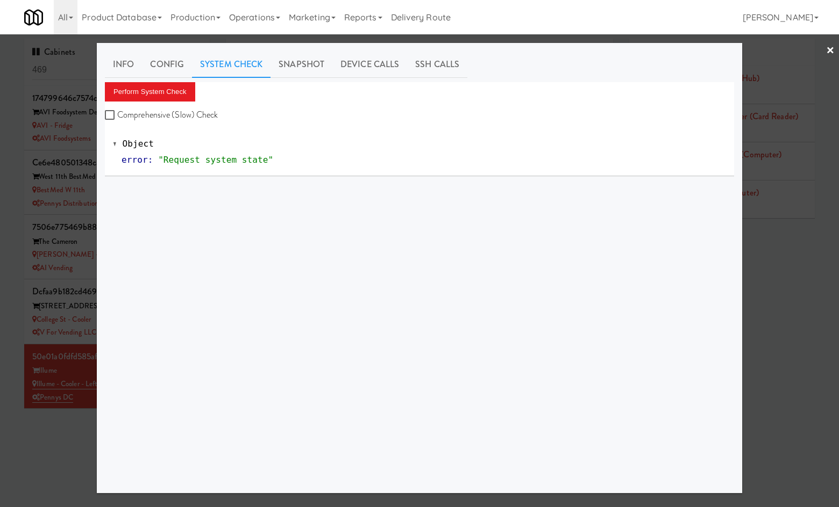
click at [138, 105] on div "Perform System Check Comprehensive (Slow) Check" at bounding box center [419, 102] width 629 height 41
click at [145, 94] on button "Perform System Check" at bounding box center [150, 91] width 90 height 19
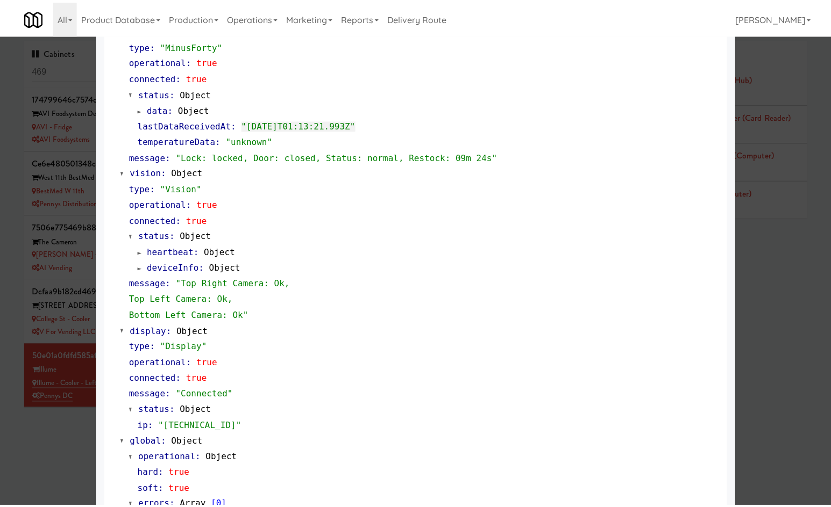
scroll to position [343, 0]
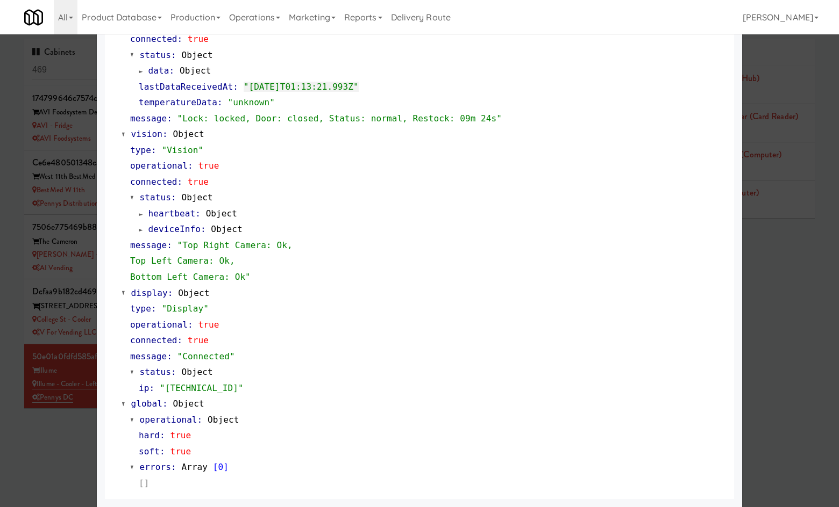
click at [58, 476] on div at bounding box center [419, 253] width 839 height 507
